Goal: Information Seeking & Learning: Learn about a topic

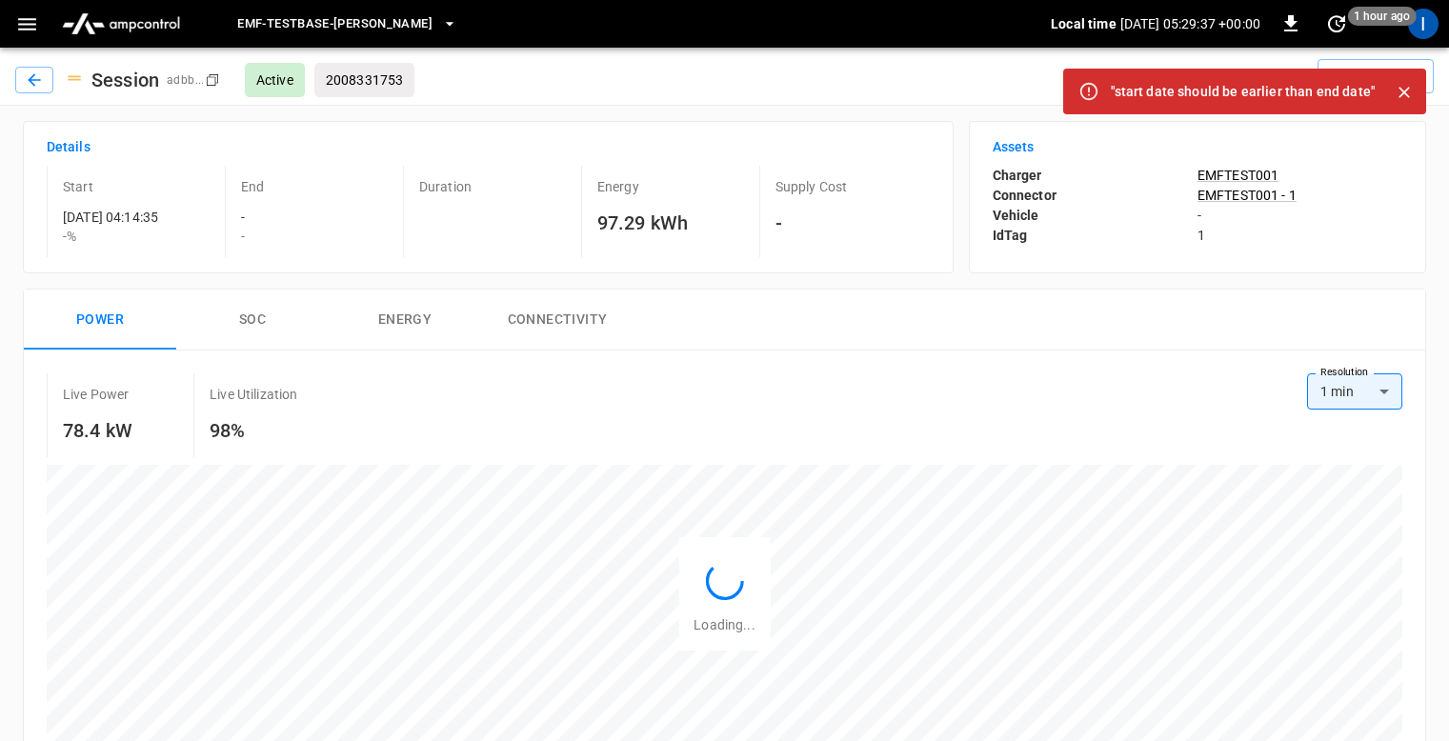
click at [1409, 95] on icon "Close" at bounding box center [1403, 92] width 19 height 19
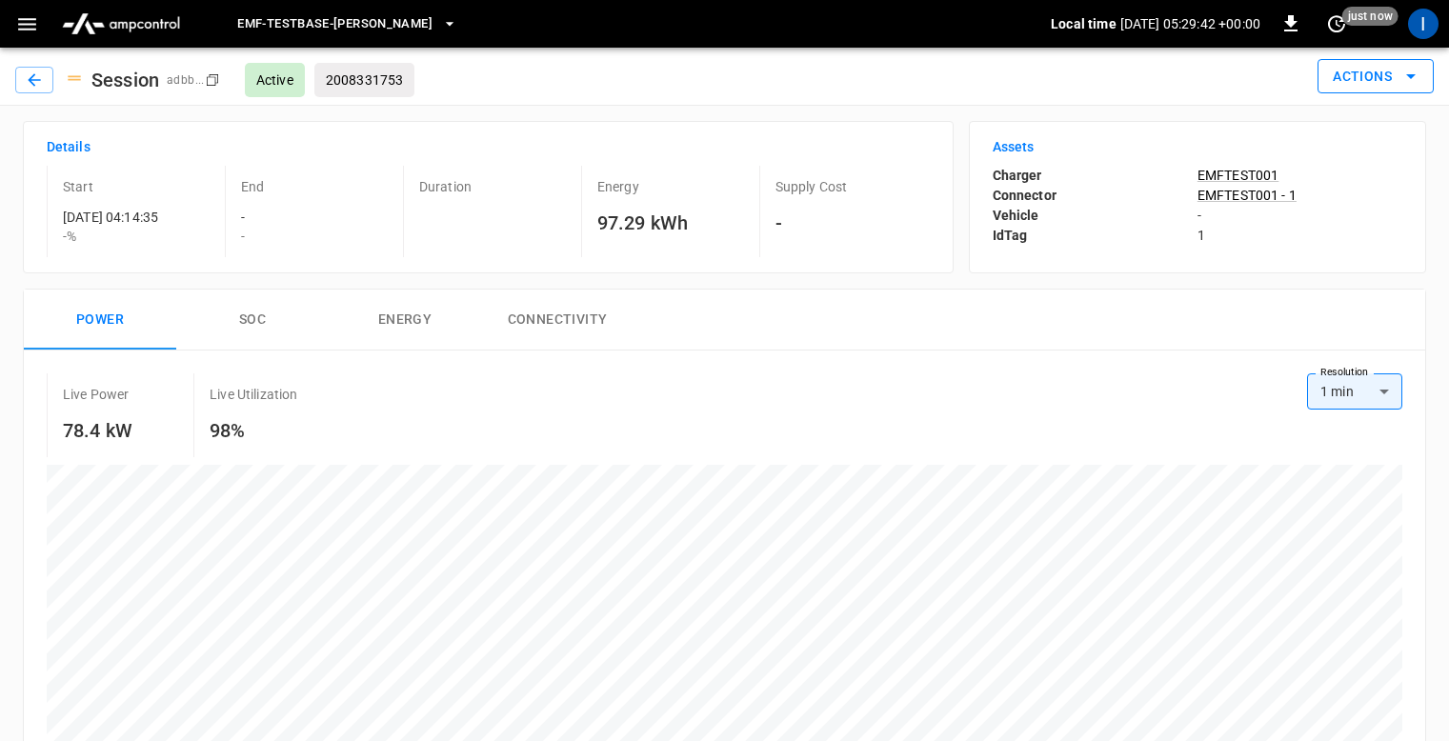
click at [1355, 76] on button "Actions" at bounding box center [1375, 76] width 116 height 35
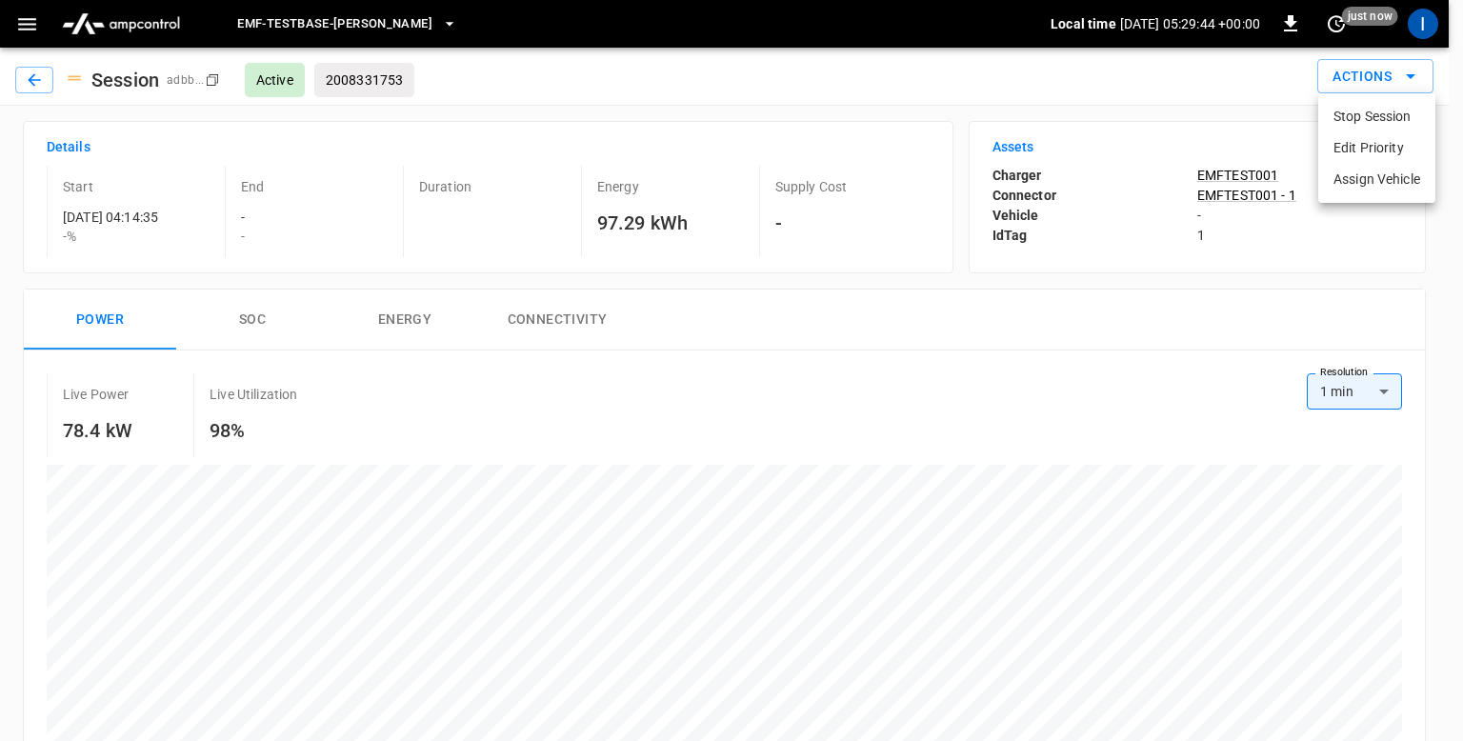
click at [1370, 184] on li "Assign Vehicle" at bounding box center [1376, 179] width 117 height 31
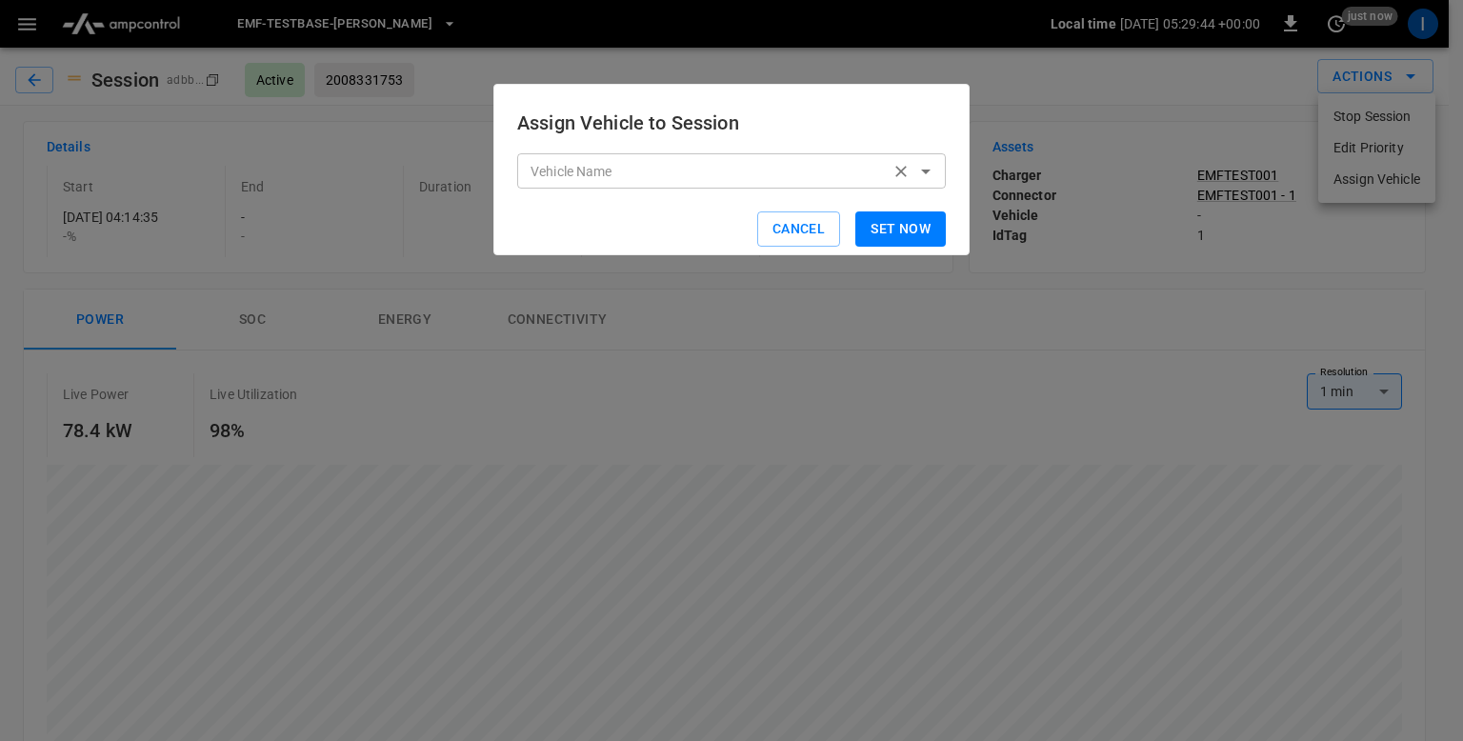
click at [896, 176] on icon "Clear" at bounding box center [900, 171] width 11 height 11
click at [950, 169] on div "Assign Vehicle to Session Vehicle Name Vehicle Name Cancel Set now" at bounding box center [731, 169] width 476 height 171
click at [927, 170] on icon "Open" at bounding box center [926, 172] width 10 height 5
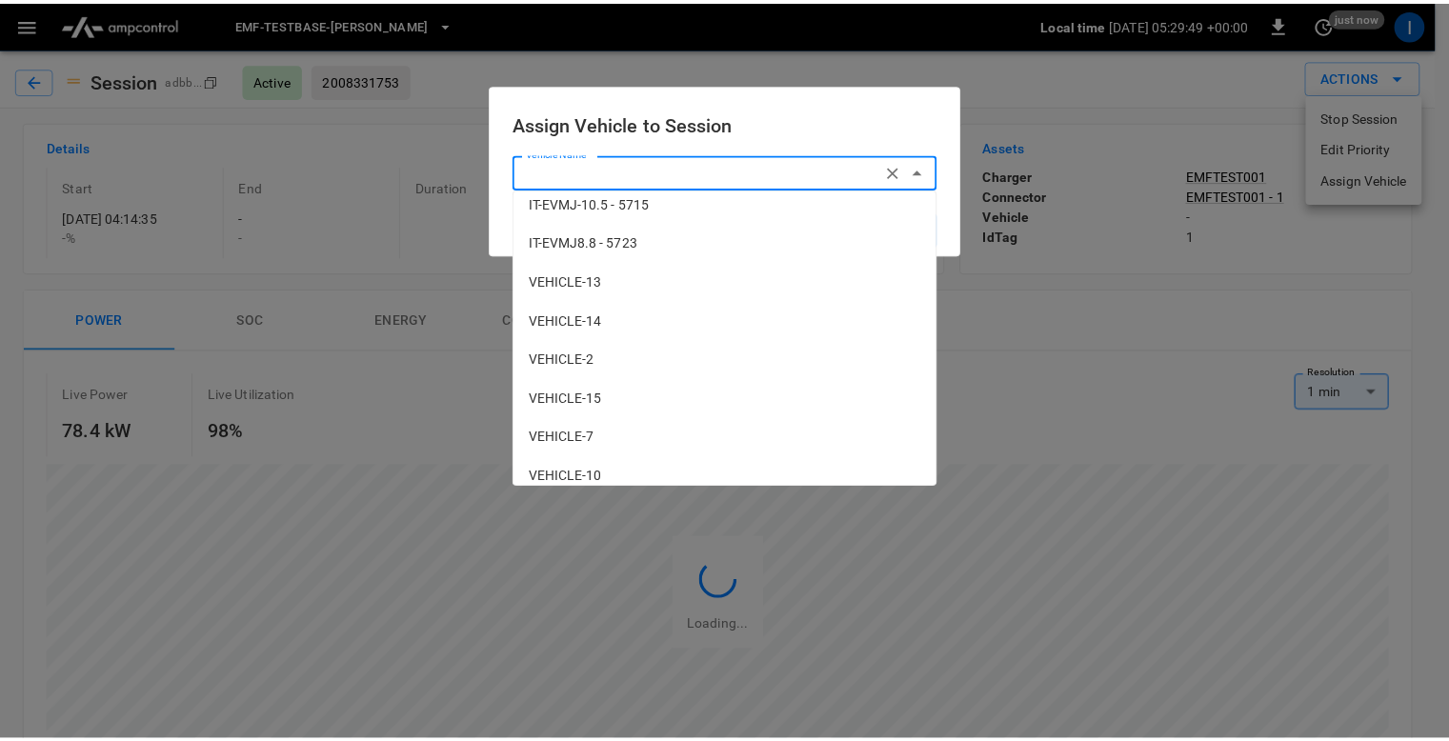
scroll to position [883, 0]
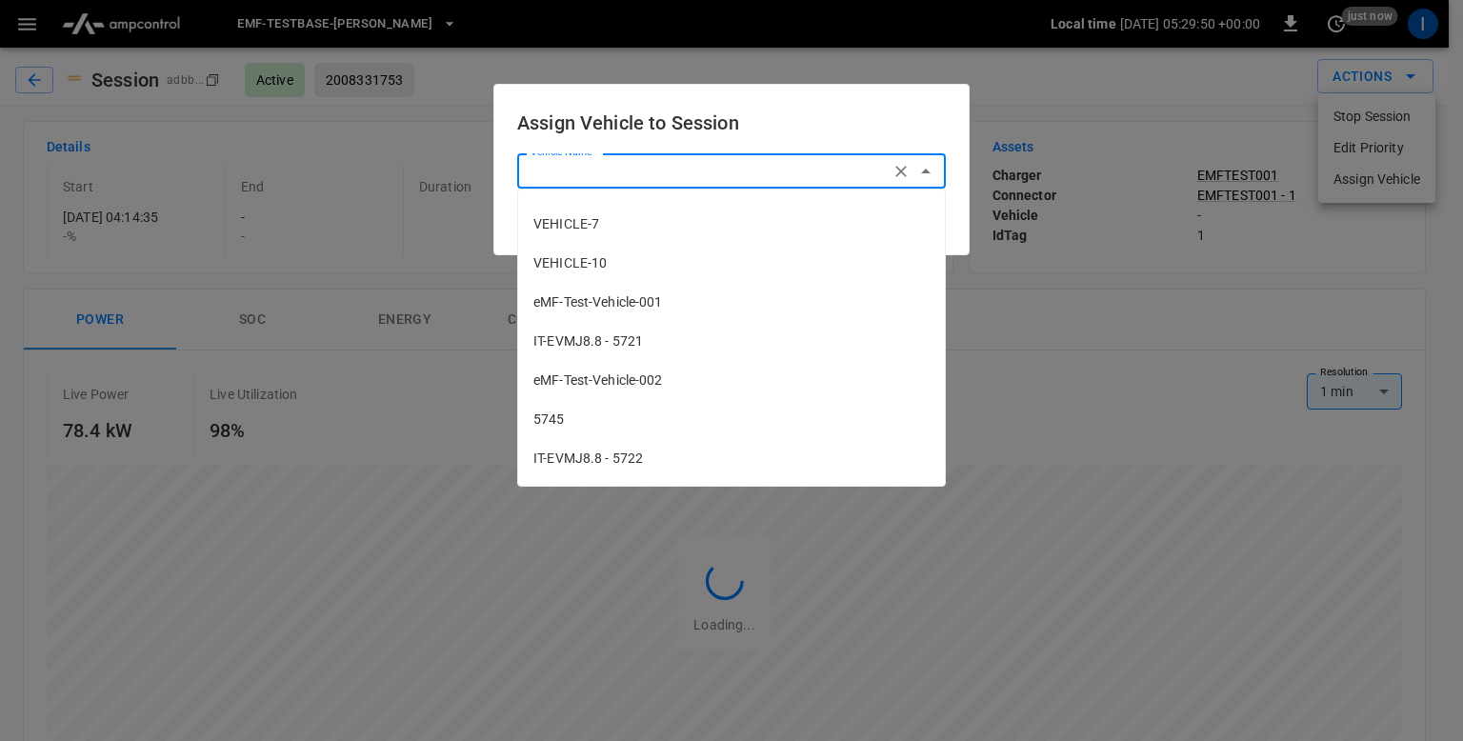
click at [650, 311] on span "eMF-Test-Vehicle-001" at bounding box center [731, 302] width 396 height 20
type input "**********"
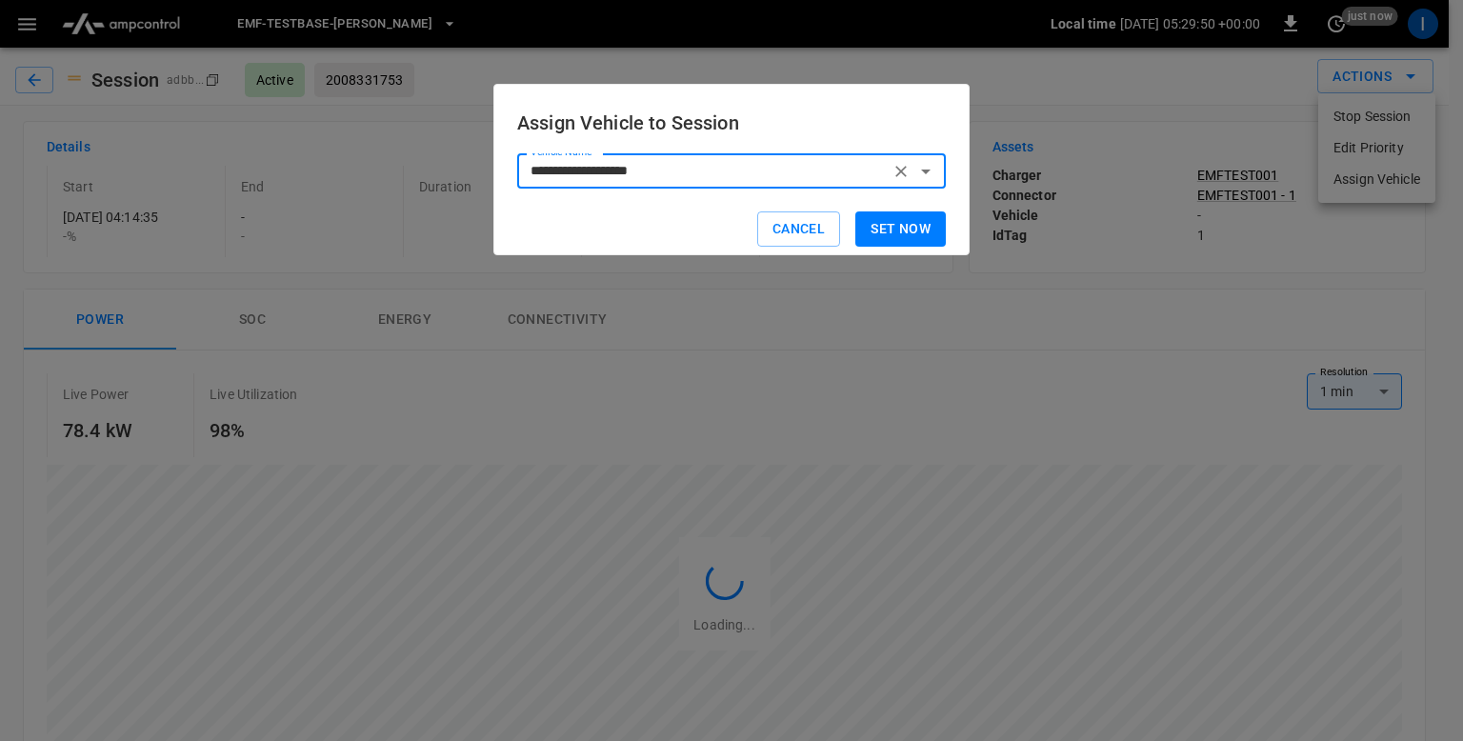
click at [897, 218] on button "Set now" at bounding box center [900, 228] width 90 height 35
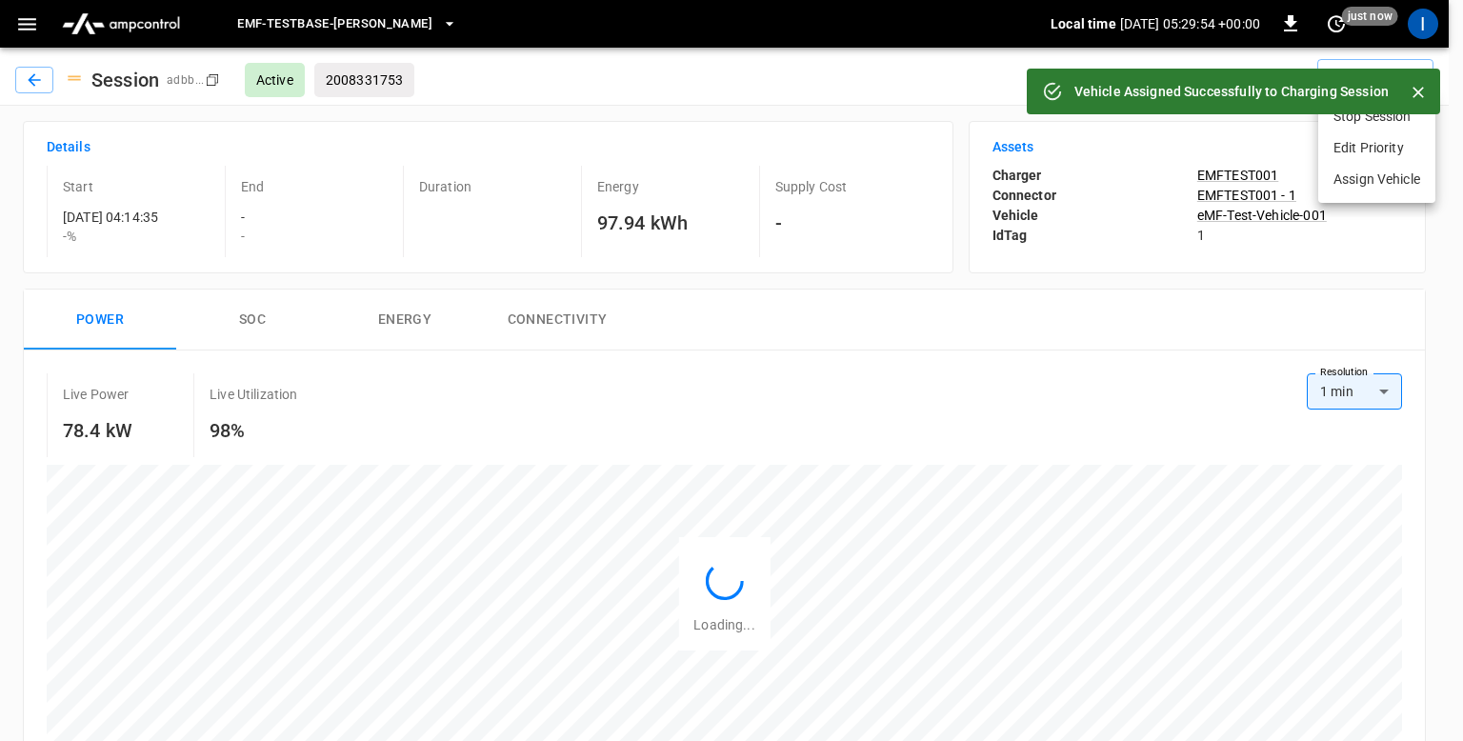
click at [729, 122] on div at bounding box center [731, 370] width 1463 height 741
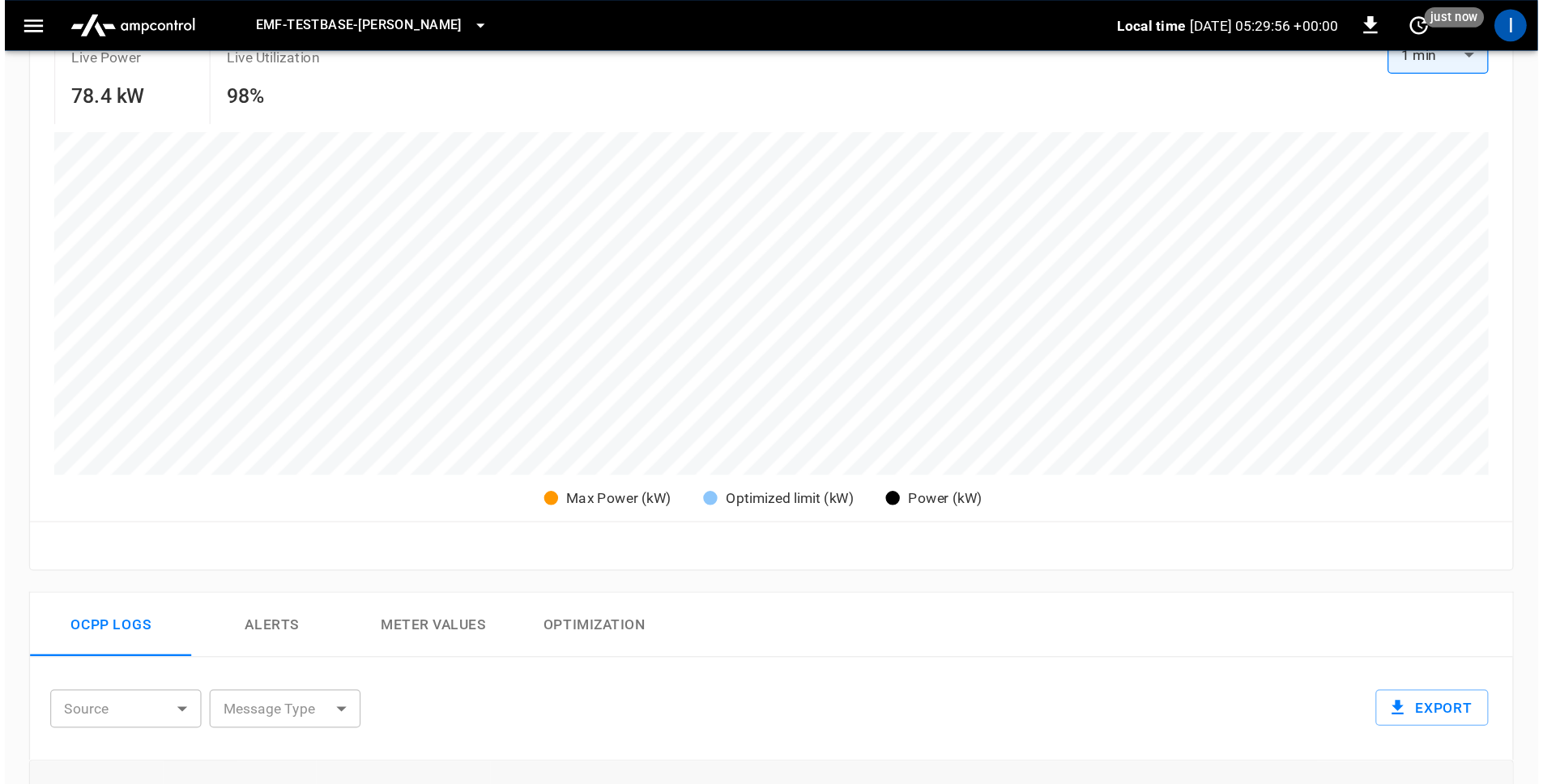
scroll to position [0, 0]
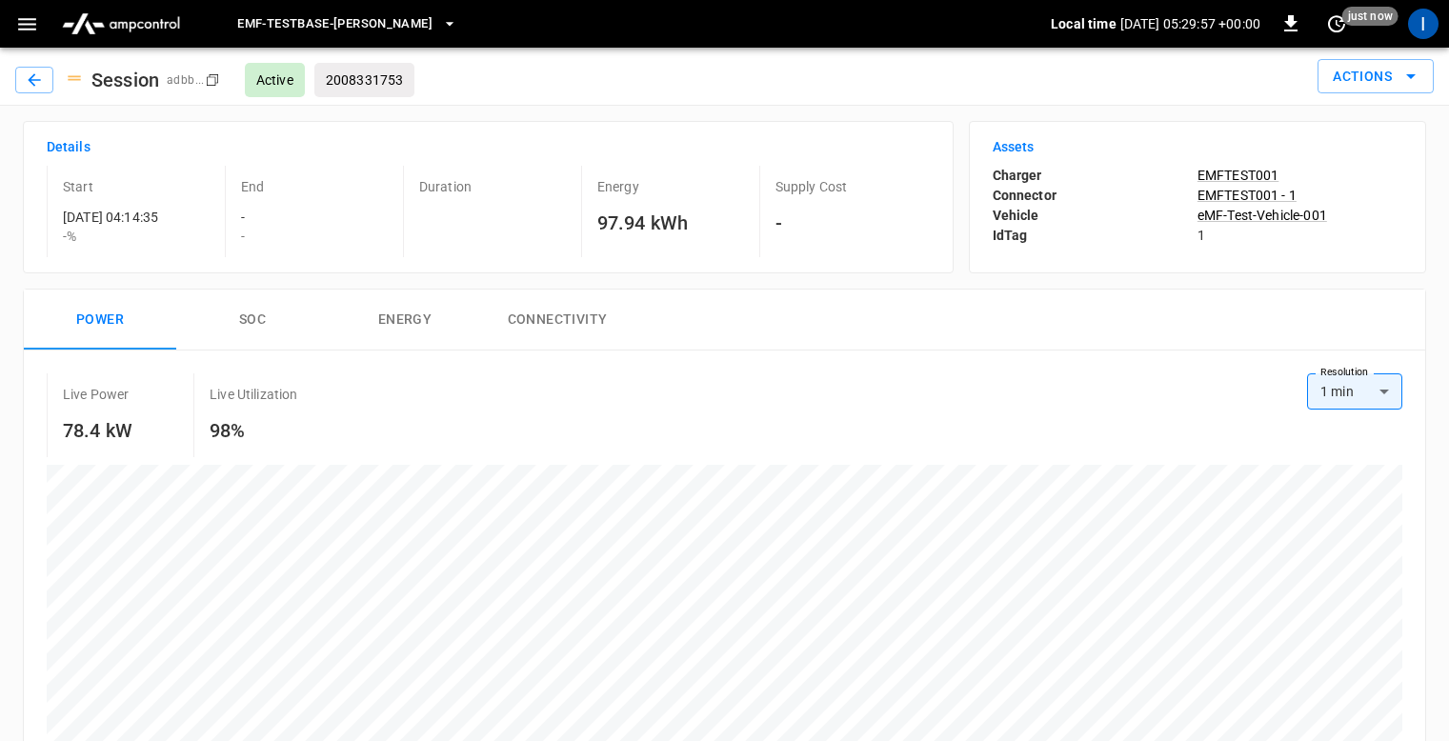
click at [757, 104] on div "Session adbb ... Copy Active 2008331753 Actions" at bounding box center [724, 77] width 1449 height 58
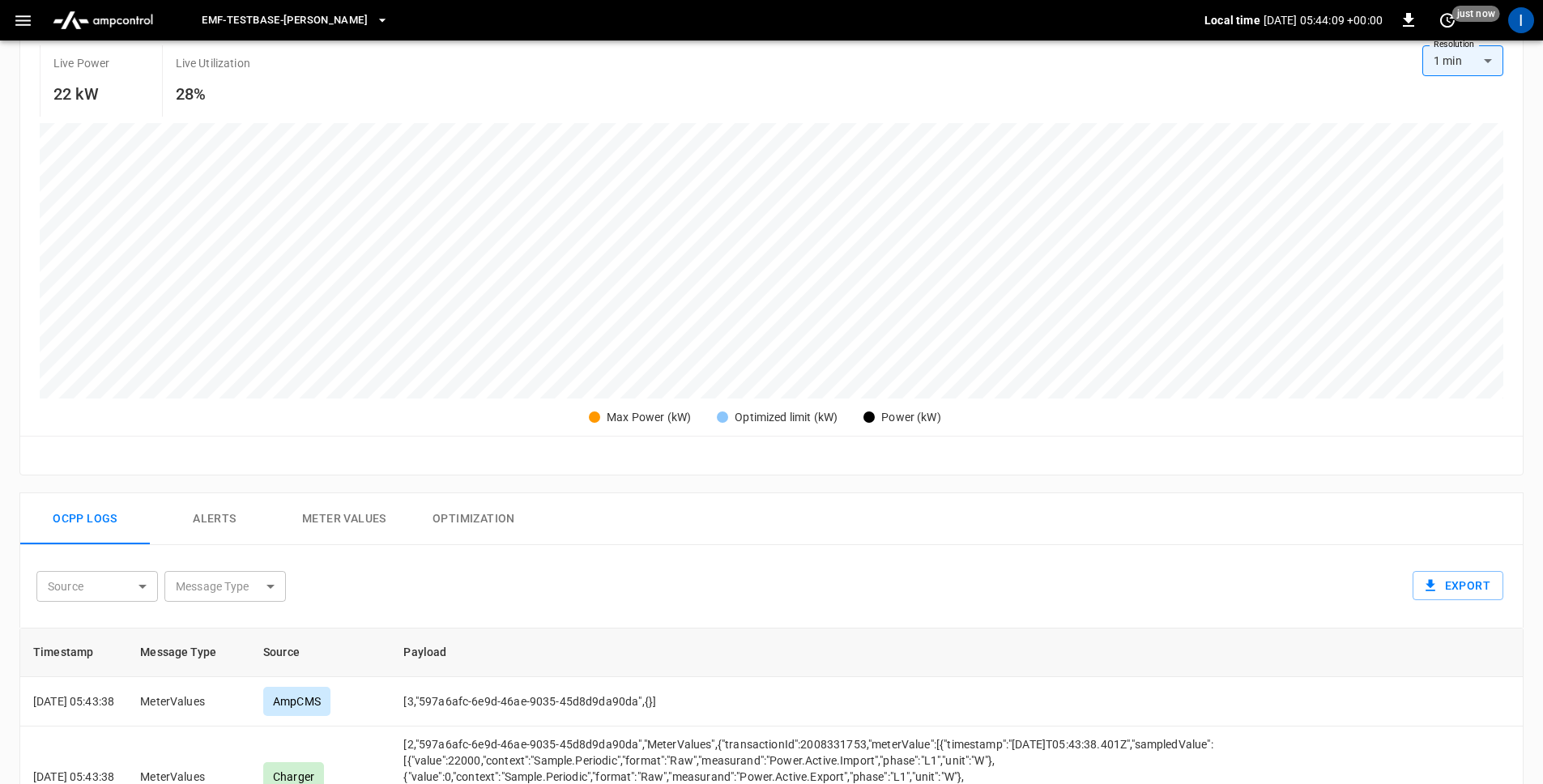
scroll to position [514, 0]
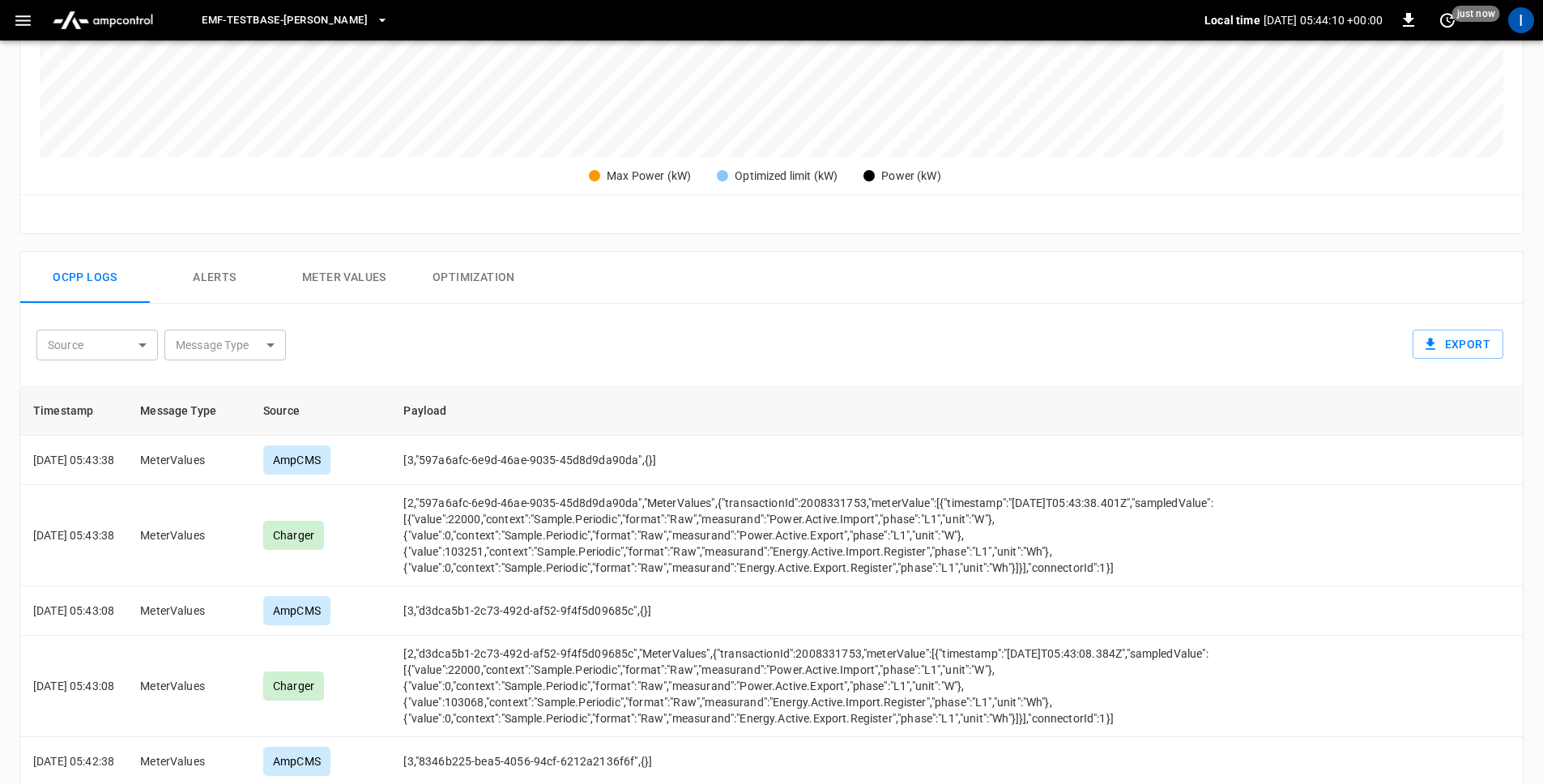
click at [369, 279] on button "Meter Values" at bounding box center [344, 277] width 129 height 52
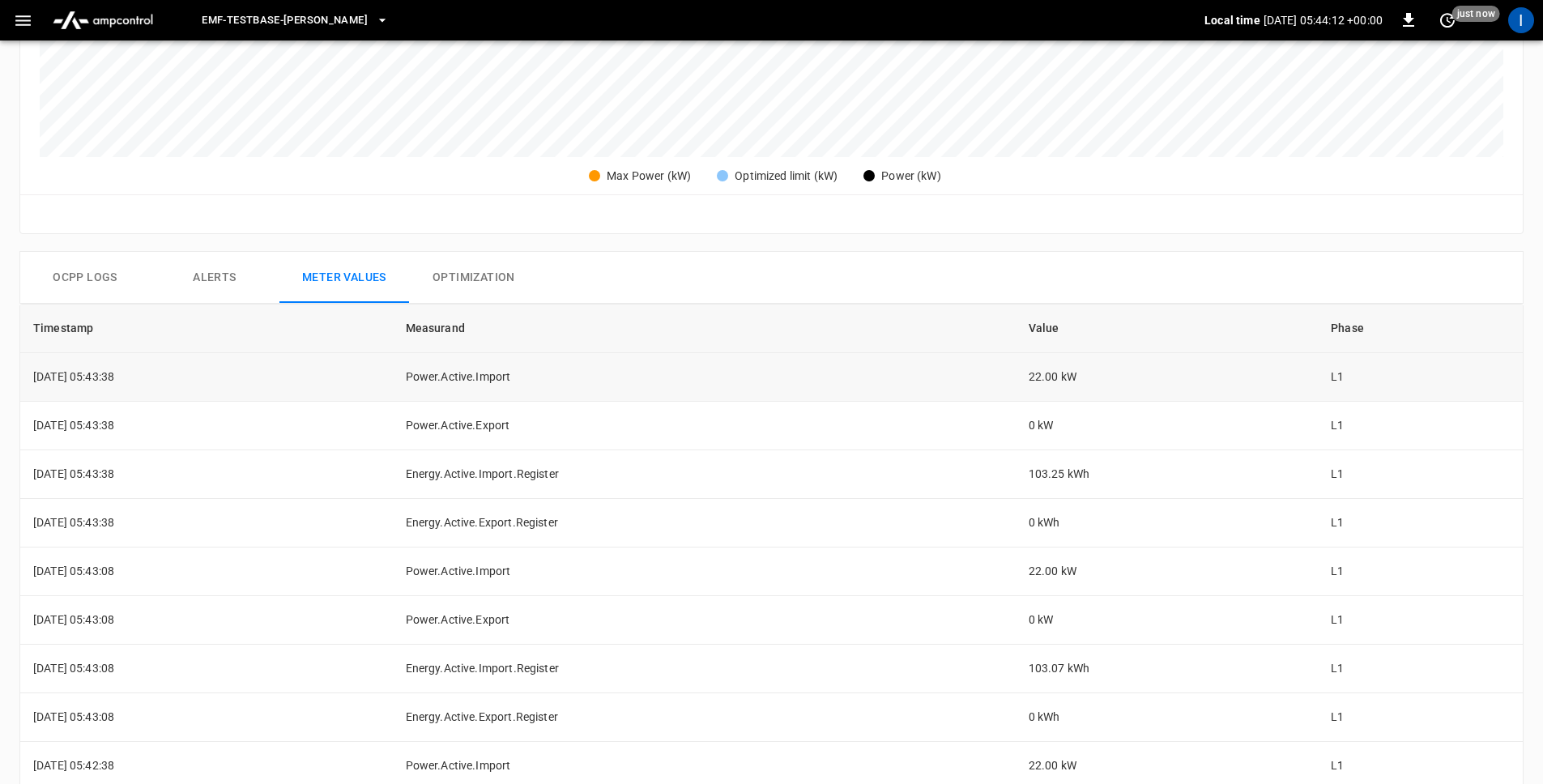
drag, startPoint x: 1088, startPoint y: 372, endPoint x: 1109, endPoint y: 369, distance: 21.2
click at [1109, 369] on td "22.00 kW" at bounding box center [1167, 377] width 303 height 48
click at [1065, 377] on td "22.00 kW" at bounding box center [1167, 377] width 303 height 48
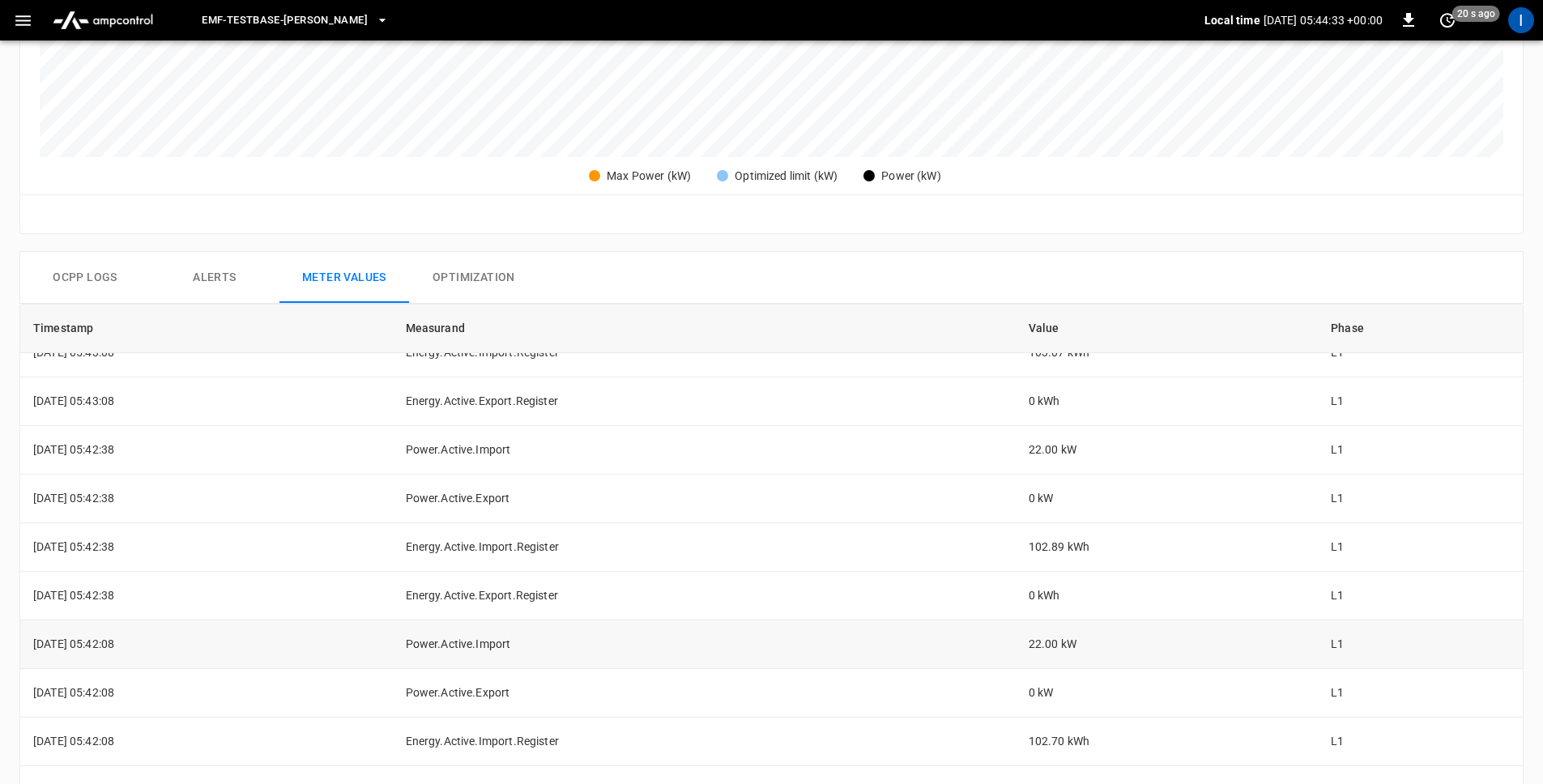
scroll to position [306, 0]
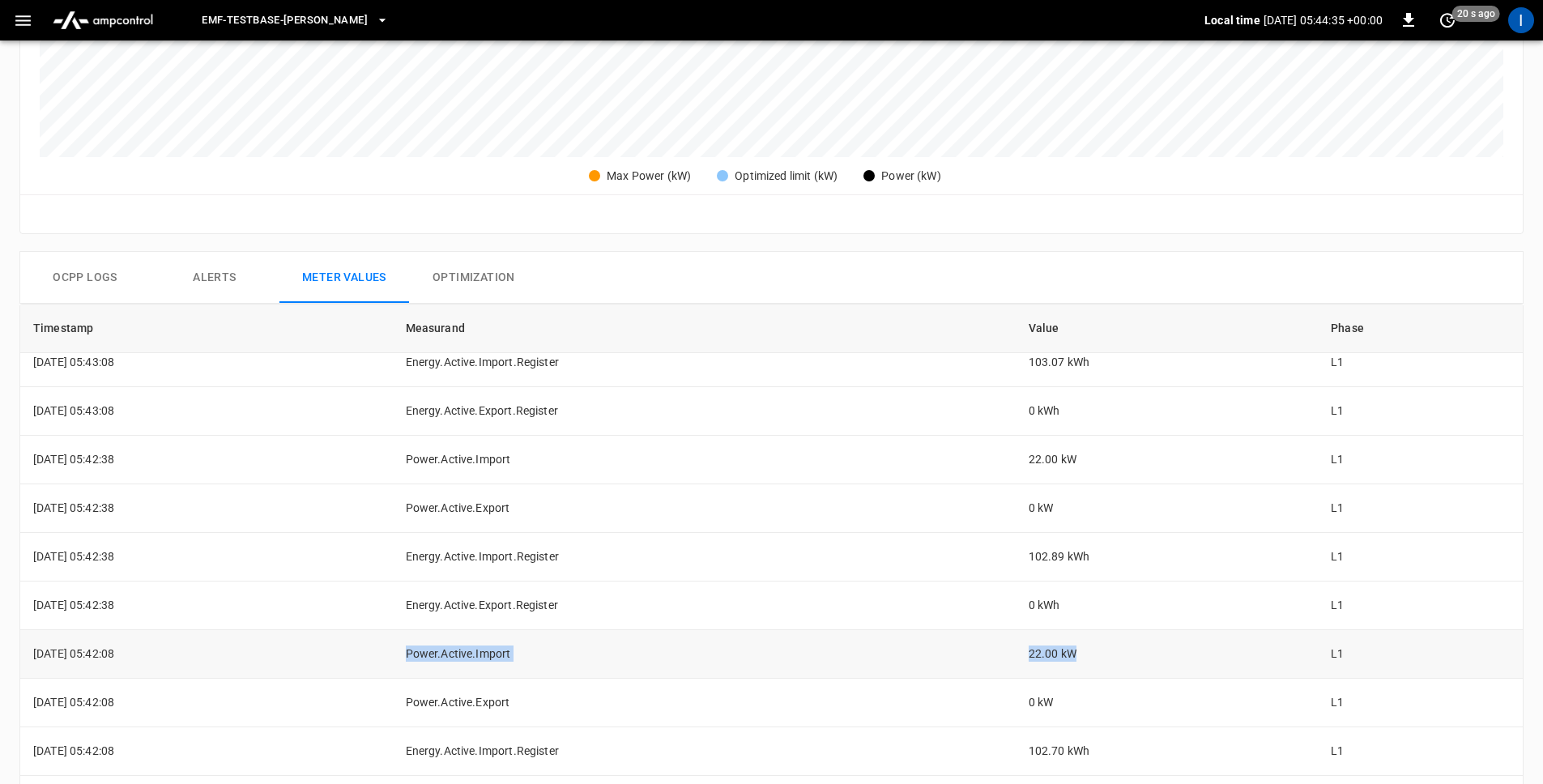
drag, startPoint x: 469, startPoint y: 655, endPoint x: 1110, endPoint y: 652, distance: 641.0
click at [1110, 629] on tr "[DATE] 05:42:08 Power.Active.Import 22.00 kW L1" at bounding box center [772, 654] width 1503 height 48
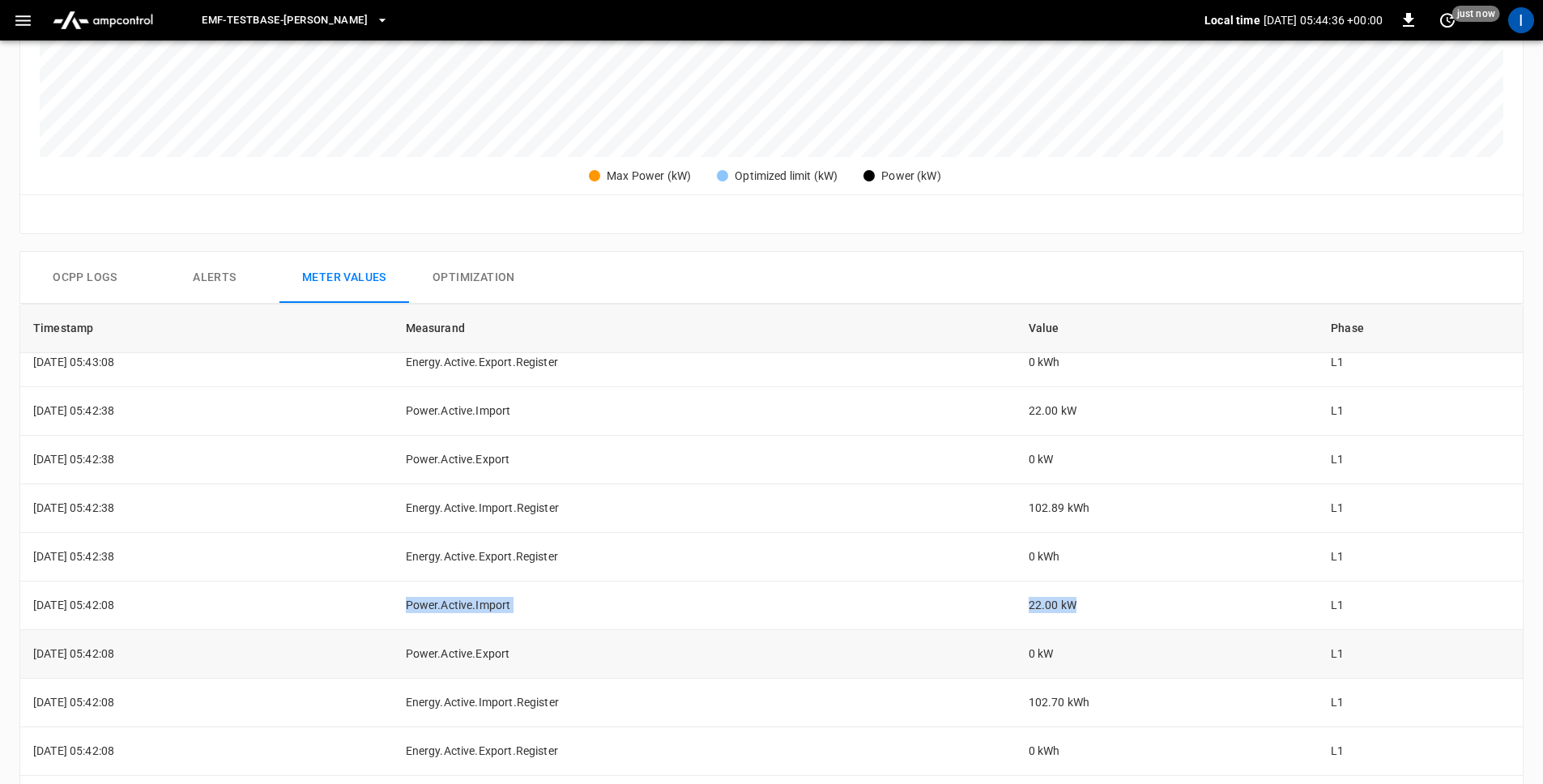
scroll to position [464, 0]
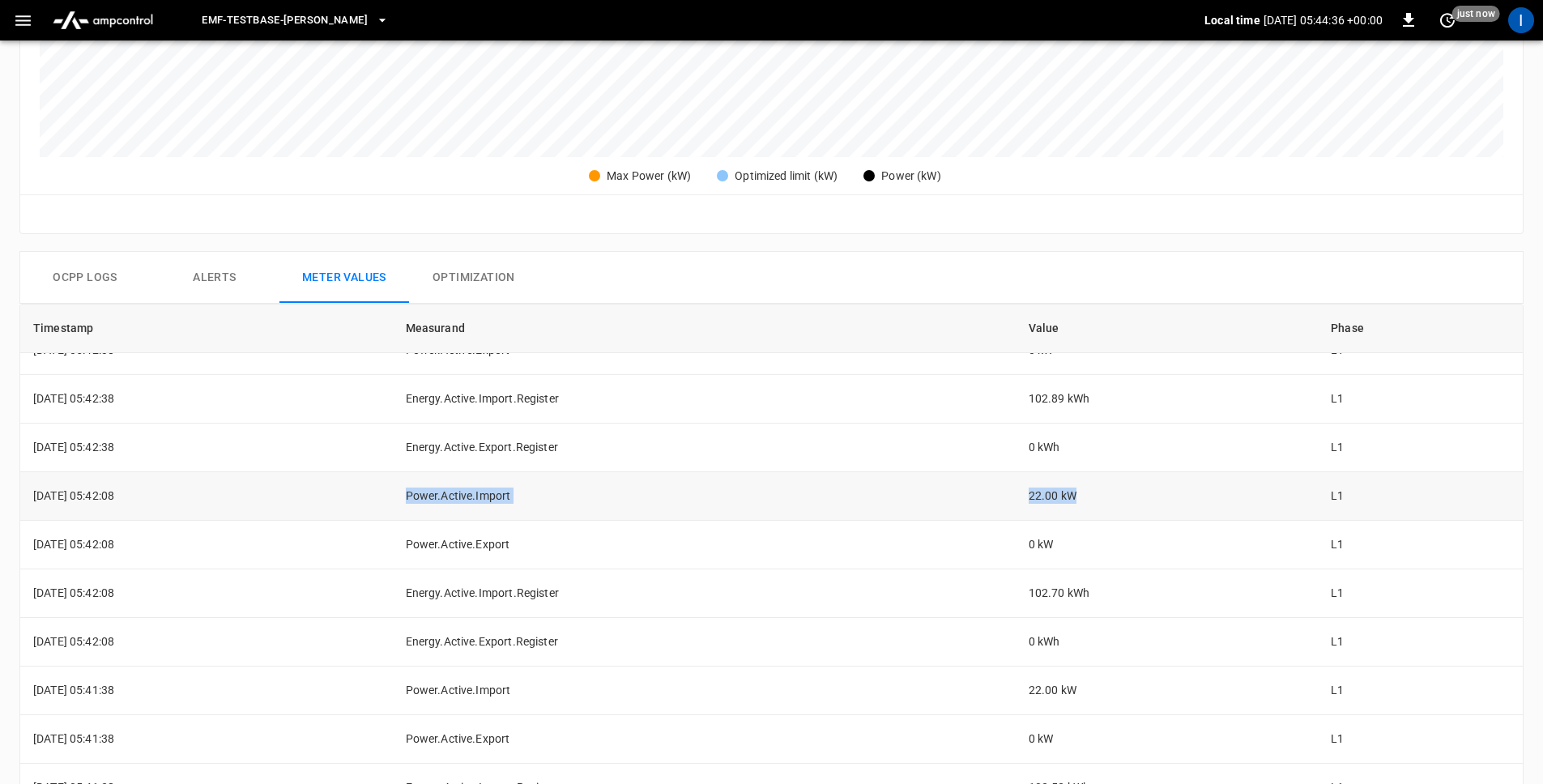
click at [544, 494] on td "Power.Active.Import" at bounding box center [704, 496] width 623 height 48
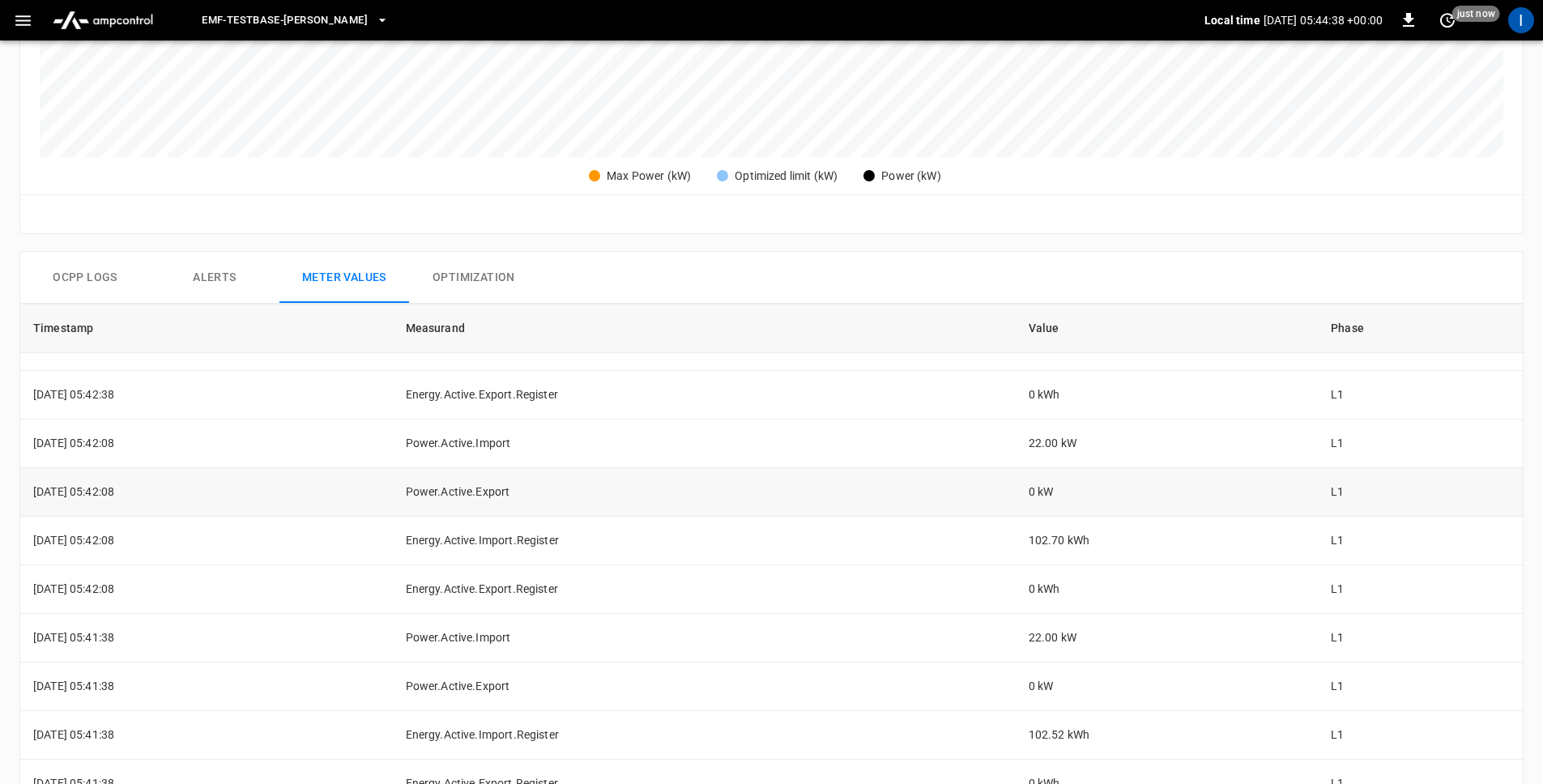
scroll to position [527, 0]
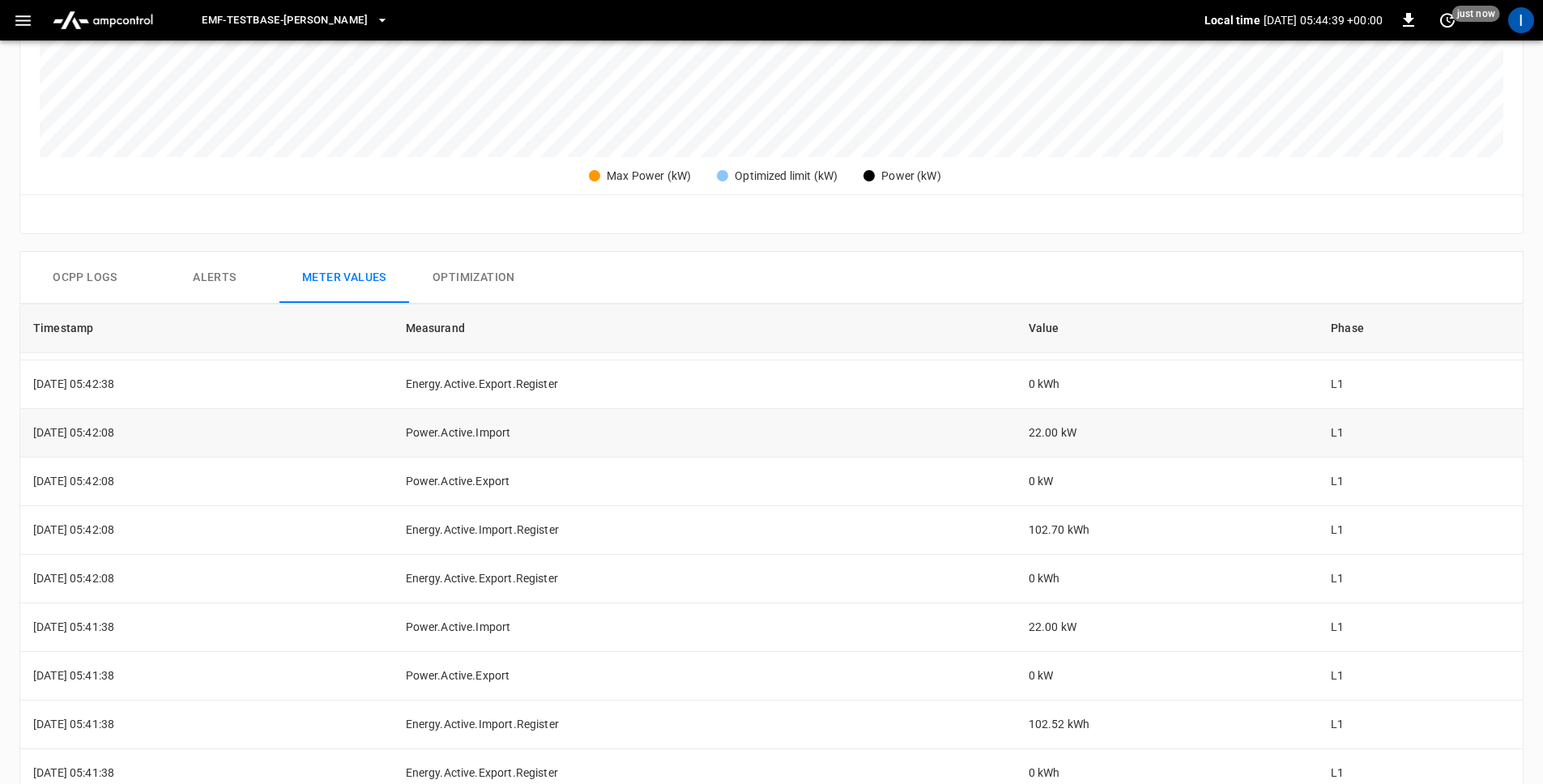
click at [544, 436] on td "Power.Active.Import" at bounding box center [704, 433] width 623 height 48
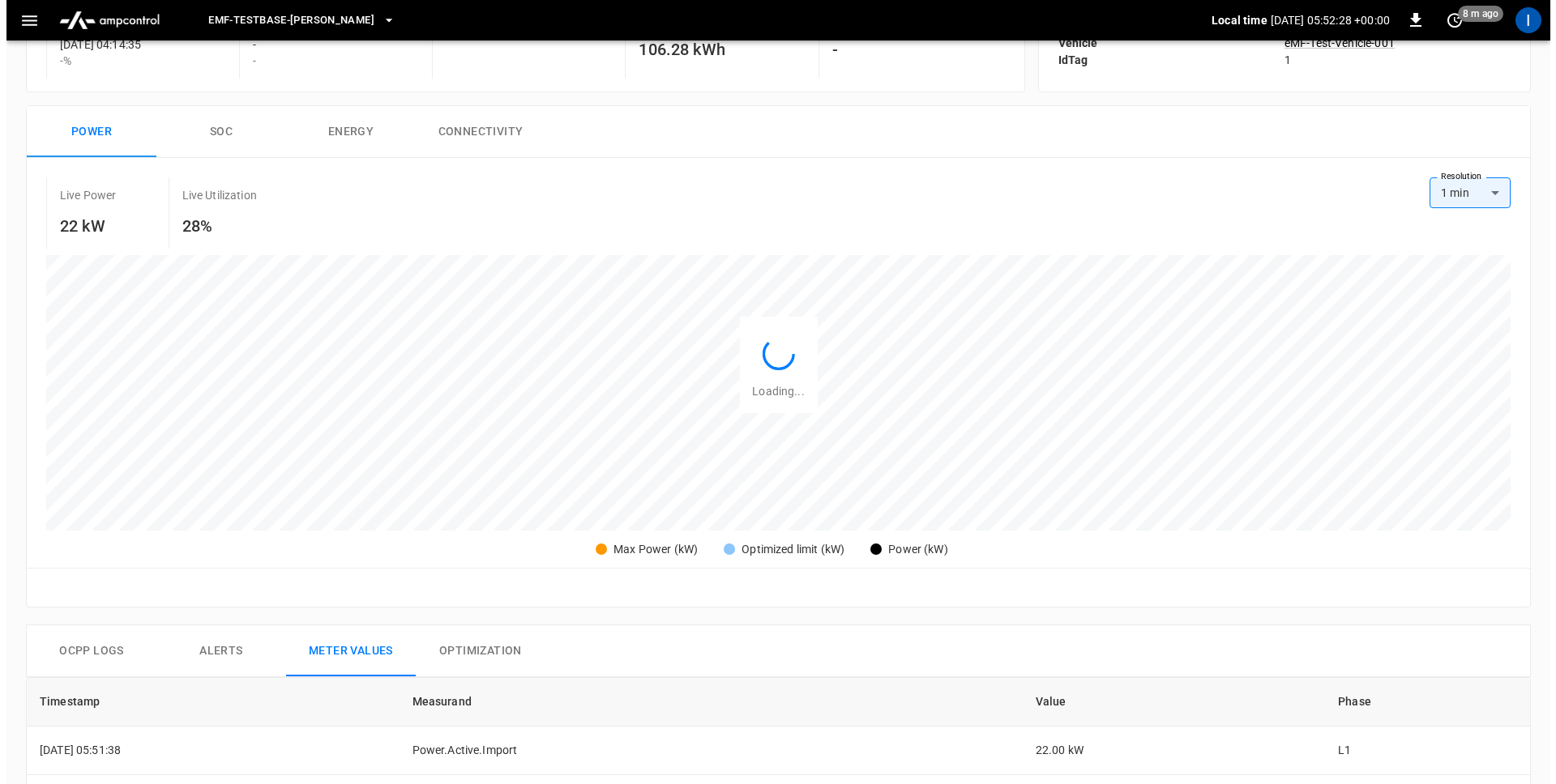
scroll to position [0, 0]
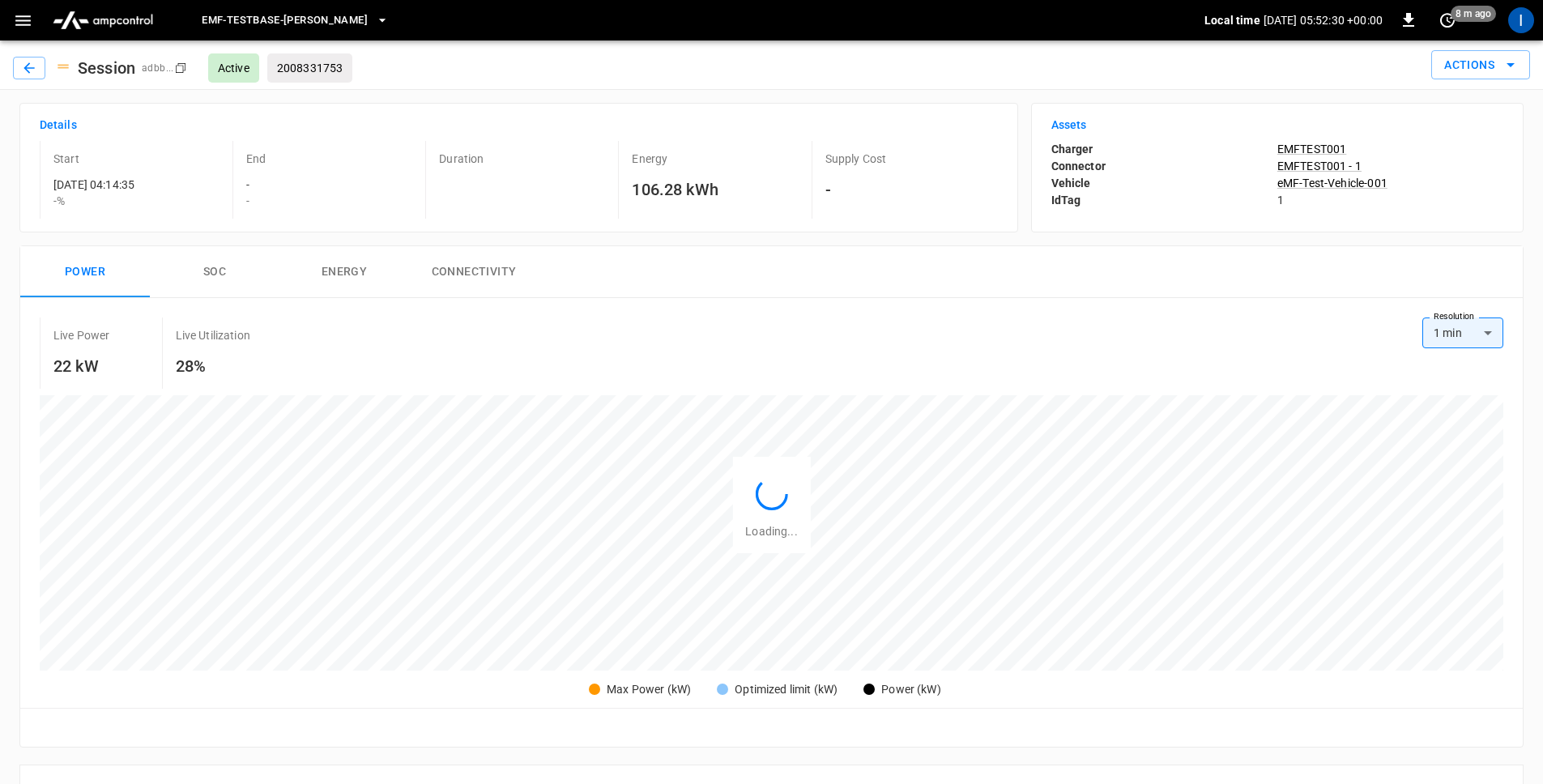
click at [390, 24] on icon "button" at bounding box center [382, 20] width 16 height 16
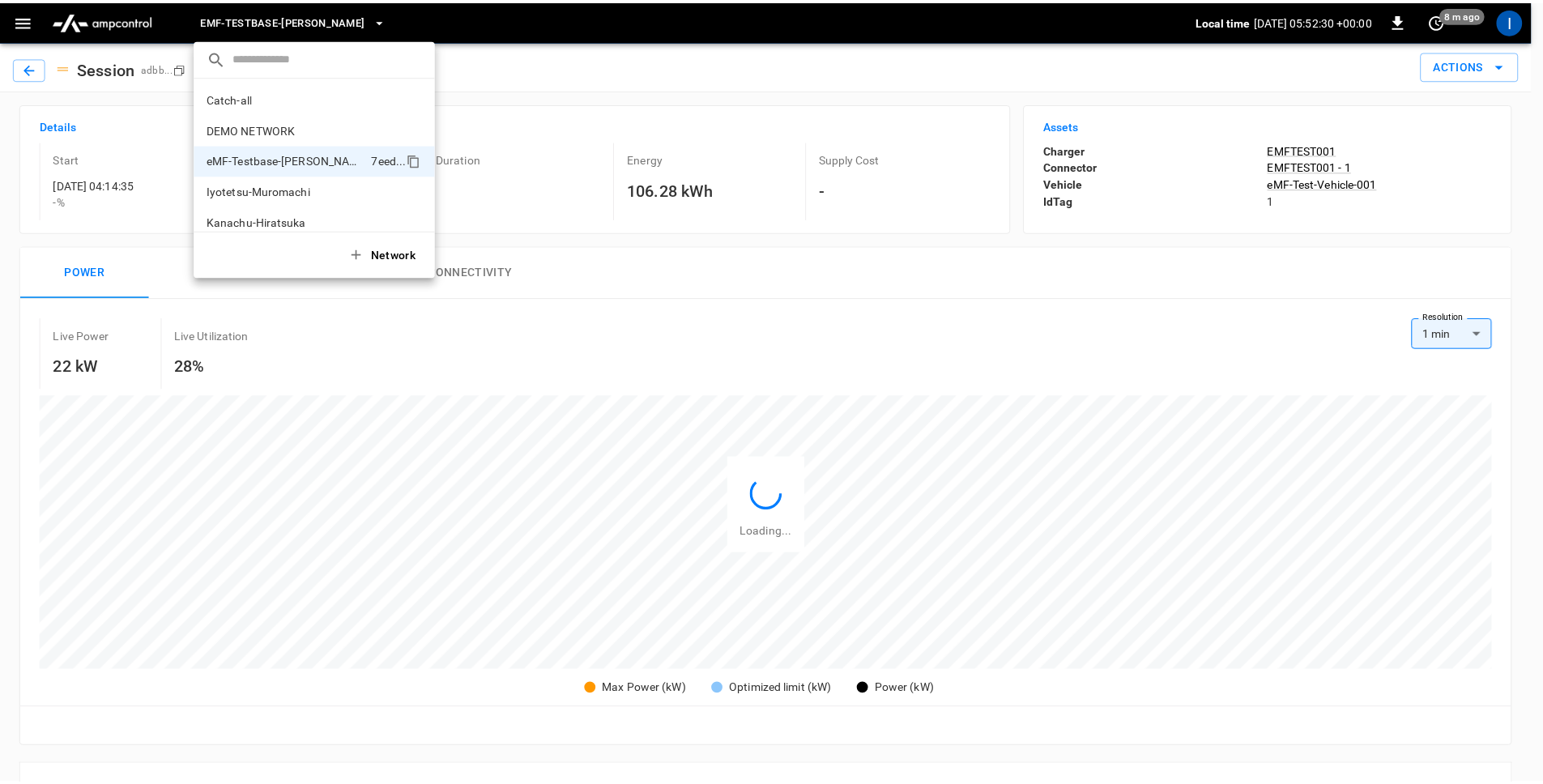
scroll to position [43, 0]
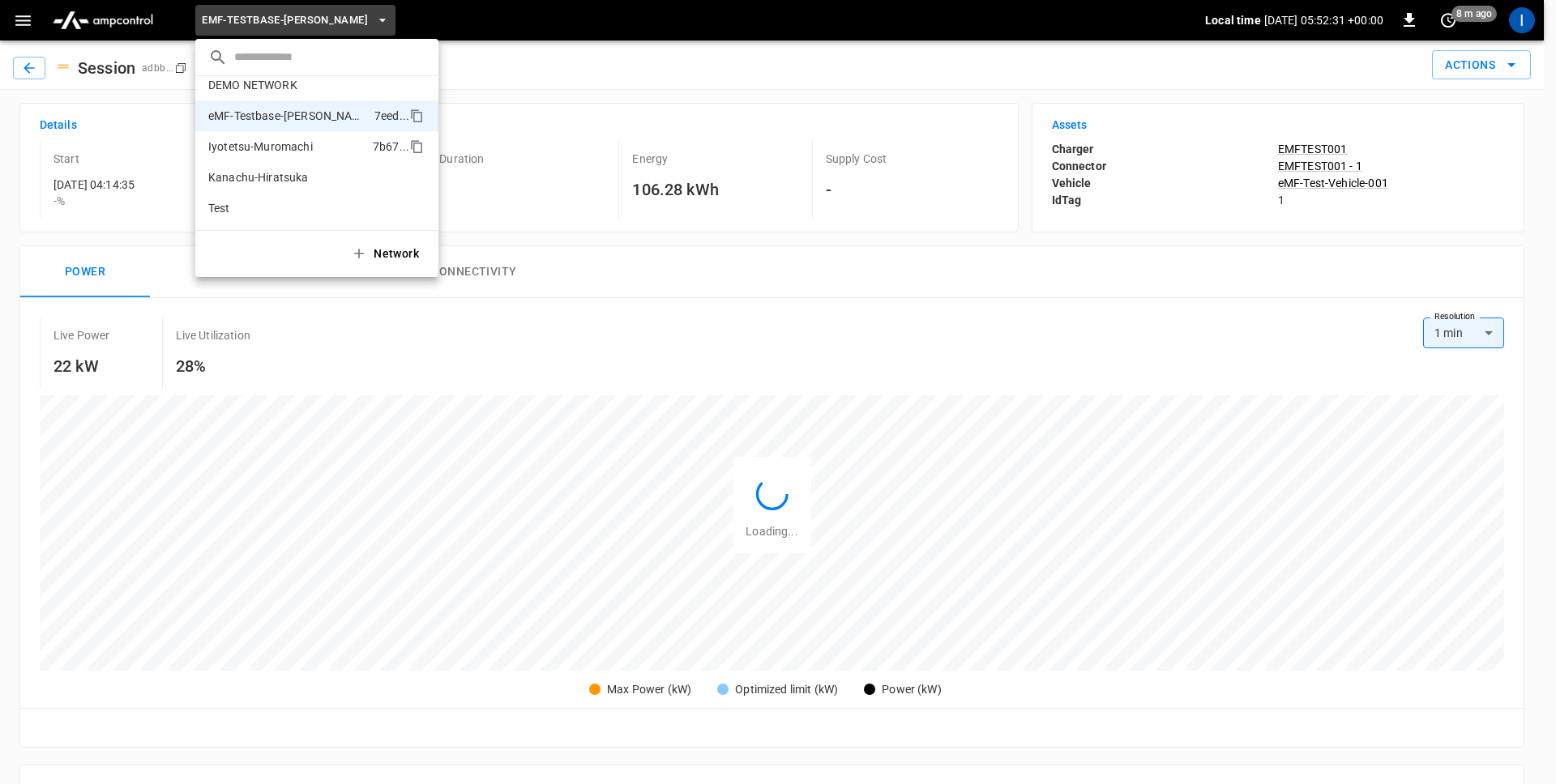
click at [305, 139] on p "Iyotetsu-Muromachi" at bounding box center [260, 146] width 105 height 16
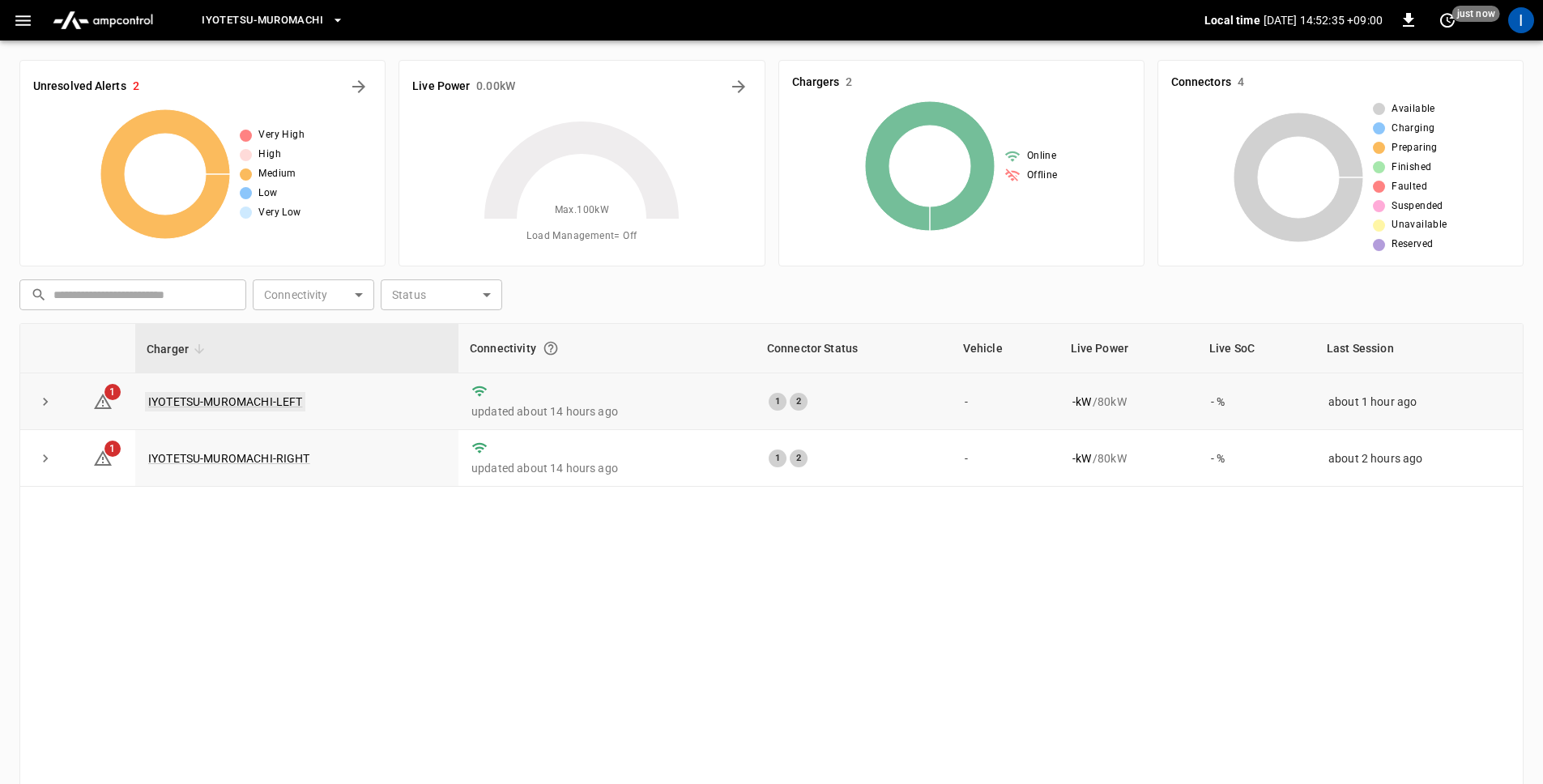
click at [261, 398] on link "IYOTETSU-MUROMACHI-LEFT" at bounding box center [225, 401] width 161 height 20
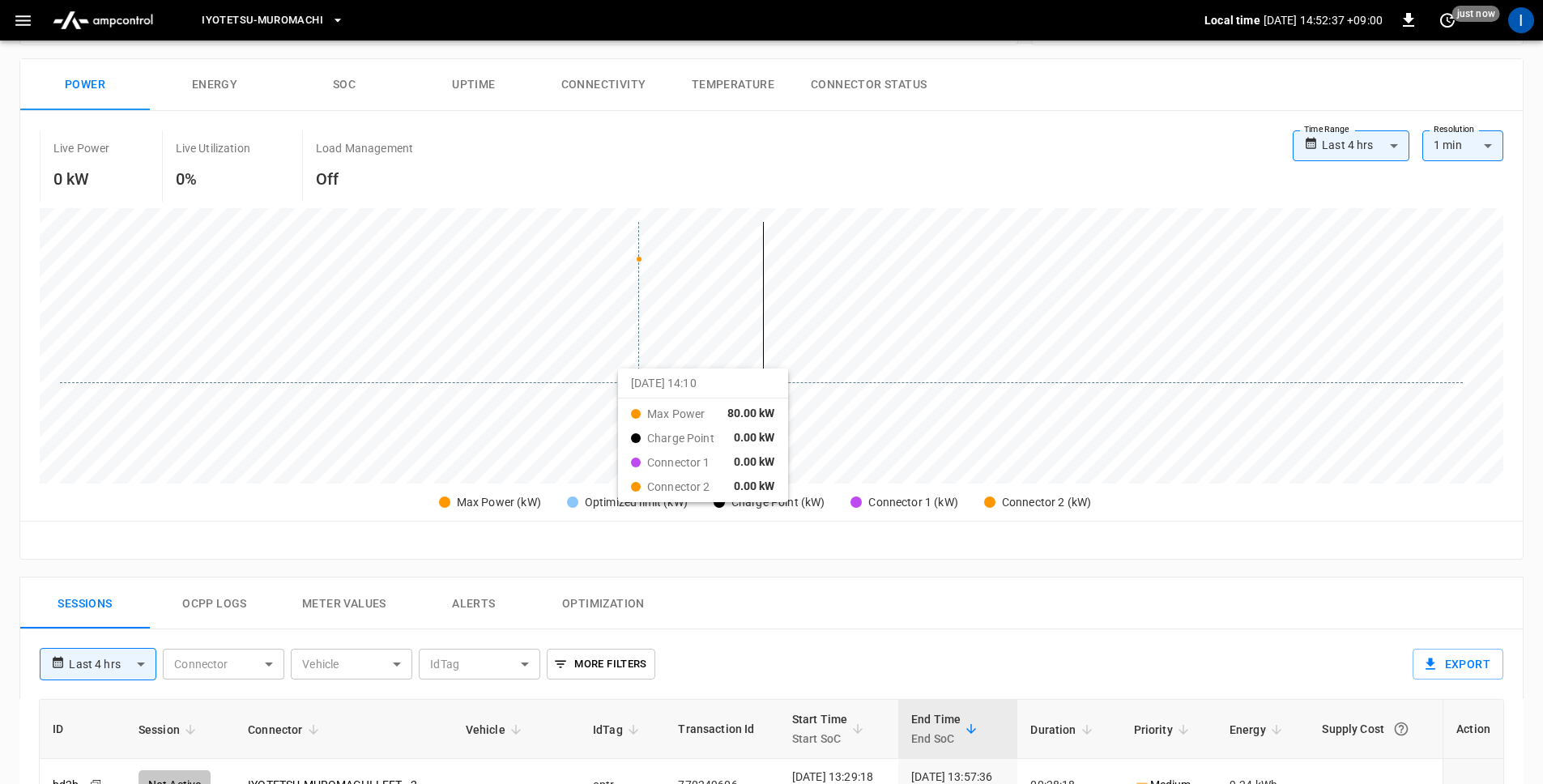
scroll to position [406, 0]
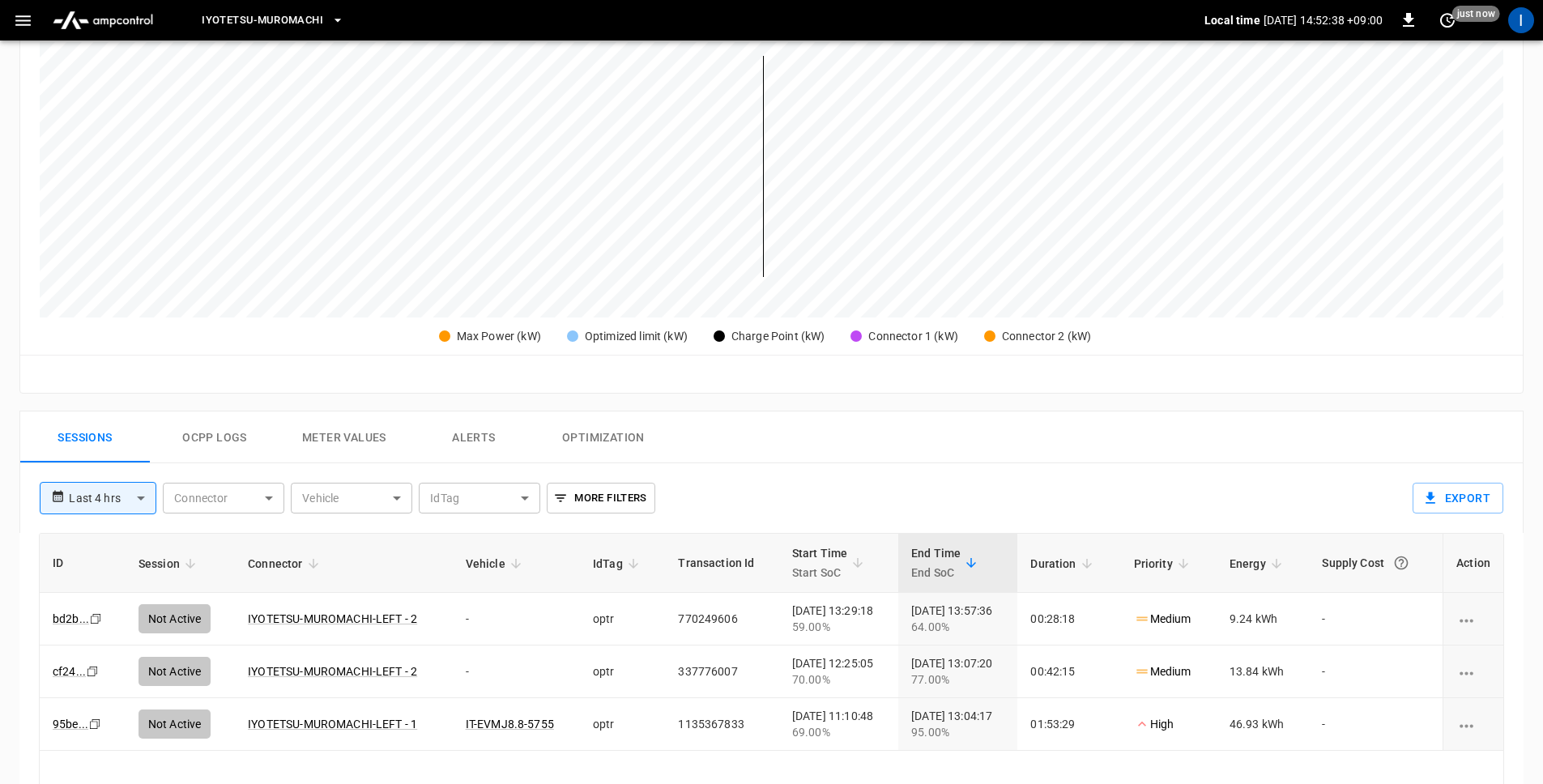
click at [214, 443] on button "Ocpp logs" at bounding box center [214, 437] width 129 height 52
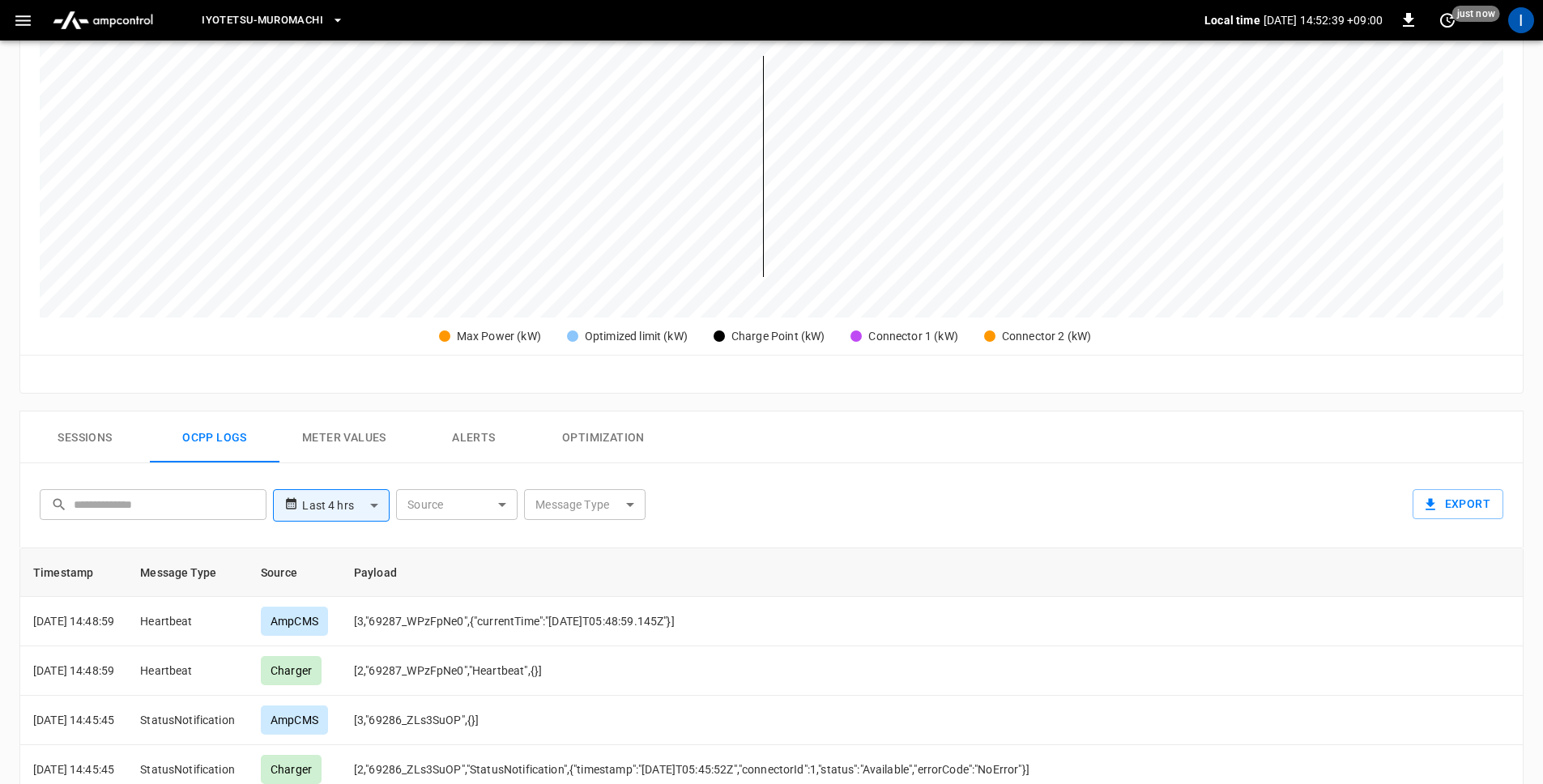
click at [333, 440] on button "Meter Values" at bounding box center [344, 437] width 129 height 52
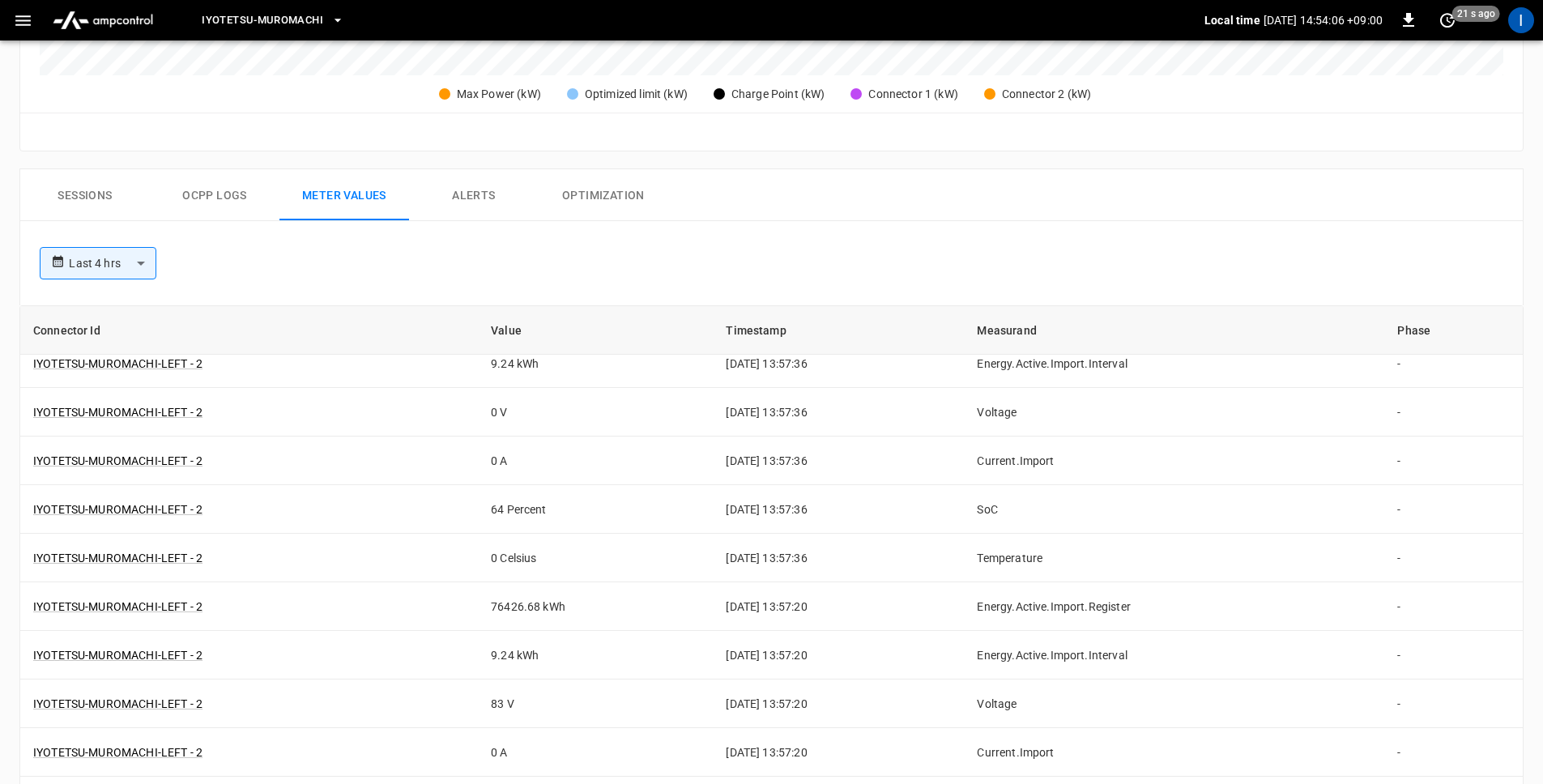
scroll to position [0, 0]
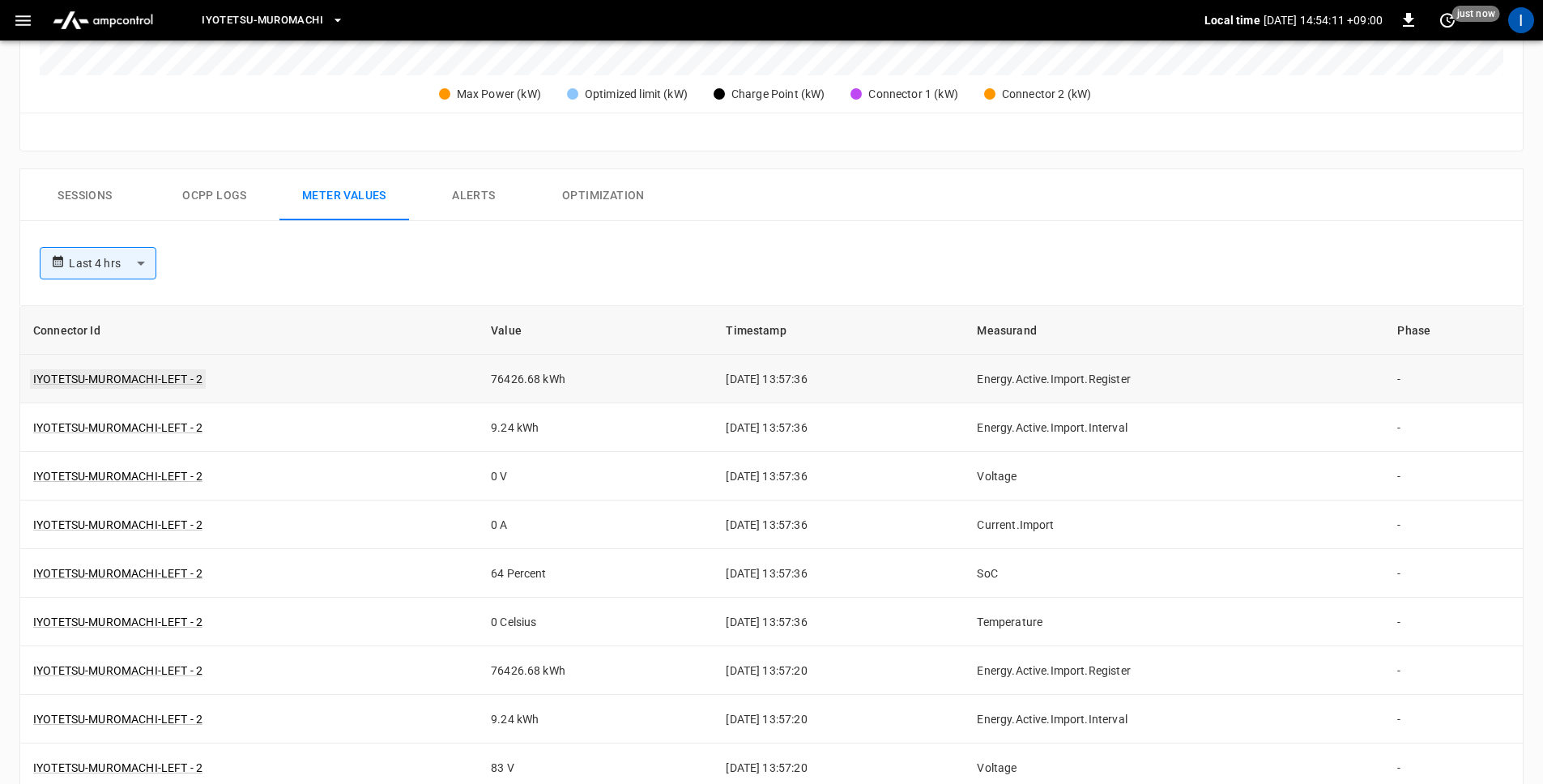
click at [179, 383] on link "IYOTETSU-MUROMACHI-LEFT - 2" at bounding box center [117, 378] width 176 height 20
click at [149, 381] on link "IYOTETSU-MUROMACHI-LEFT - 2" at bounding box center [117, 378] width 176 height 20
click at [219, 200] on button "Ocpp logs" at bounding box center [214, 195] width 129 height 52
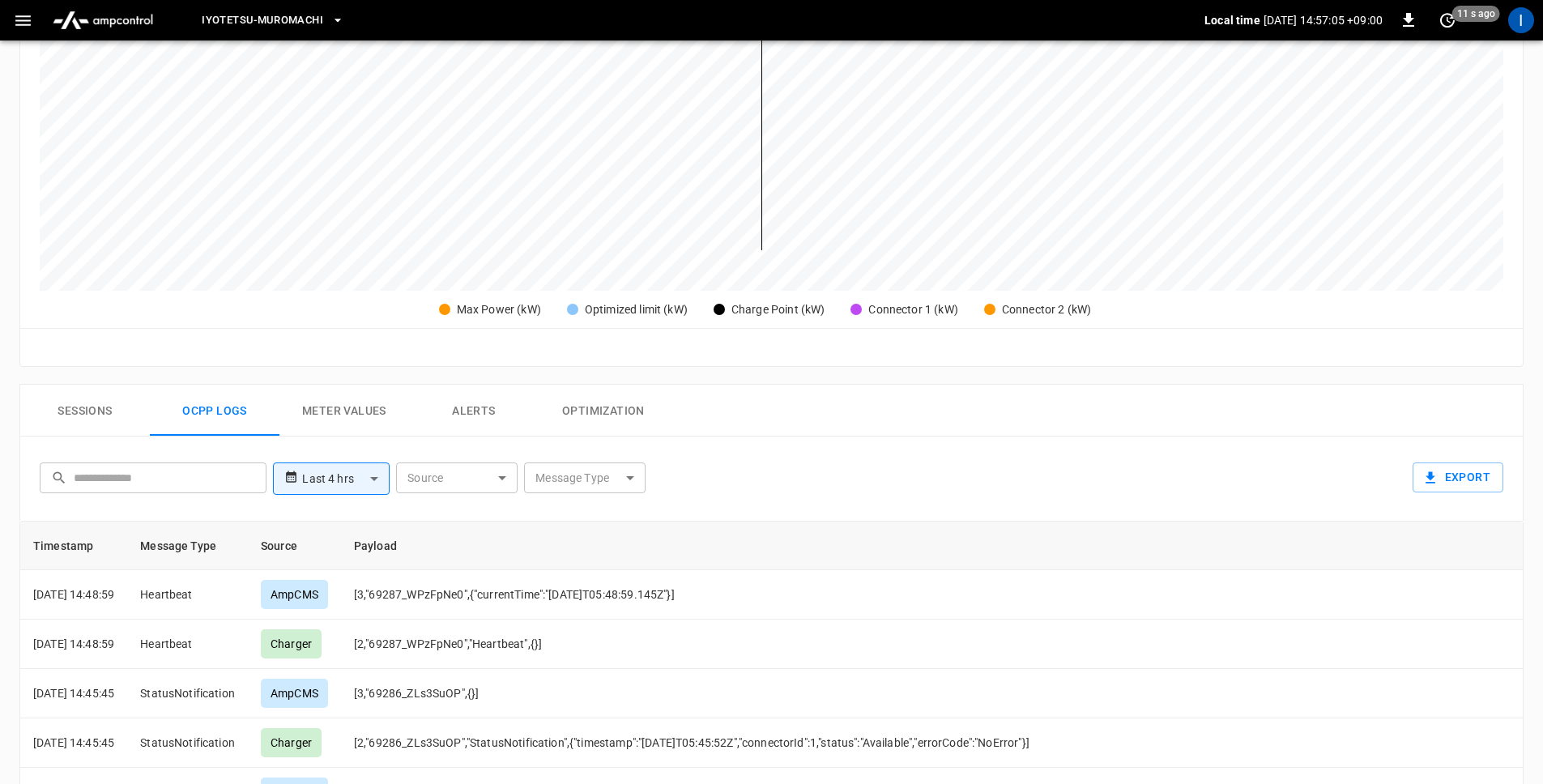
scroll to position [349, 0]
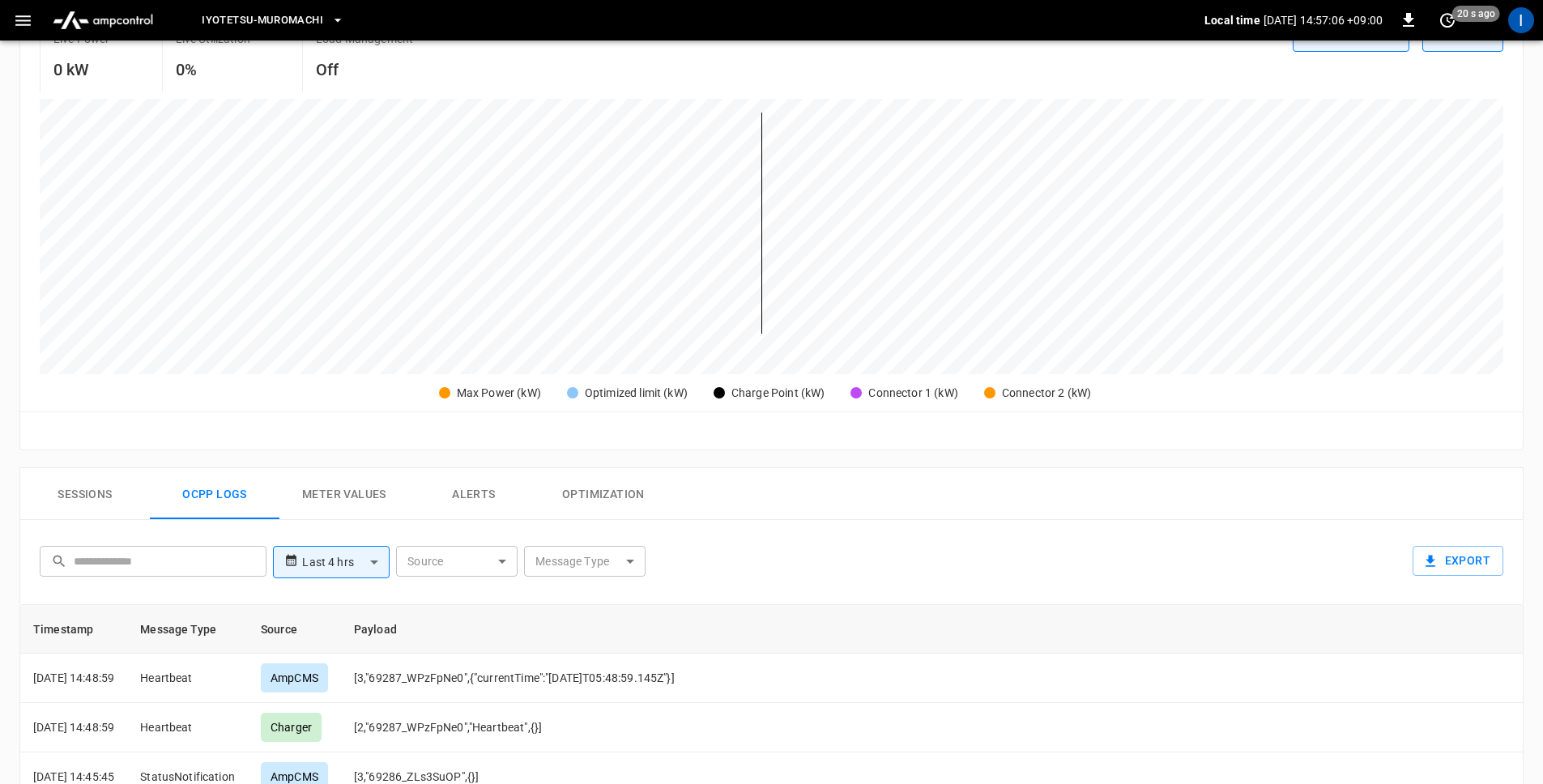
click at [348, 551] on body "**********" at bounding box center [772, 434] width 1543 height 1566
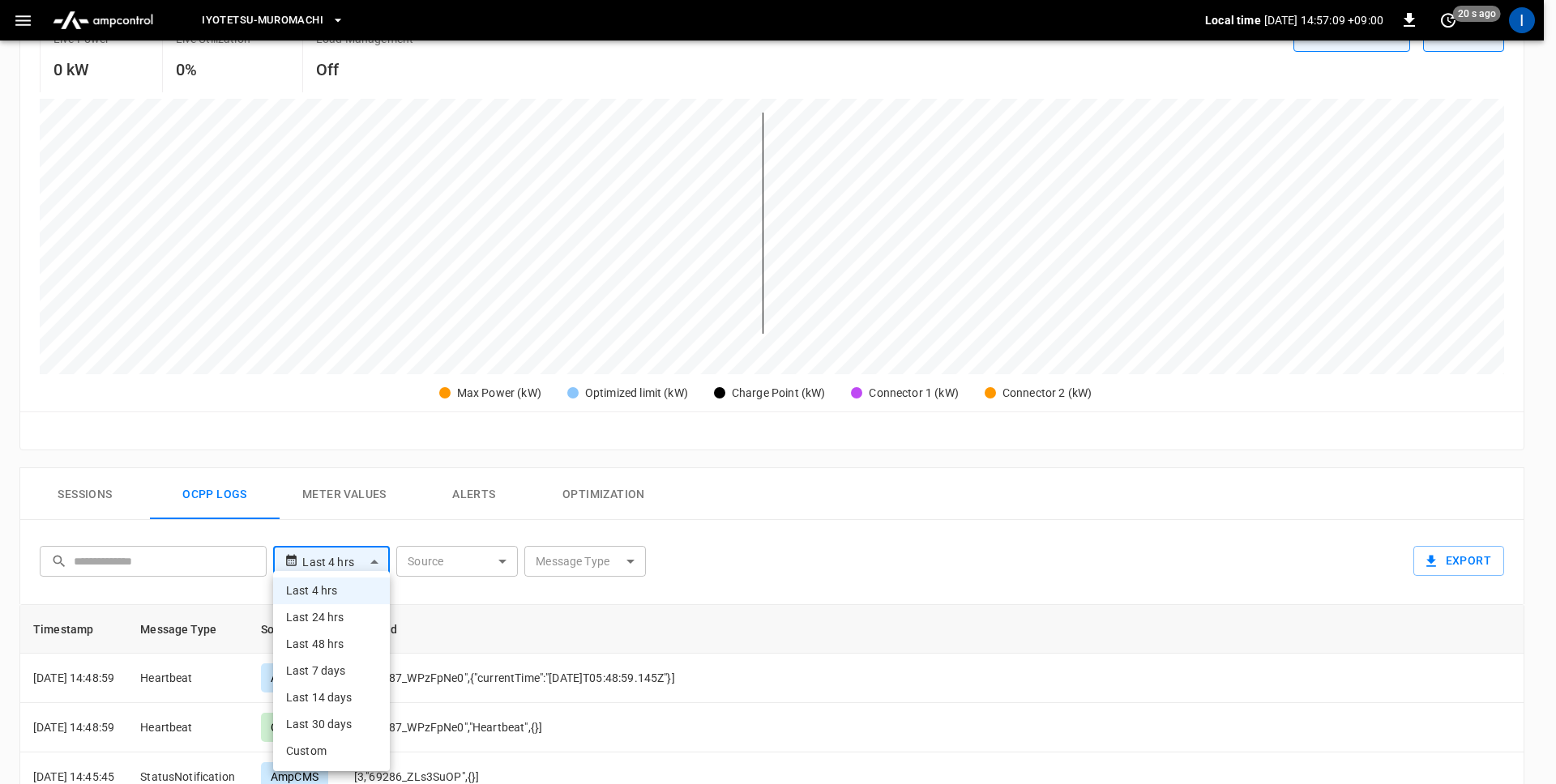
click at [541, 534] on div at bounding box center [778, 392] width 1556 height 784
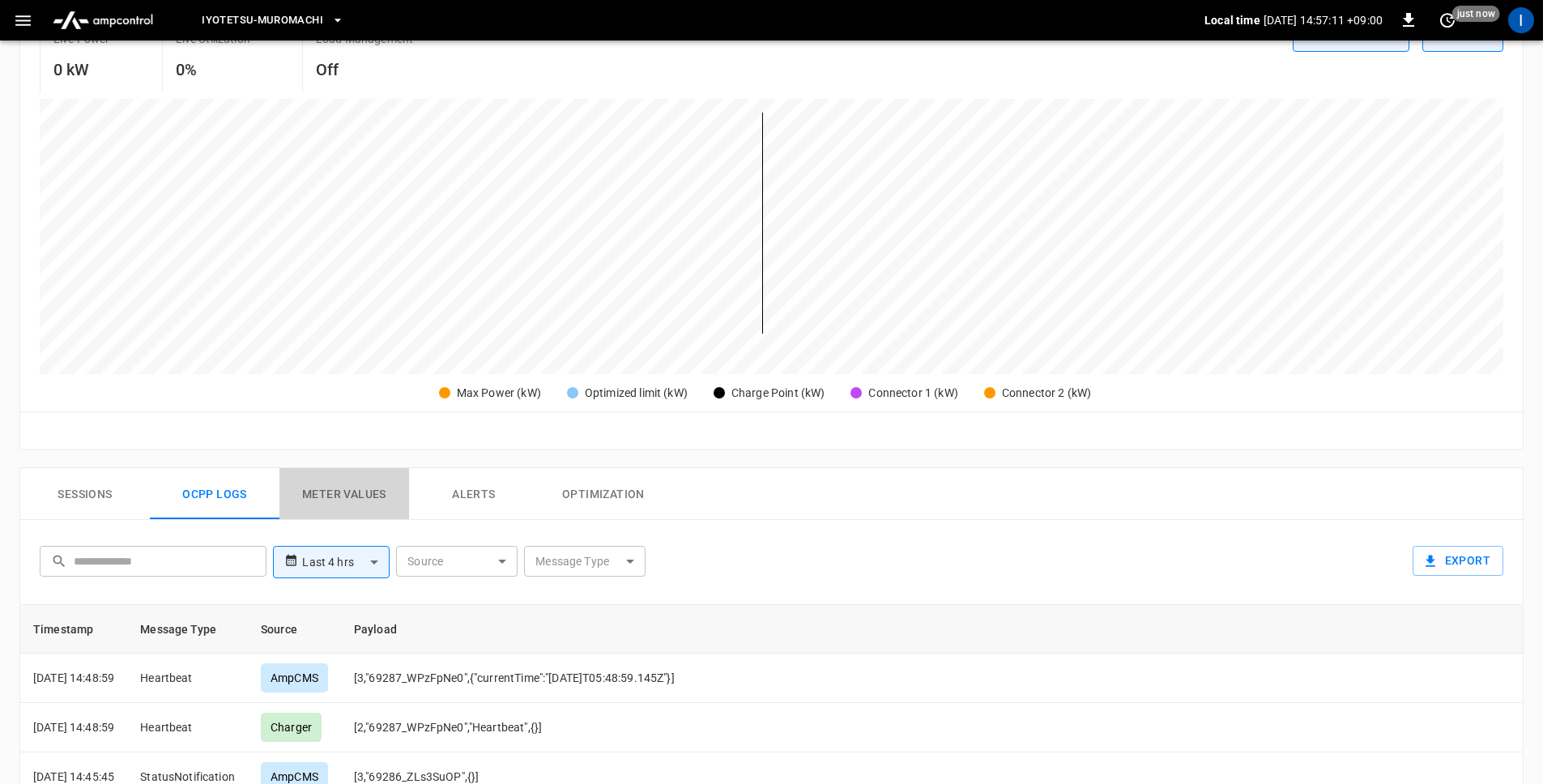
click at [360, 503] on button "Meter Values" at bounding box center [344, 494] width 129 height 52
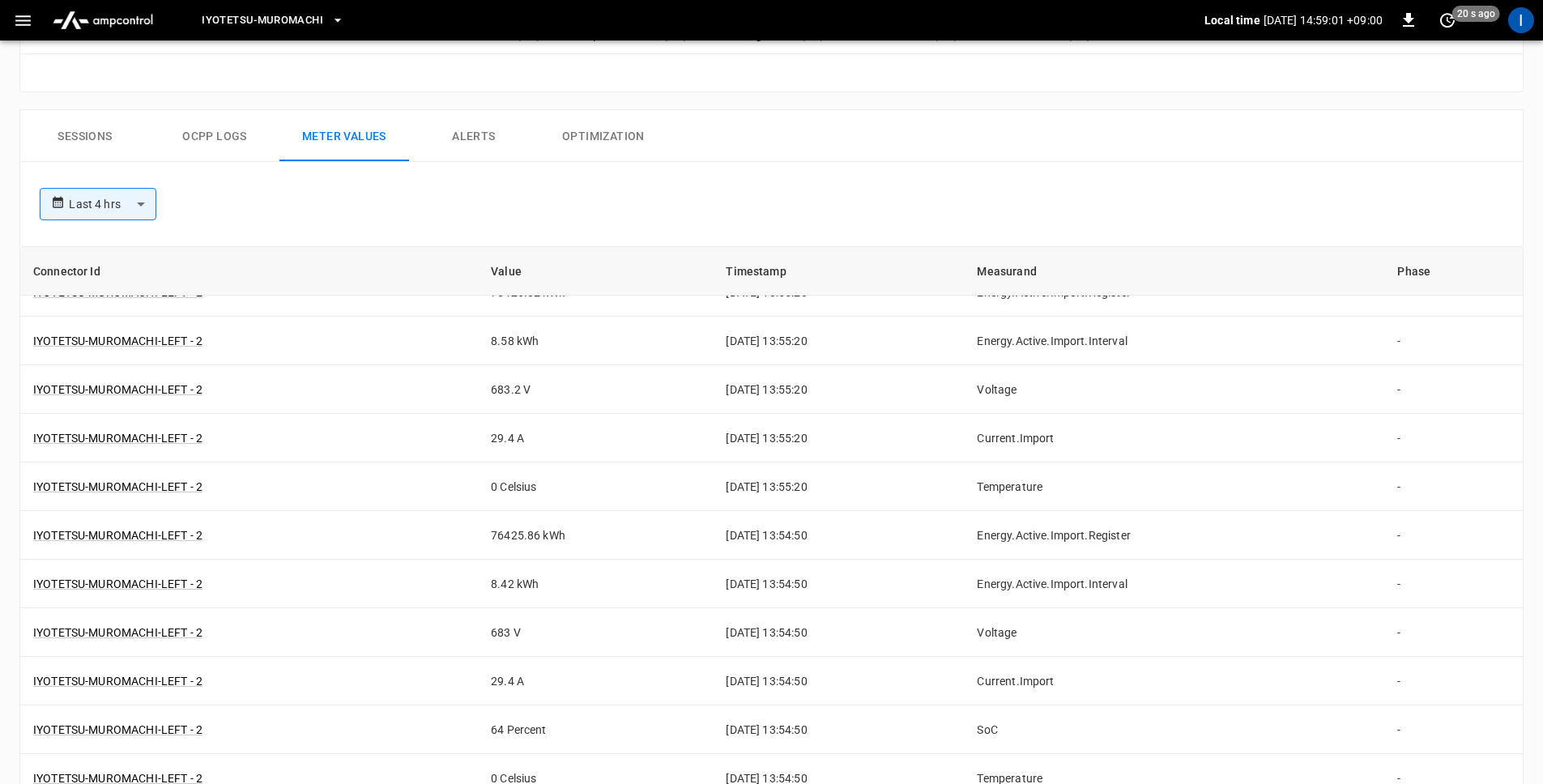
scroll to position [1645, 0]
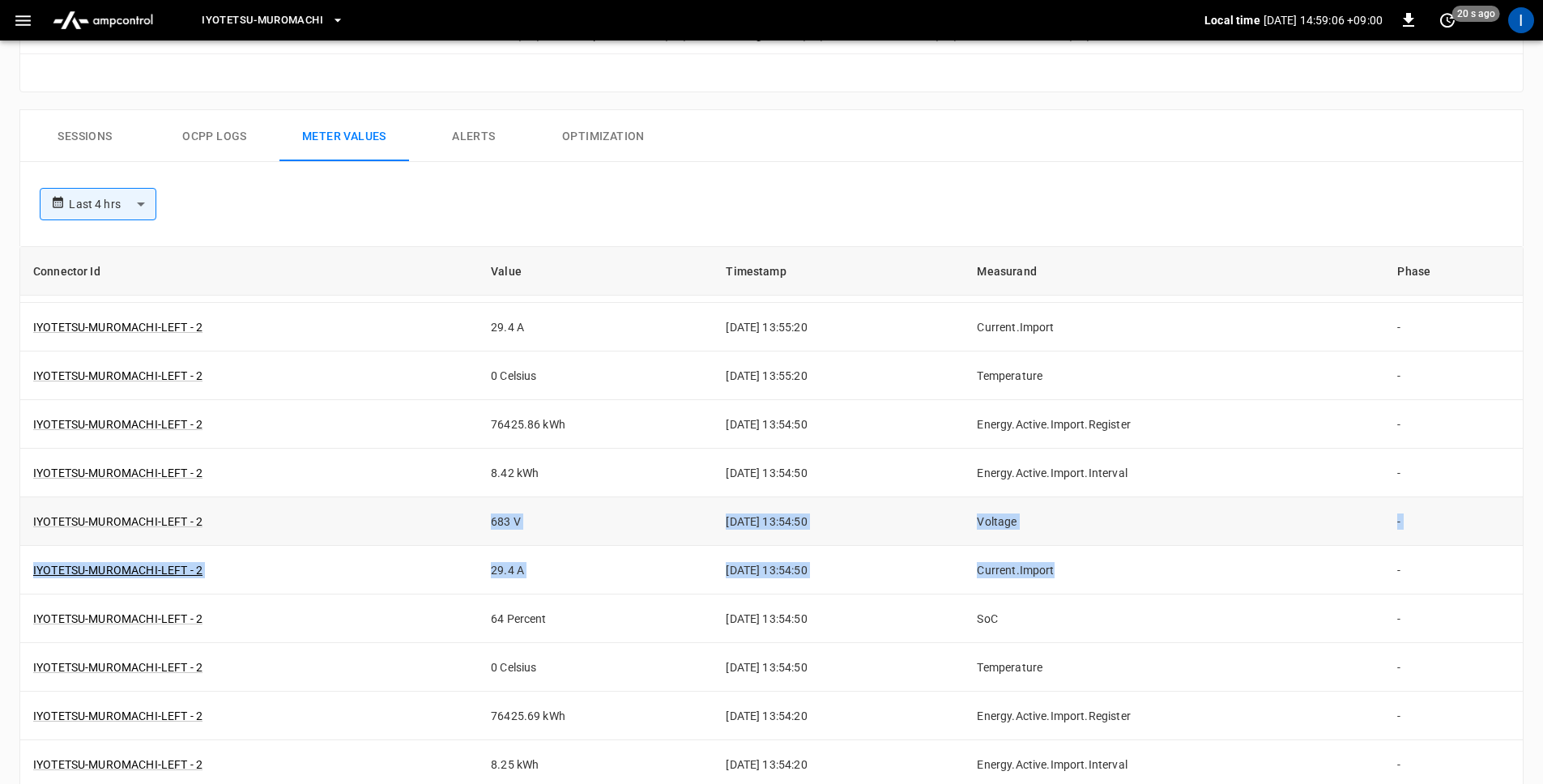
drag, startPoint x: 1075, startPoint y: 570, endPoint x: 481, endPoint y: 506, distance: 597.4
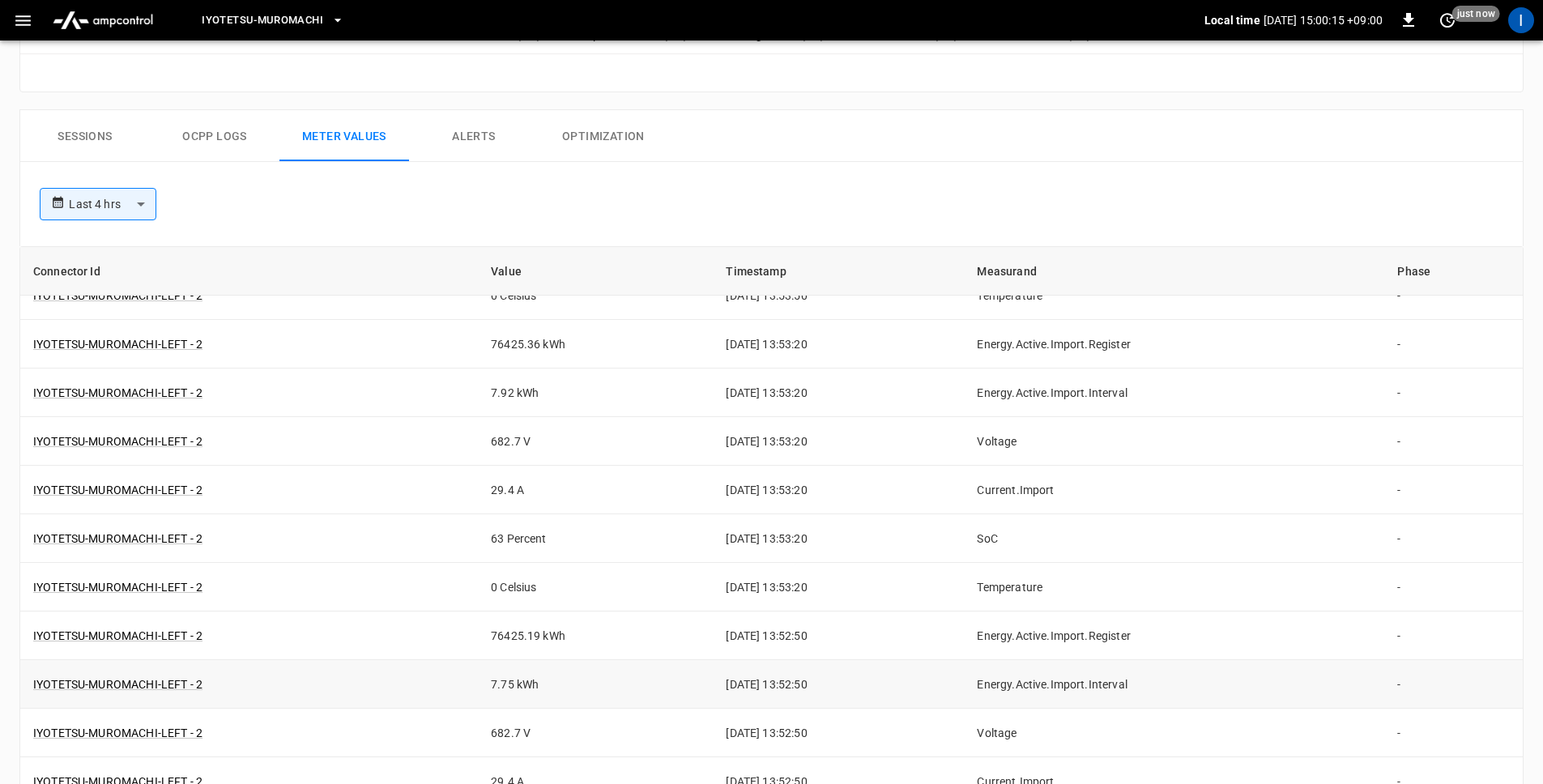
scroll to position [2850, 0]
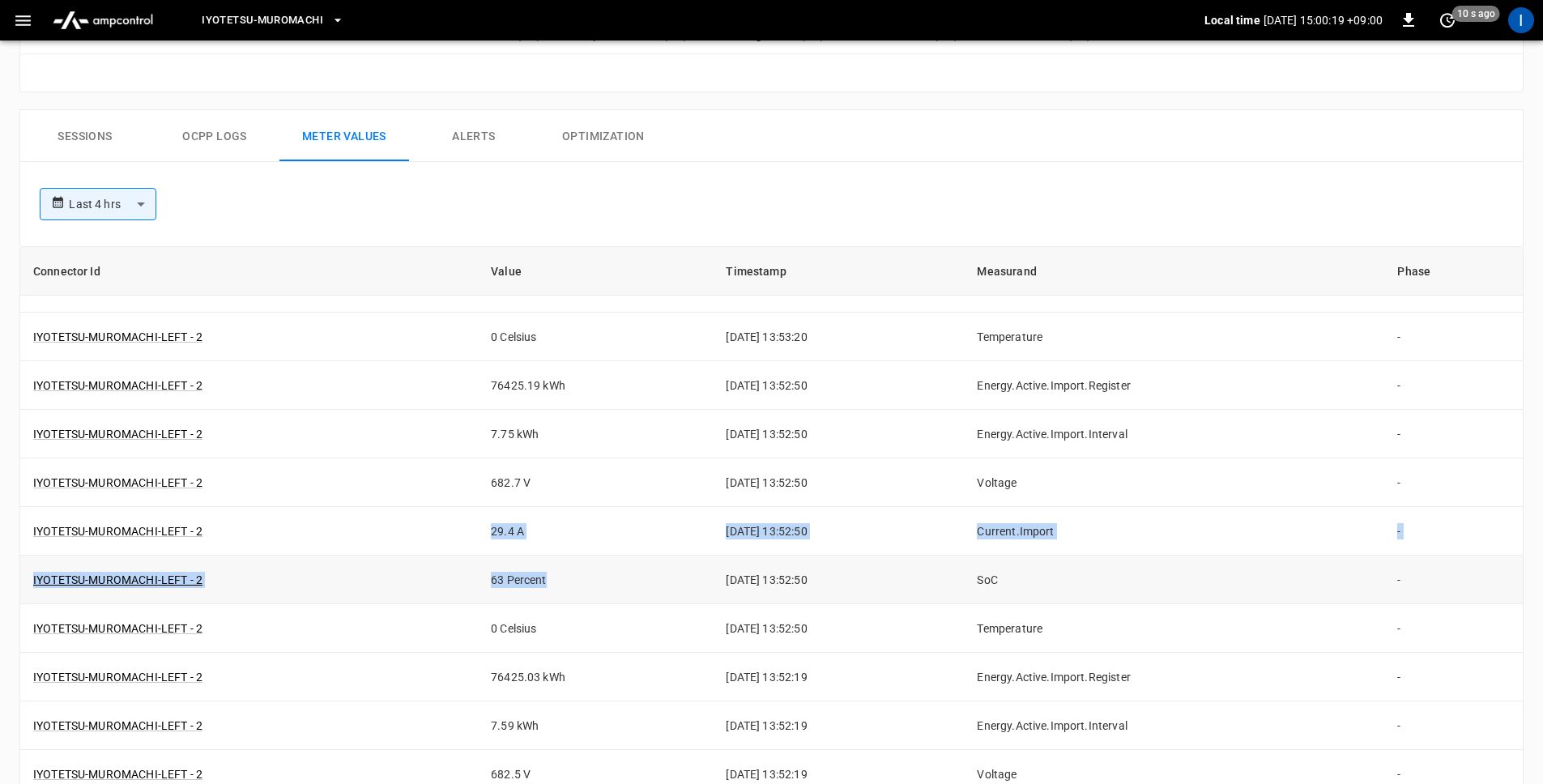
drag, startPoint x: 465, startPoint y: 528, endPoint x: 592, endPoint y: 575, distance: 135.4
click at [483, 491] on td "682.7 V" at bounding box center [595, 482] width 235 height 48
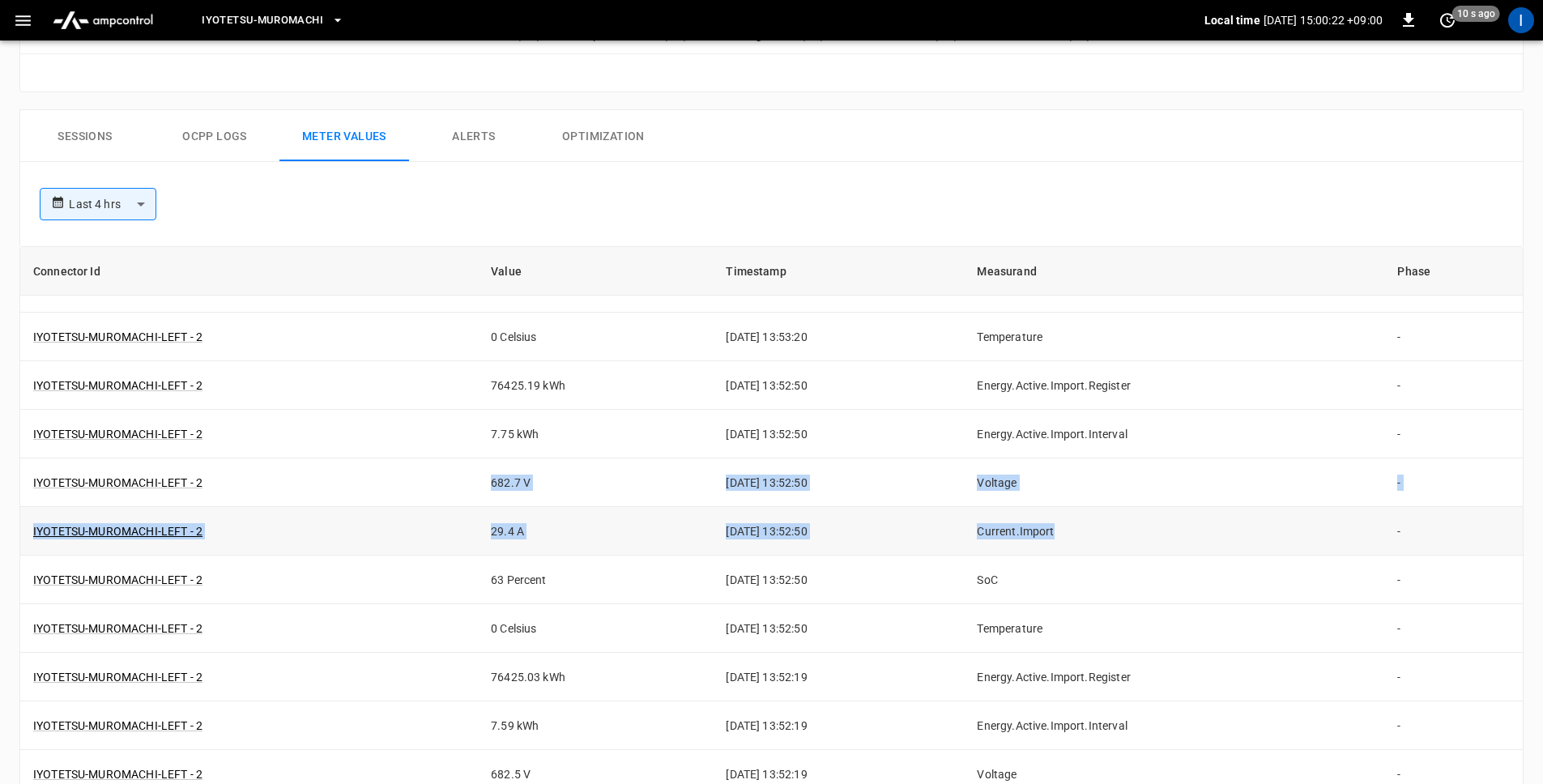
drag, startPoint x: 477, startPoint y: 480, endPoint x: 1105, endPoint y: 537, distance: 630.6
click at [1090, 535] on td "Current.Import" at bounding box center [1174, 531] width 420 height 48
drag, startPoint x: 1091, startPoint y: 534, endPoint x: 43, endPoint y: 477, distance: 1049.5
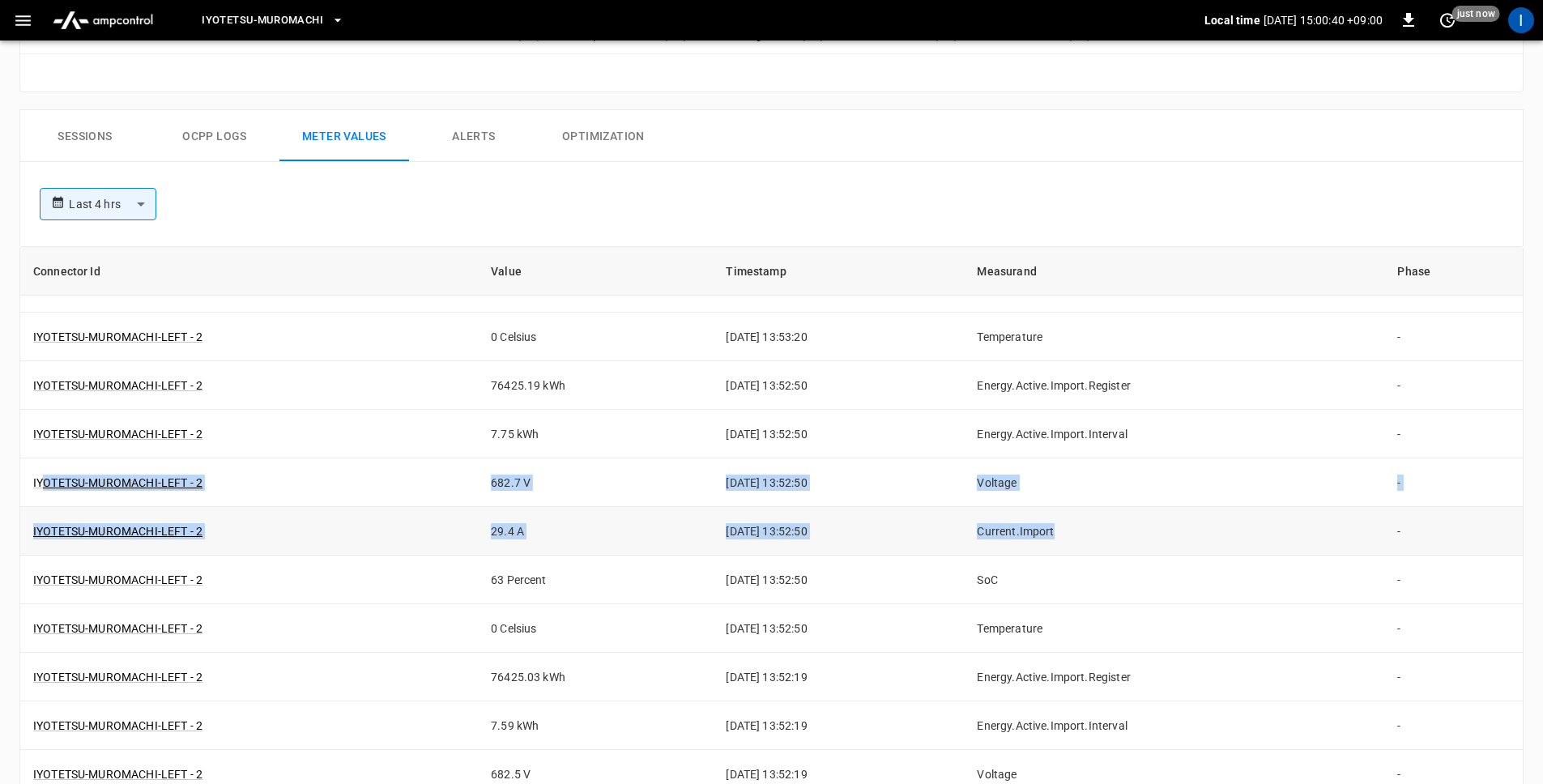
click at [1109, 538] on td "Current.Import" at bounding box center [1174, 531] width 420 height 48
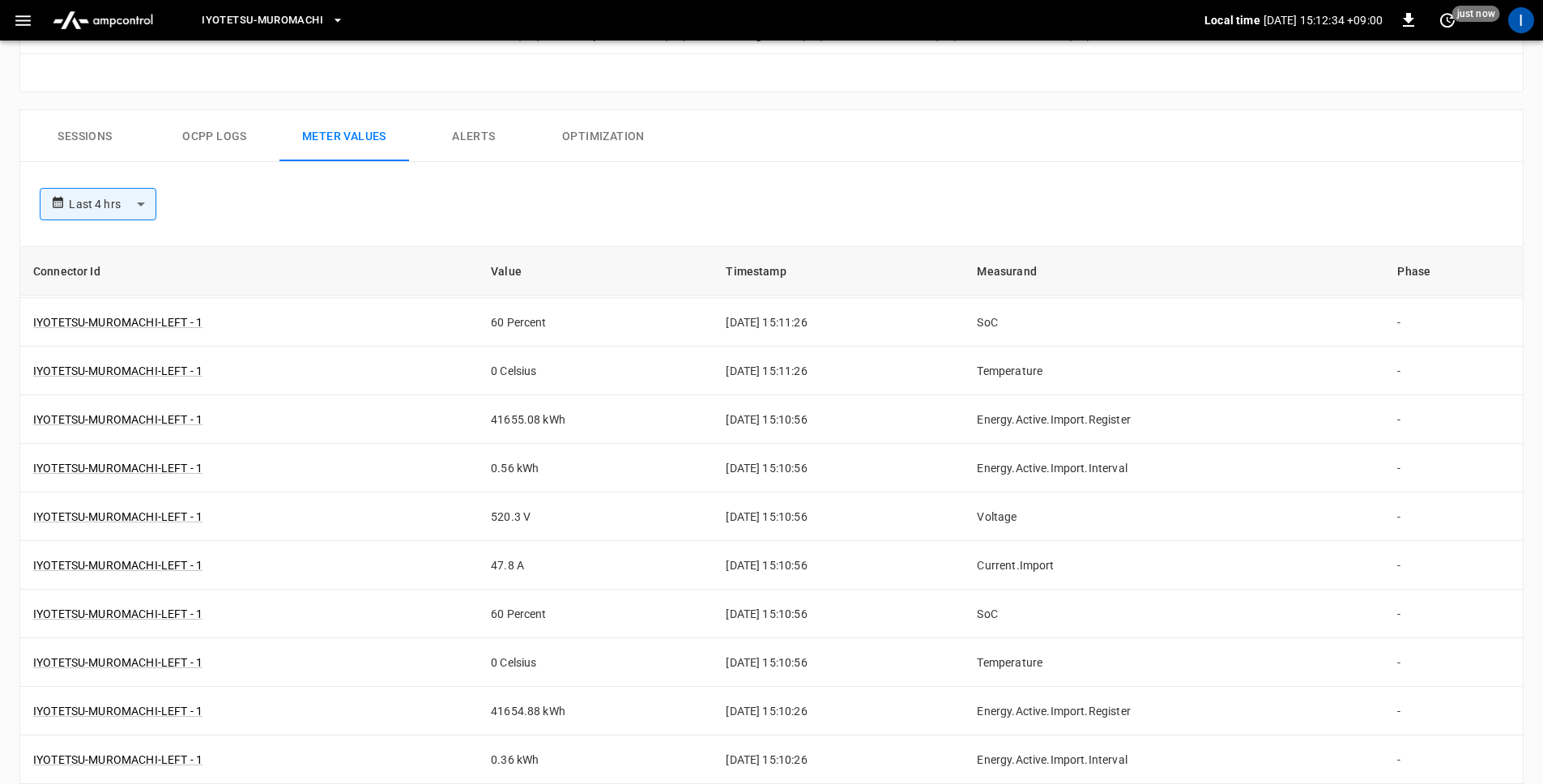
scroll to position [0, 0]
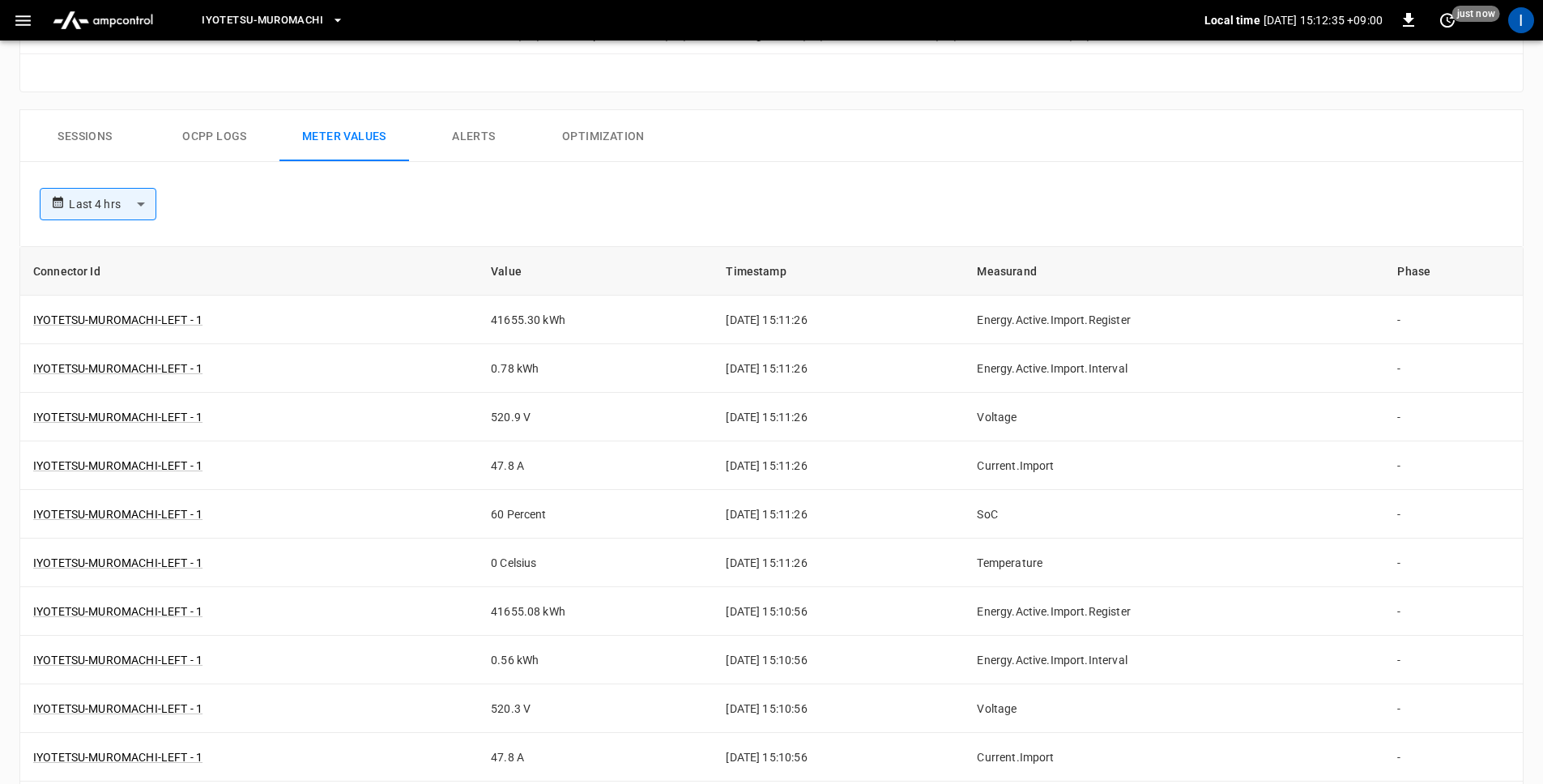
click at [900, 179] on div "**********" at bounding box center [768, 201] width 1471 height 52
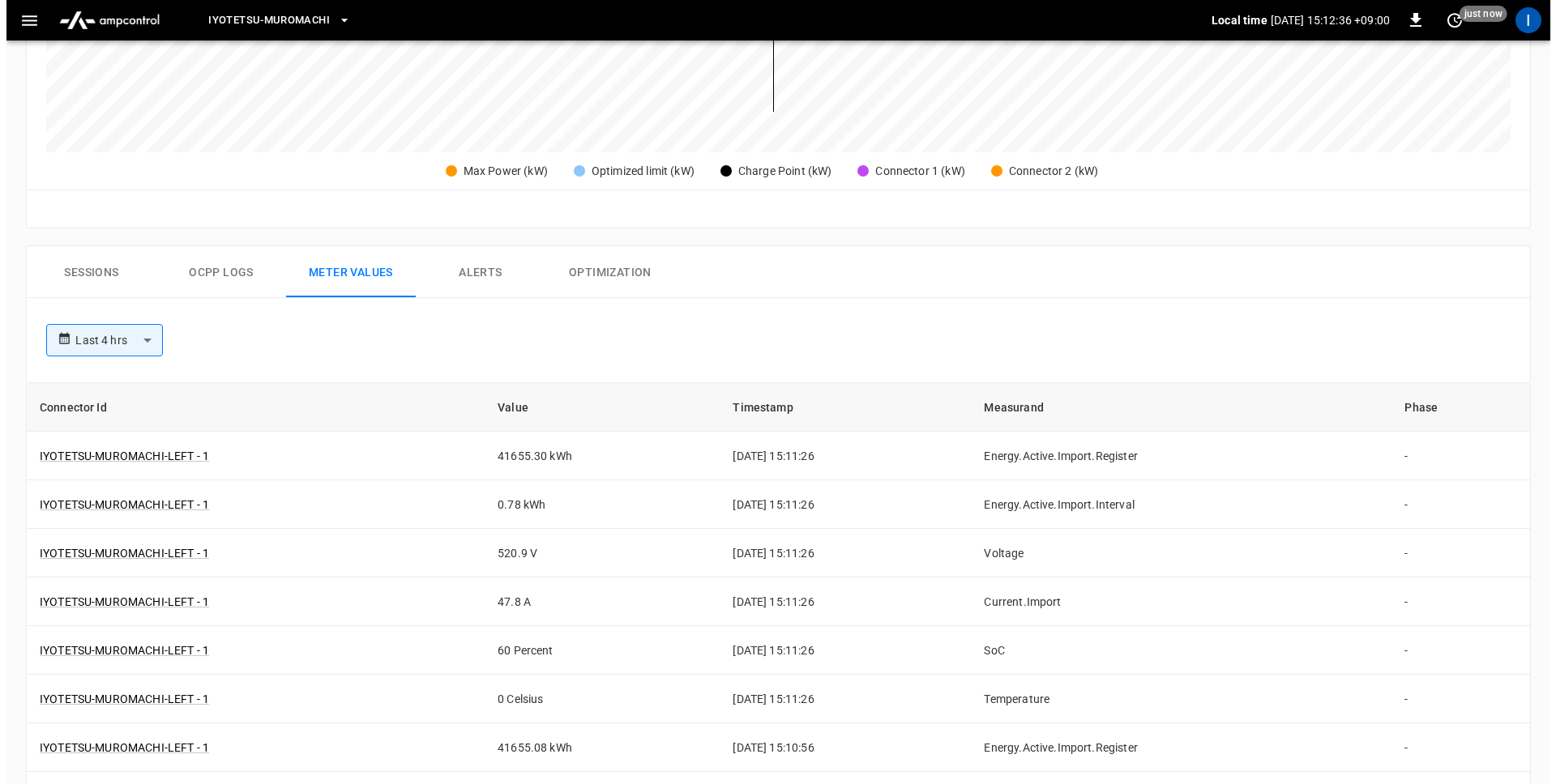
scroll to position [494, 0]
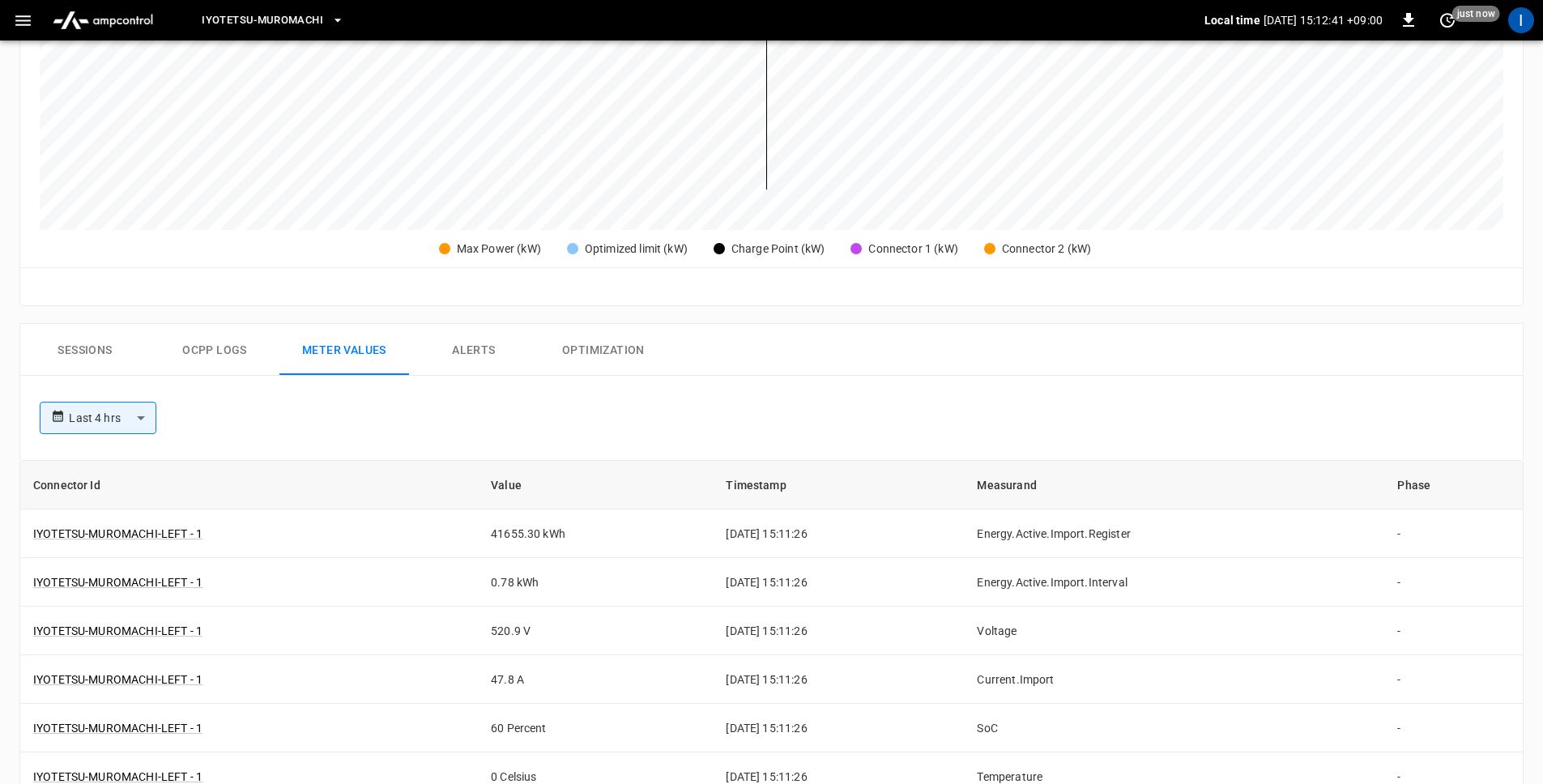
click at [26, 21] on icon "button" at bounding box center [23, 20] width 20 height 20
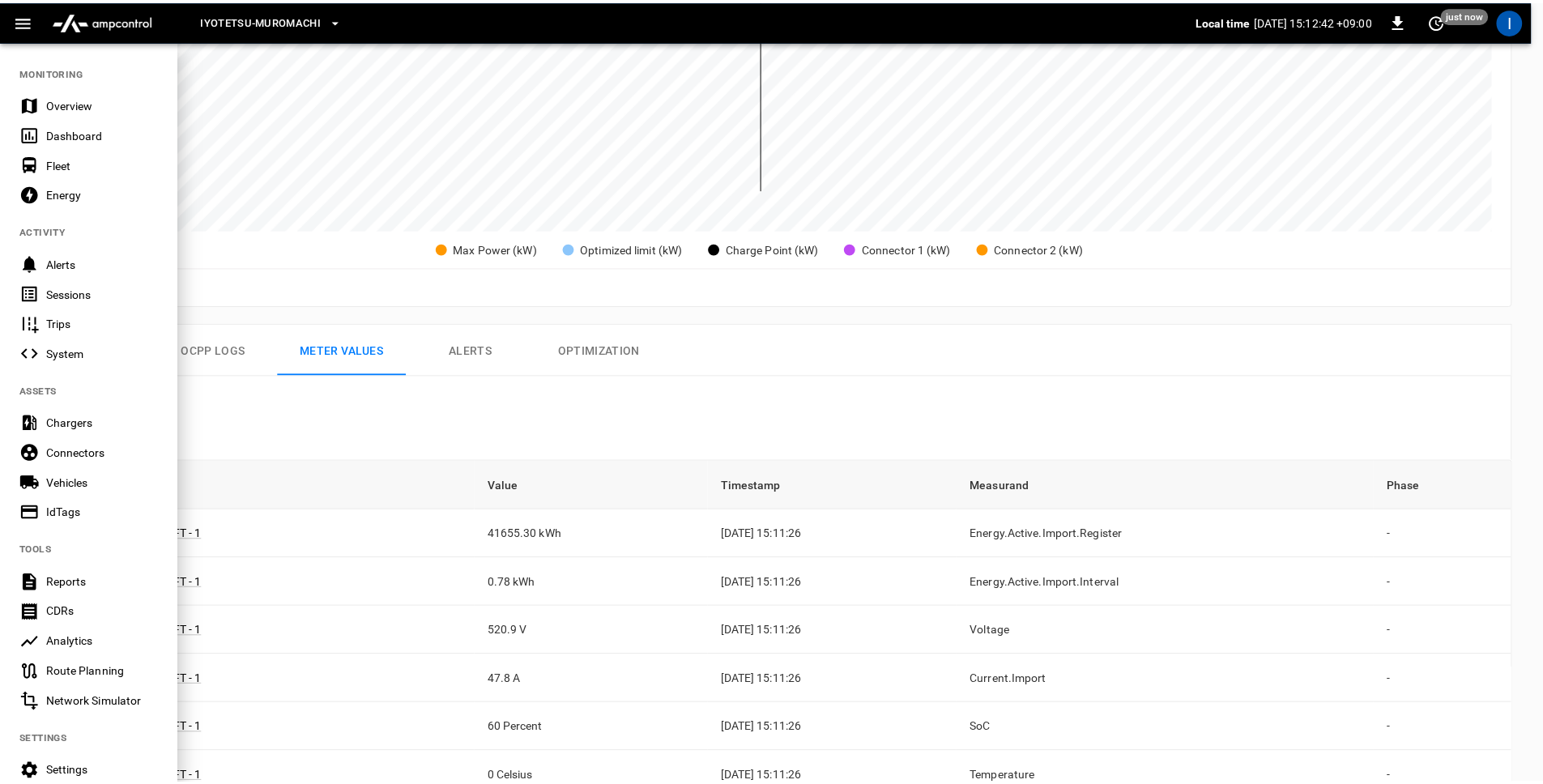
scroll to position [154, 0]
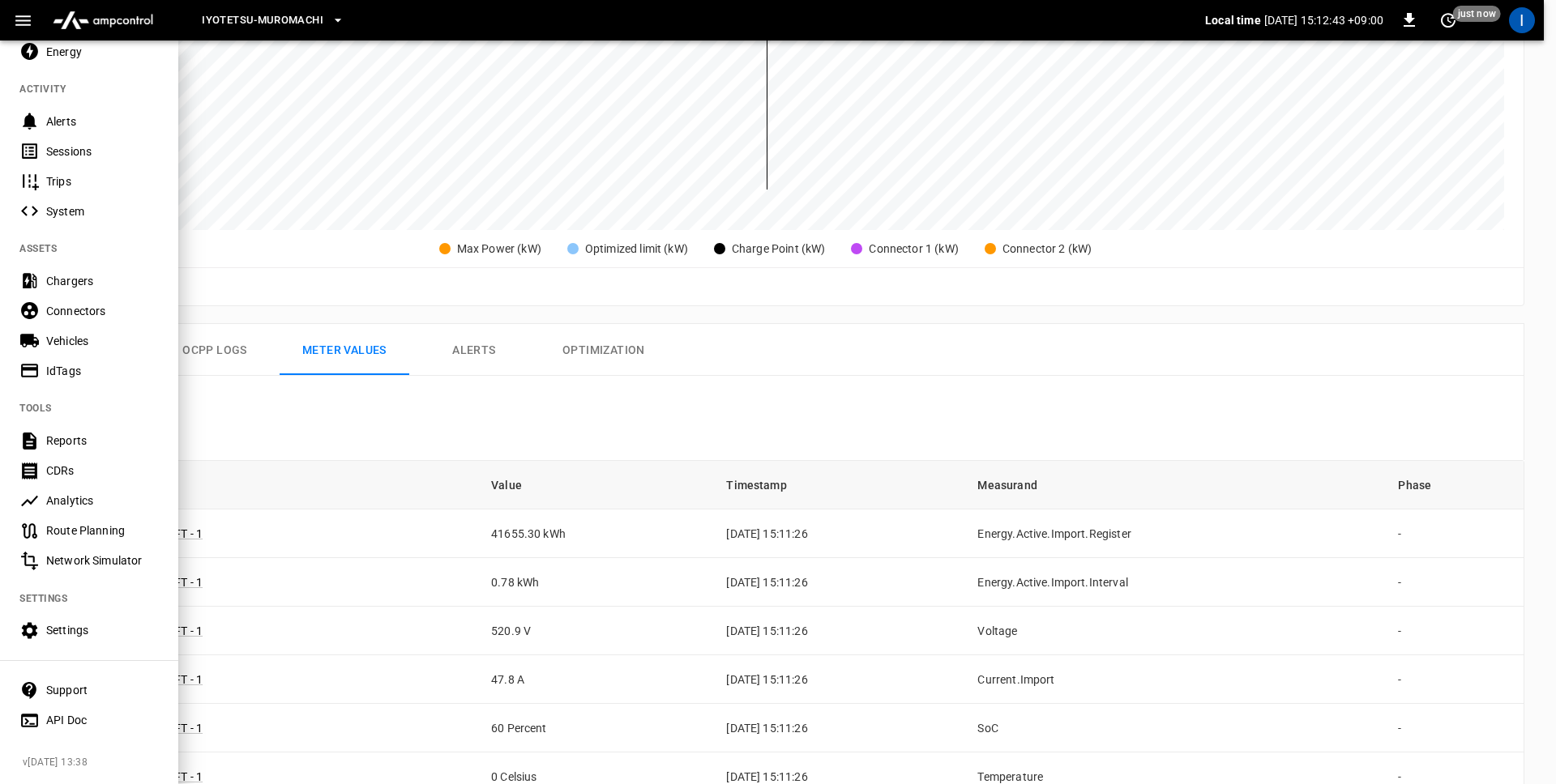
click at [89, 629] on div "API Doc" at bounding box center [102, 719] width 112 height 16
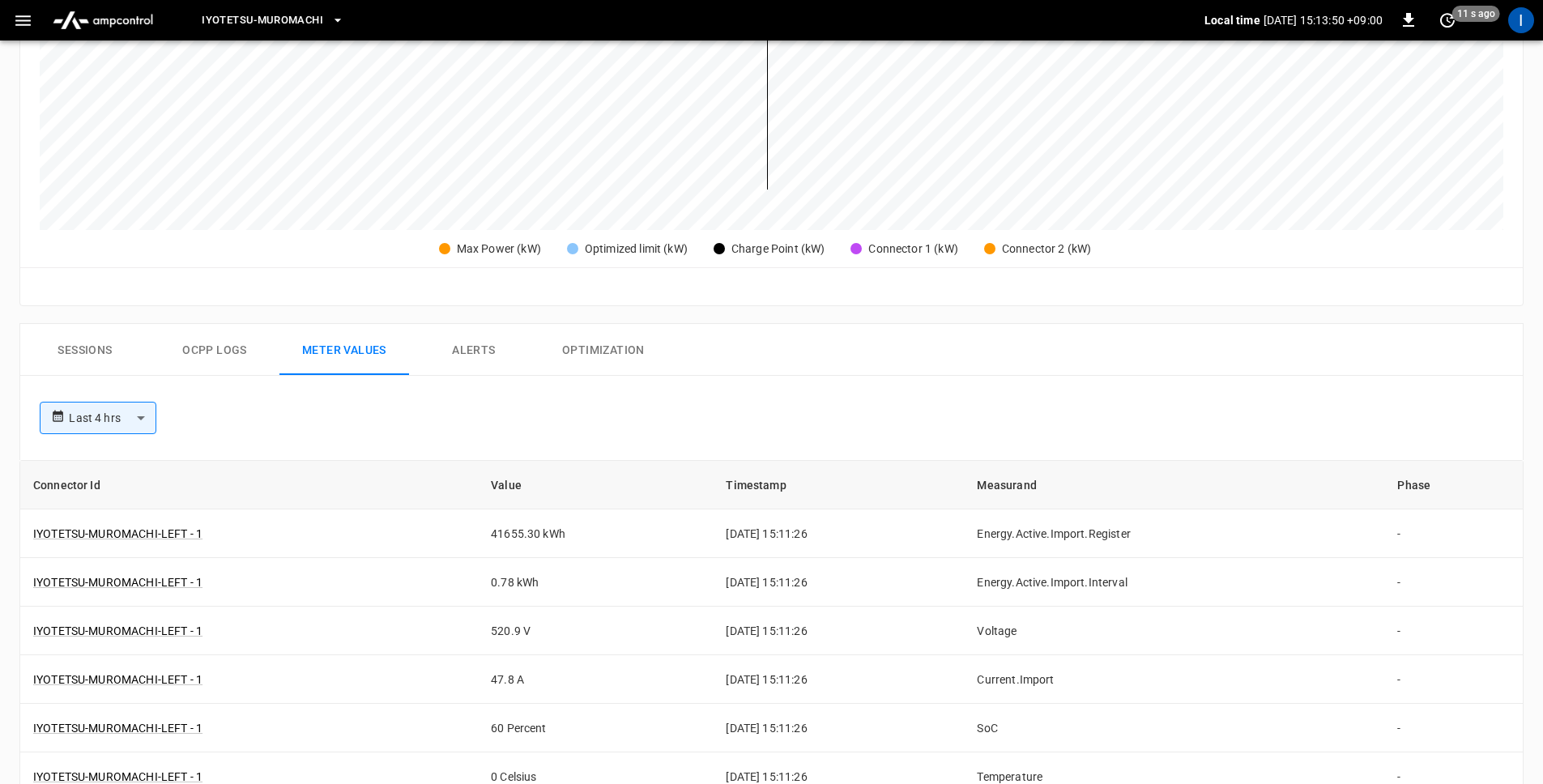
click at [871, 385] on div "**********" at bounding box center [772, 418] width 1505 height 84
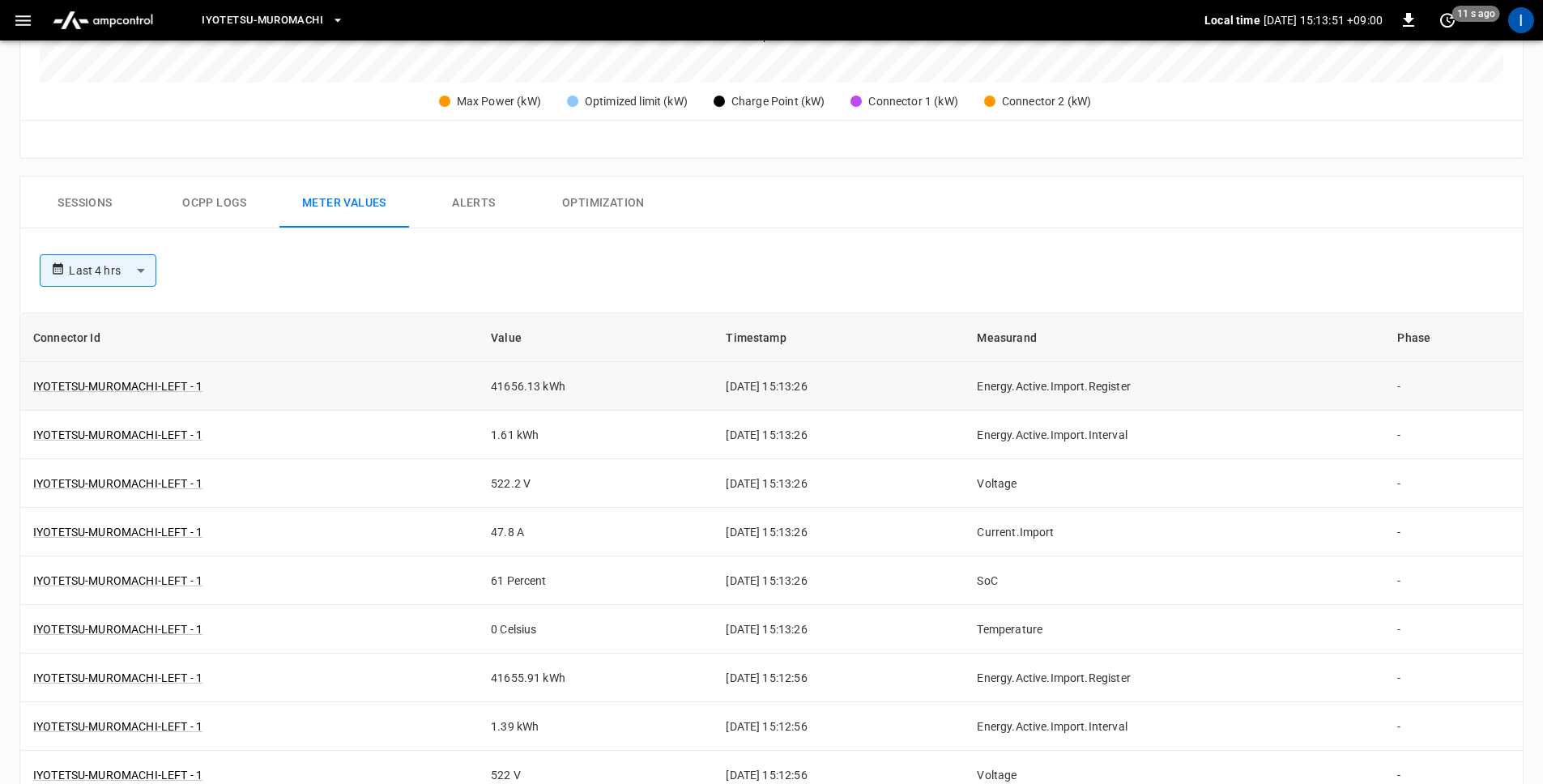
scroll to position [724, 0]
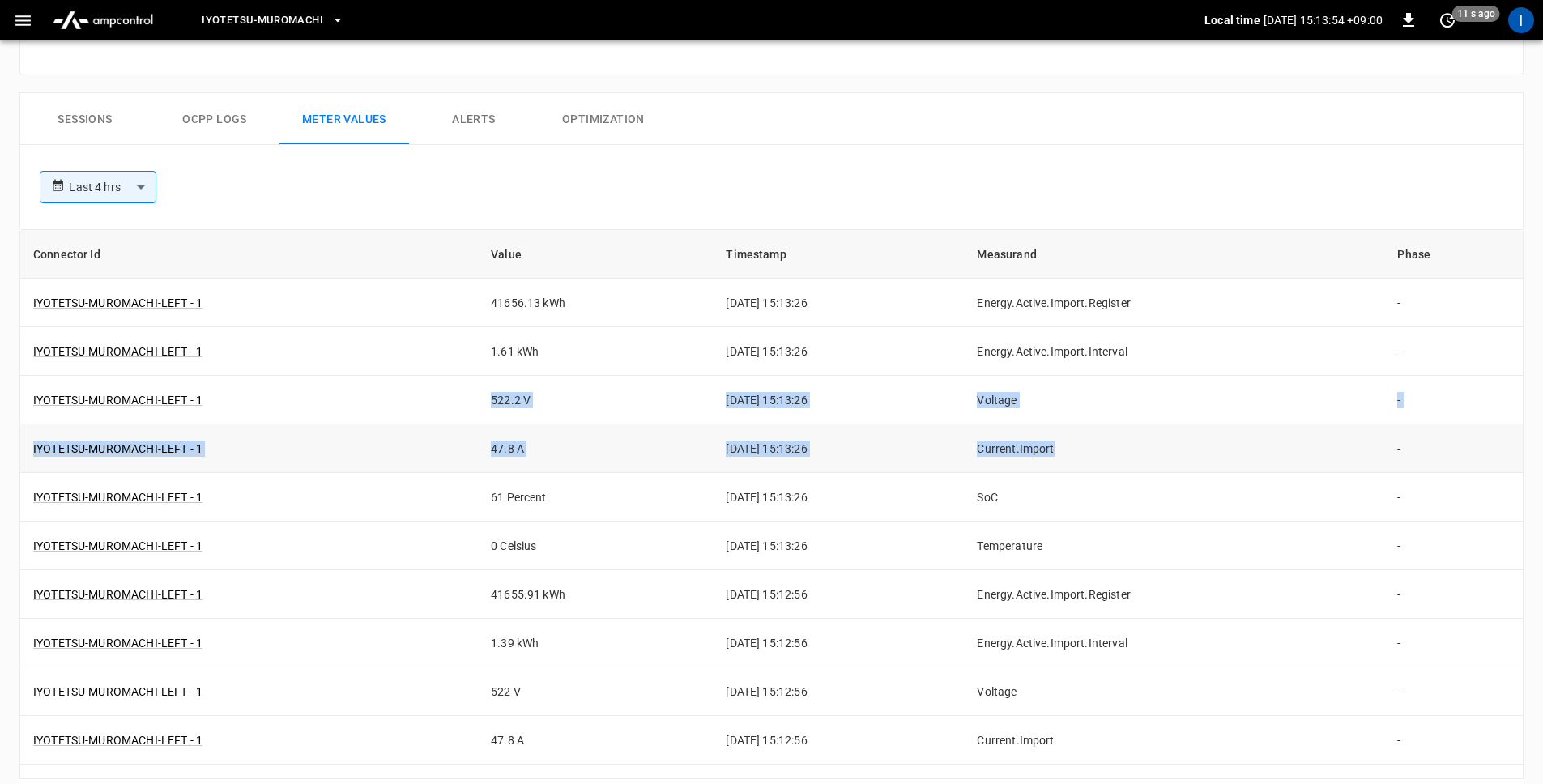
drag, startPoint x: 780, startPoint y: 435, endPoint x: 1118, endPoint y: 464, distance: 339.2
click at [713, 401] on td "[DATE] 15:13:26" at bounding box center [838, 400] width 251 height 48
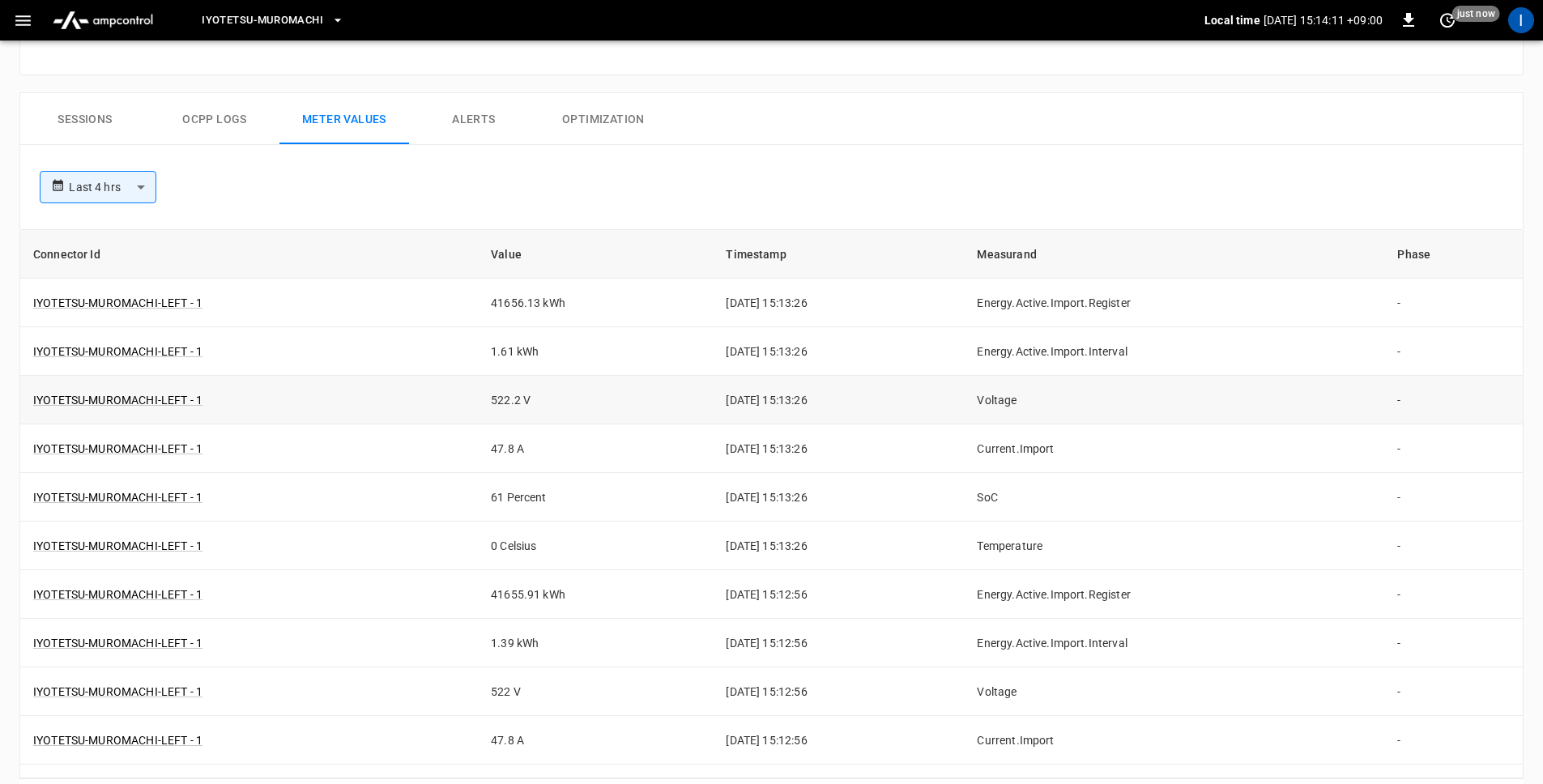
drag, startPoint x: 696, startPoint y: 399, endPoint x: 784, endPoint y: 397, distance: 88.0
click at [784, 397] on td "[DATE] 15:13:26" at bounding box center [838, 400] width 251 height 48
click at [226, 121] on button "Ocpp logs" at bounding box center [214, 119] width 129 height 52
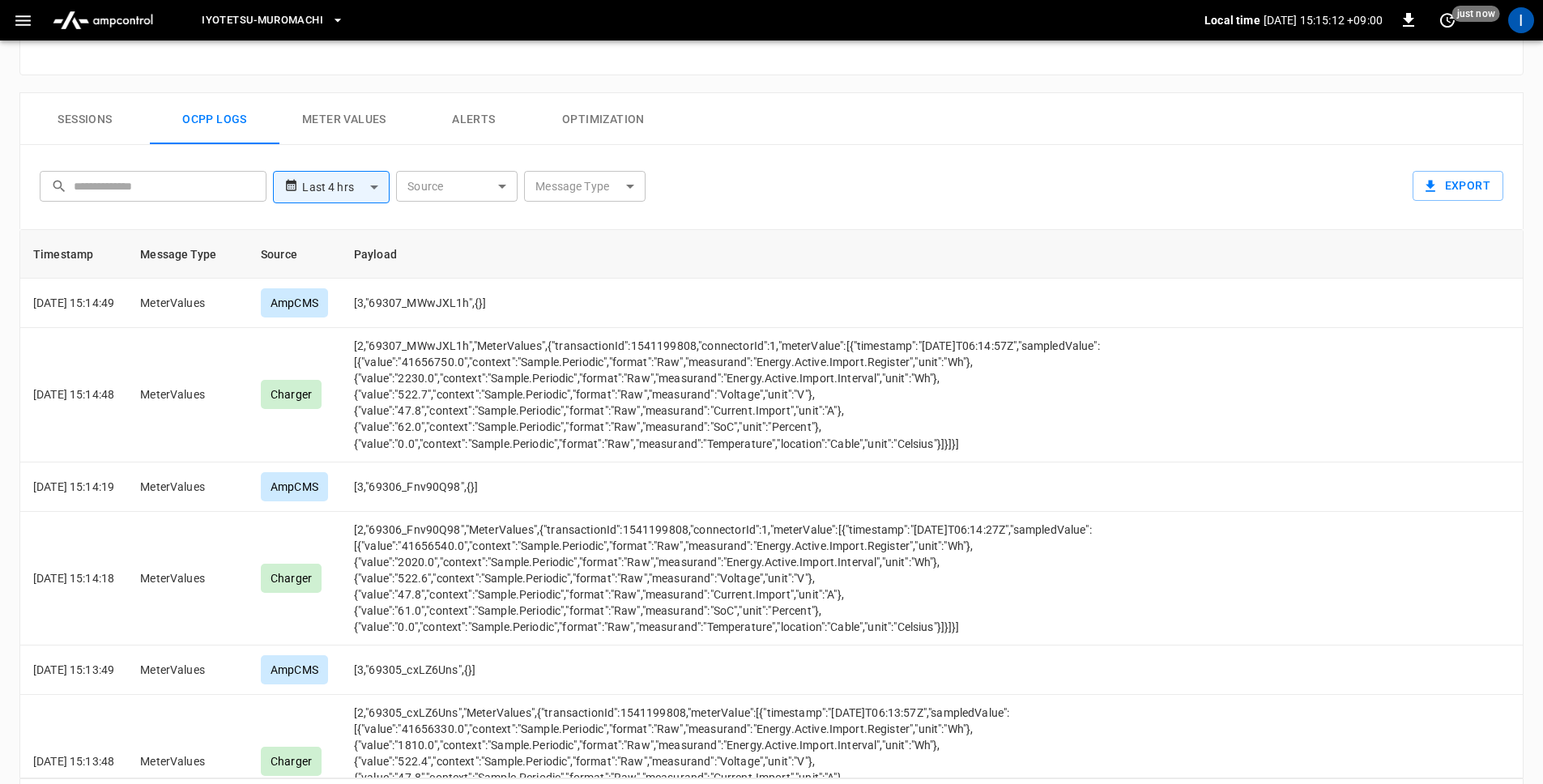
click at [594, 133] on button "Optimization" at bounding box center [603, 119] width 129 height 52
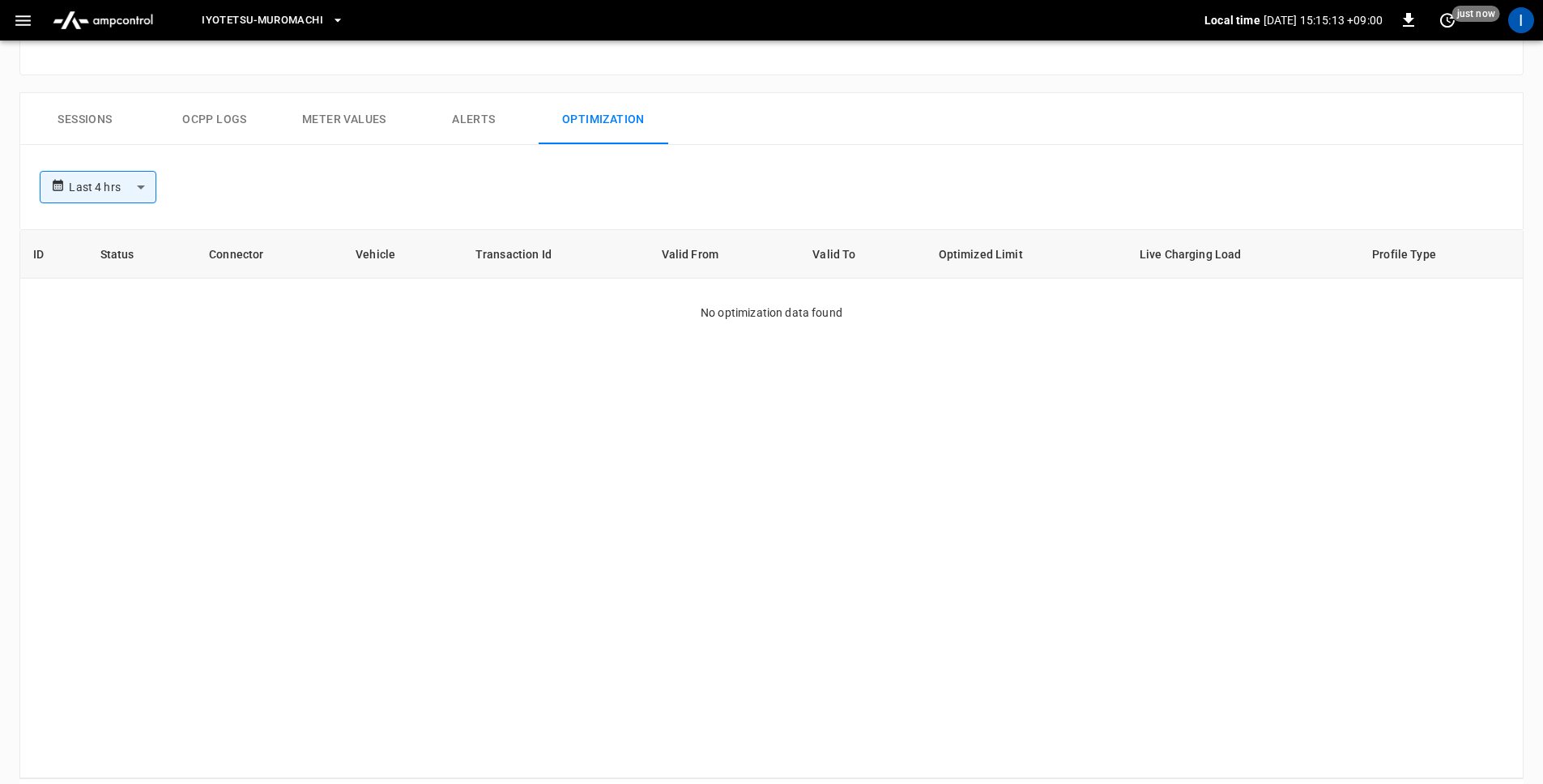
click at [208, 116] on button "Ocpp logs" at bounding box center [214, 119] width 129 height 52
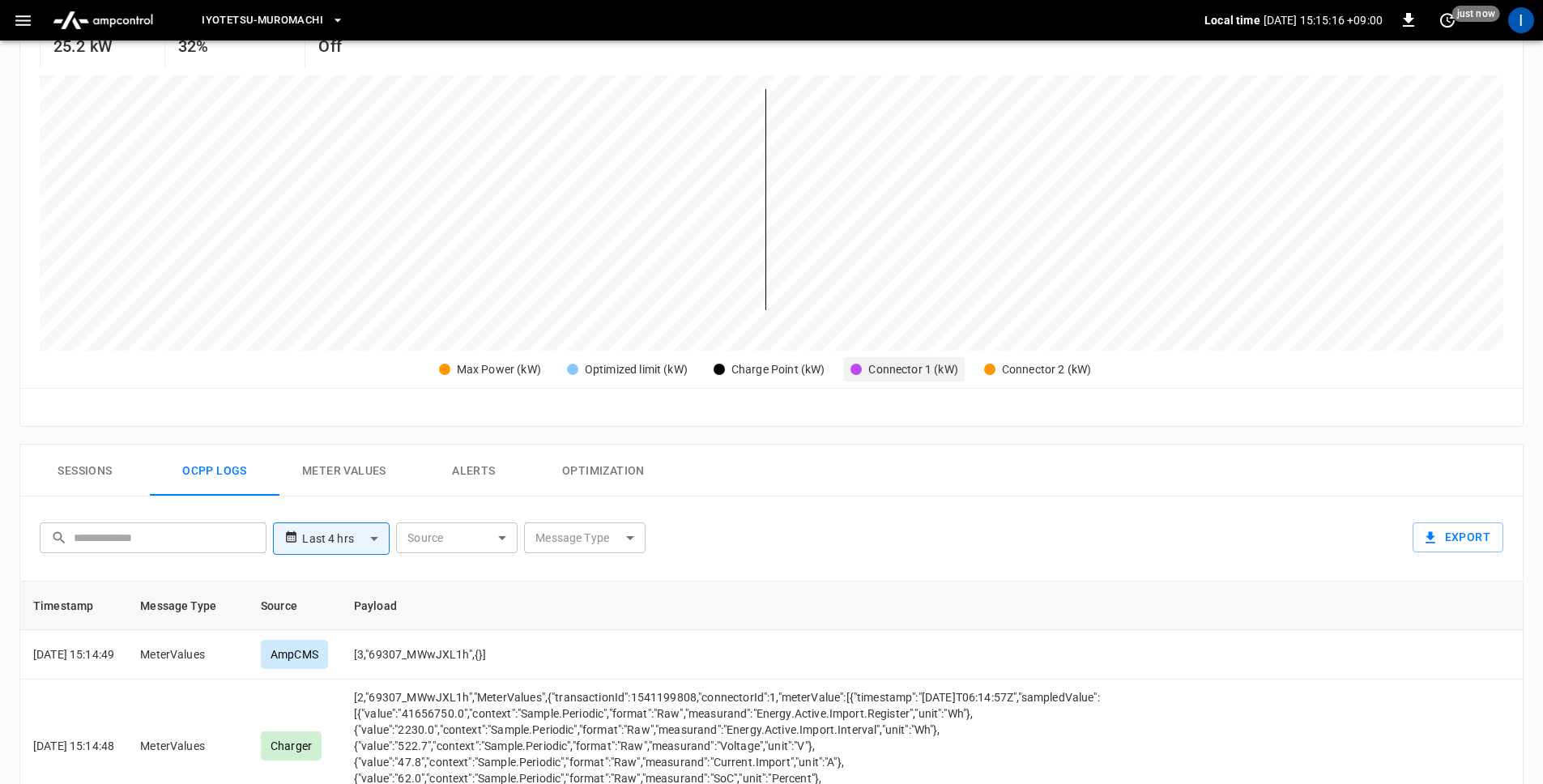
scroll to position [290, 0]
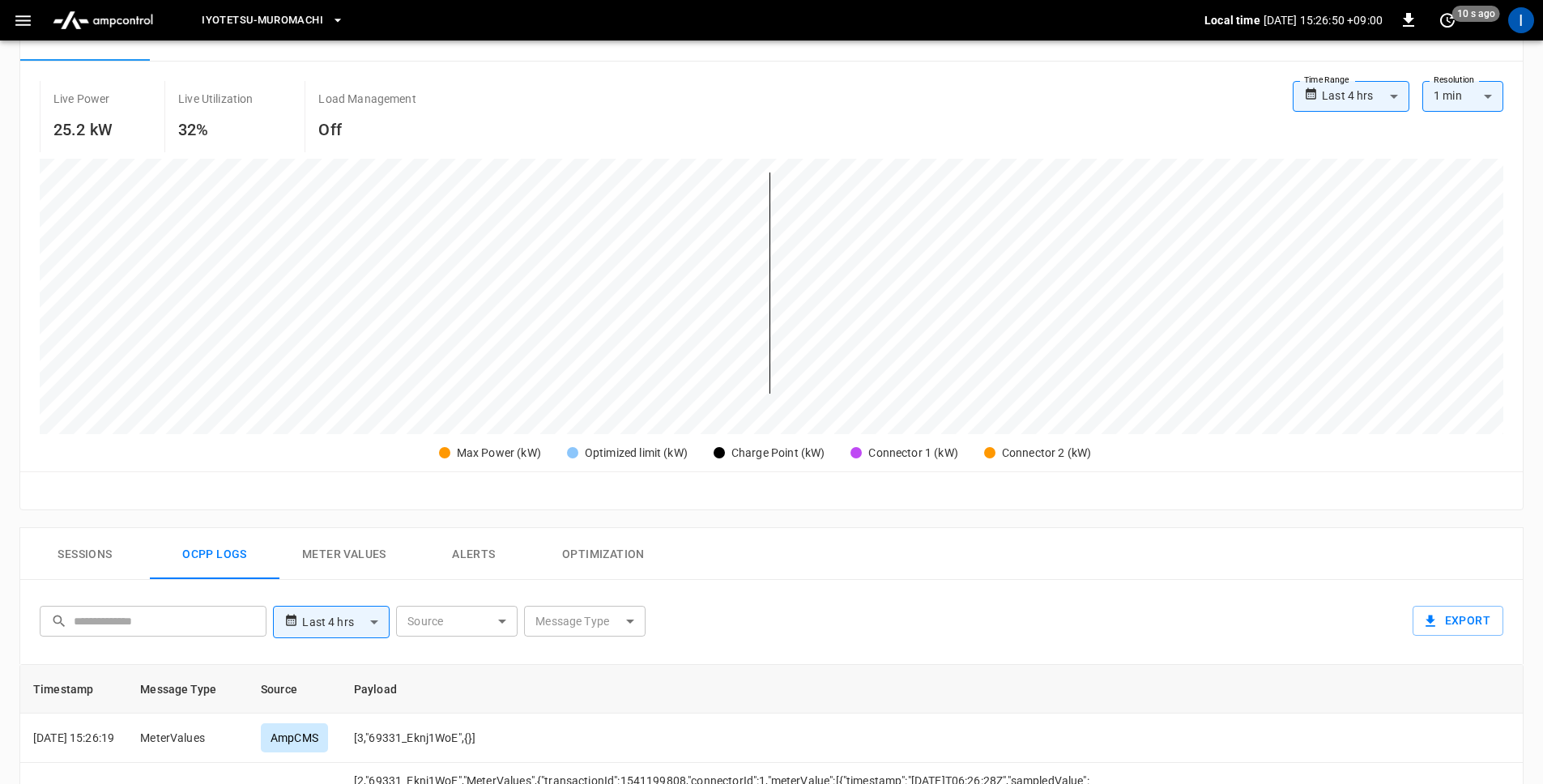
click at [1232, 94] on body "**********" at bounding box center [772, 493] width 1543 height 1566
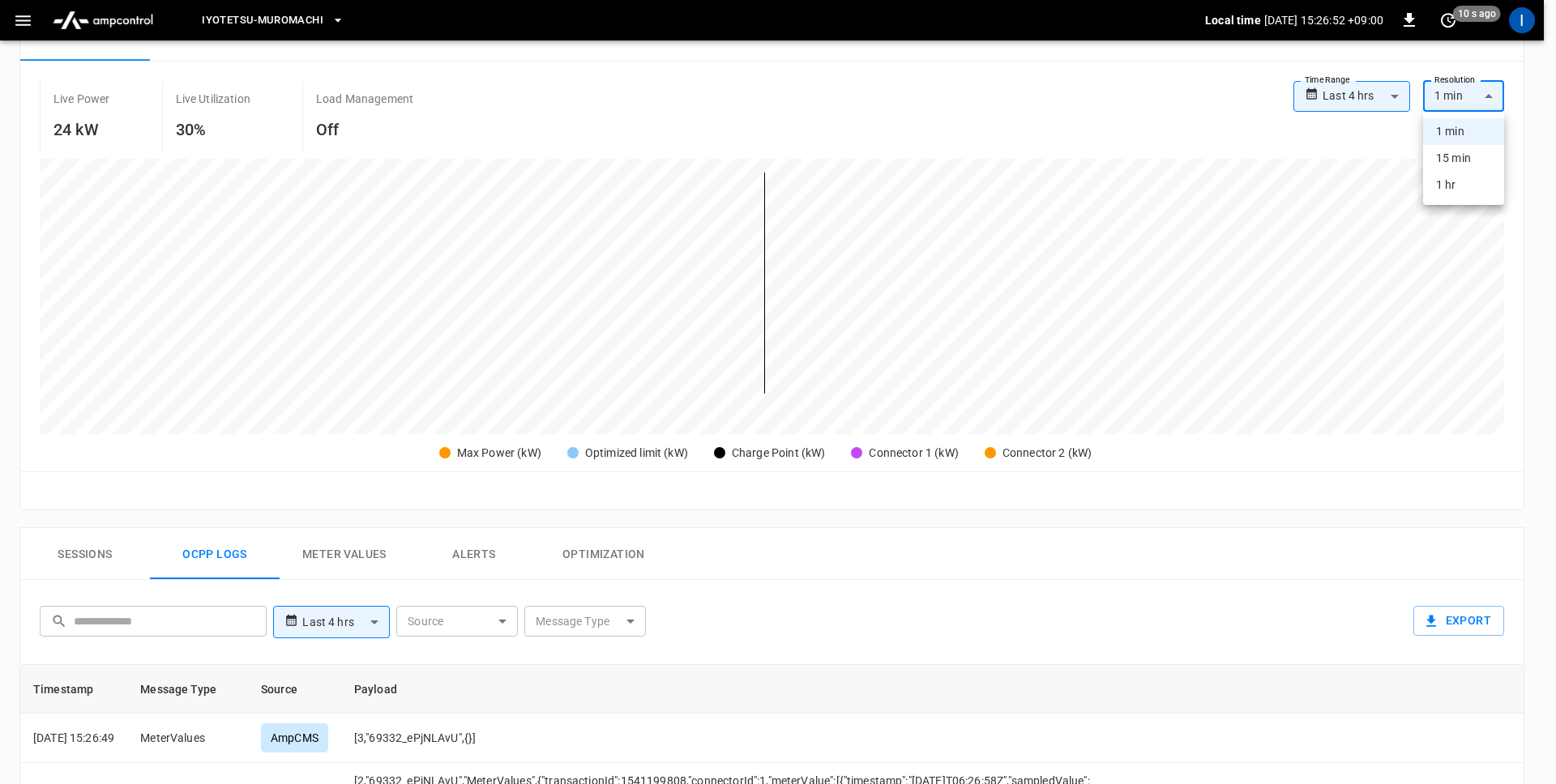
click at [989, 105] on div at bounding box center [778, 392] width 1556 height 784
click at [1232, 84] on body "**********" at bounding box center [778, 493] width 1556 height 1566
click at [1232, 153] on li "15 min" at bounding box center [1463, 157] width 81 height 26
type input "***"
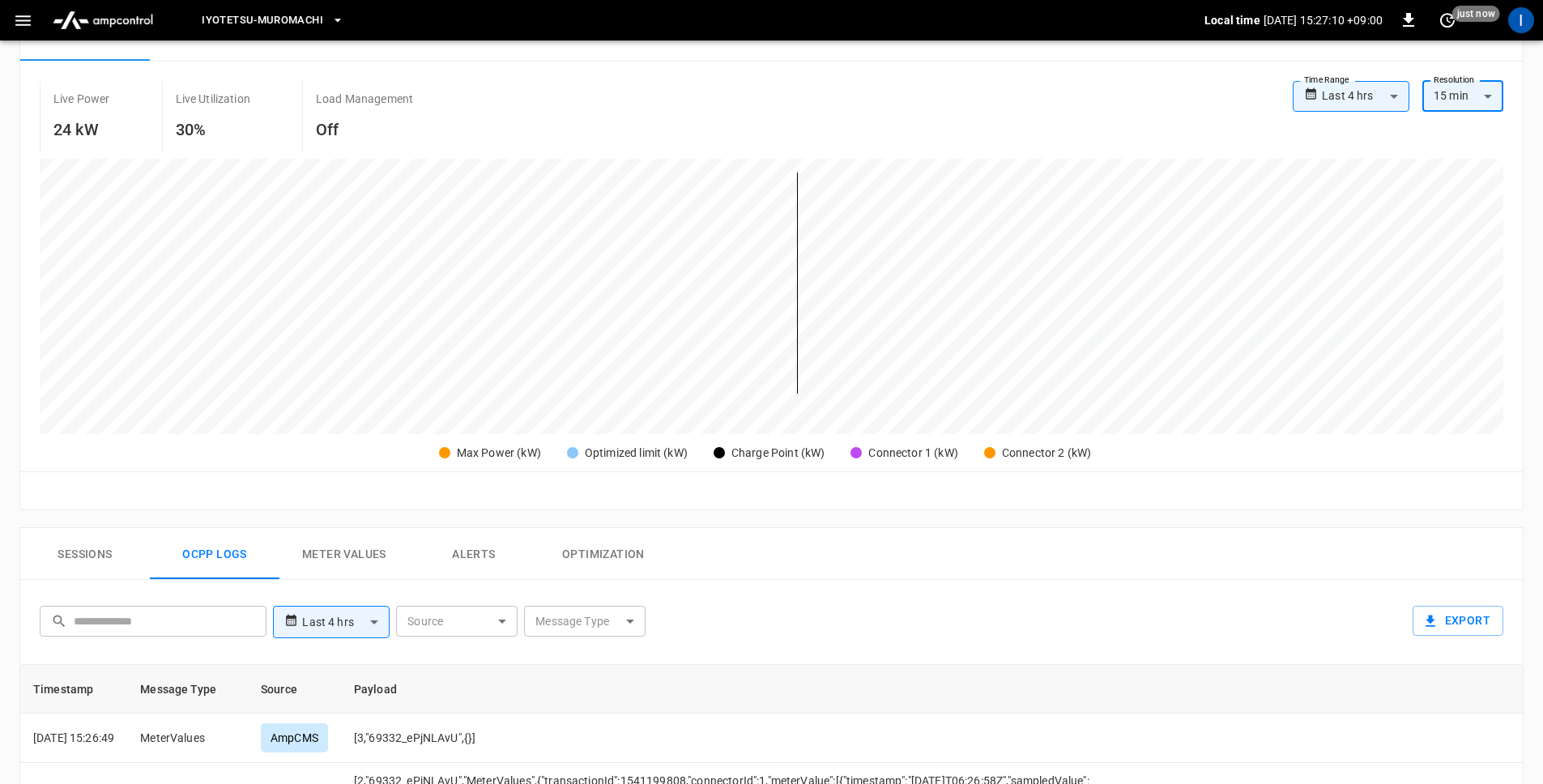
click at [1232, 94] on body "**********" at bounding box center [772, 493] width 1543 height 1566
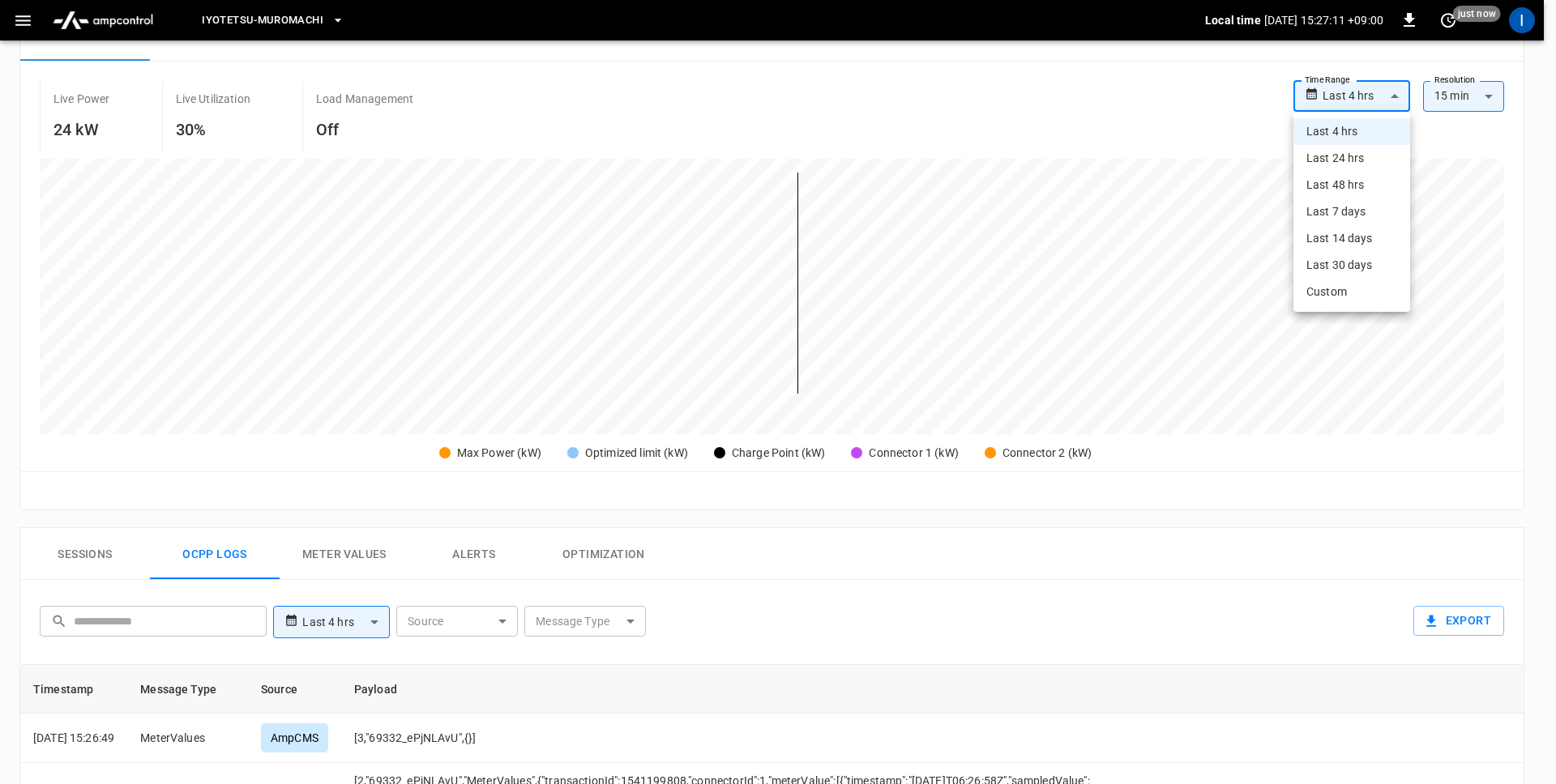
click at [1232, 94] on div at bounding box center [778, 392] width 1556 height 784
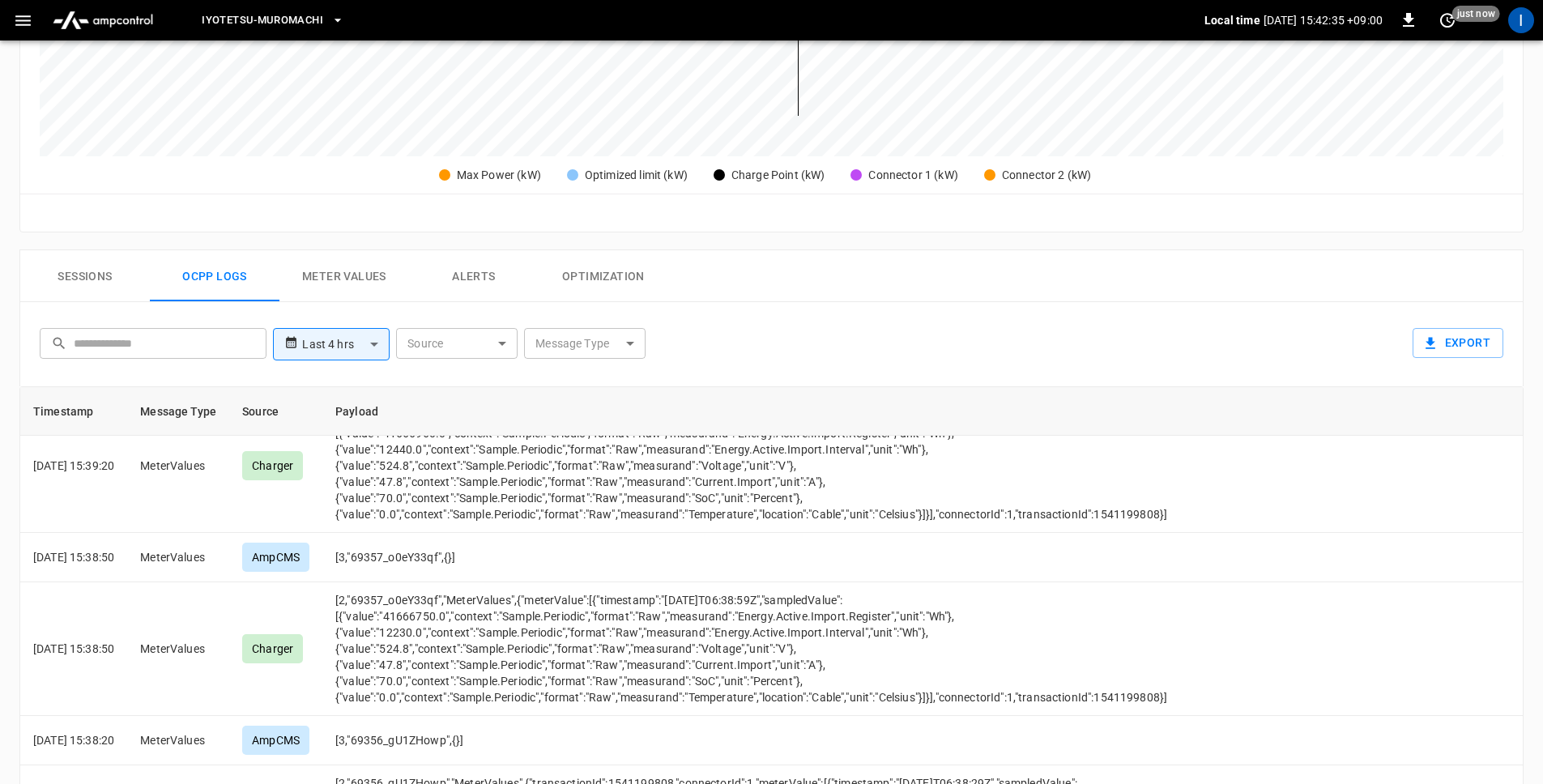
scroll to position [1101, 0]
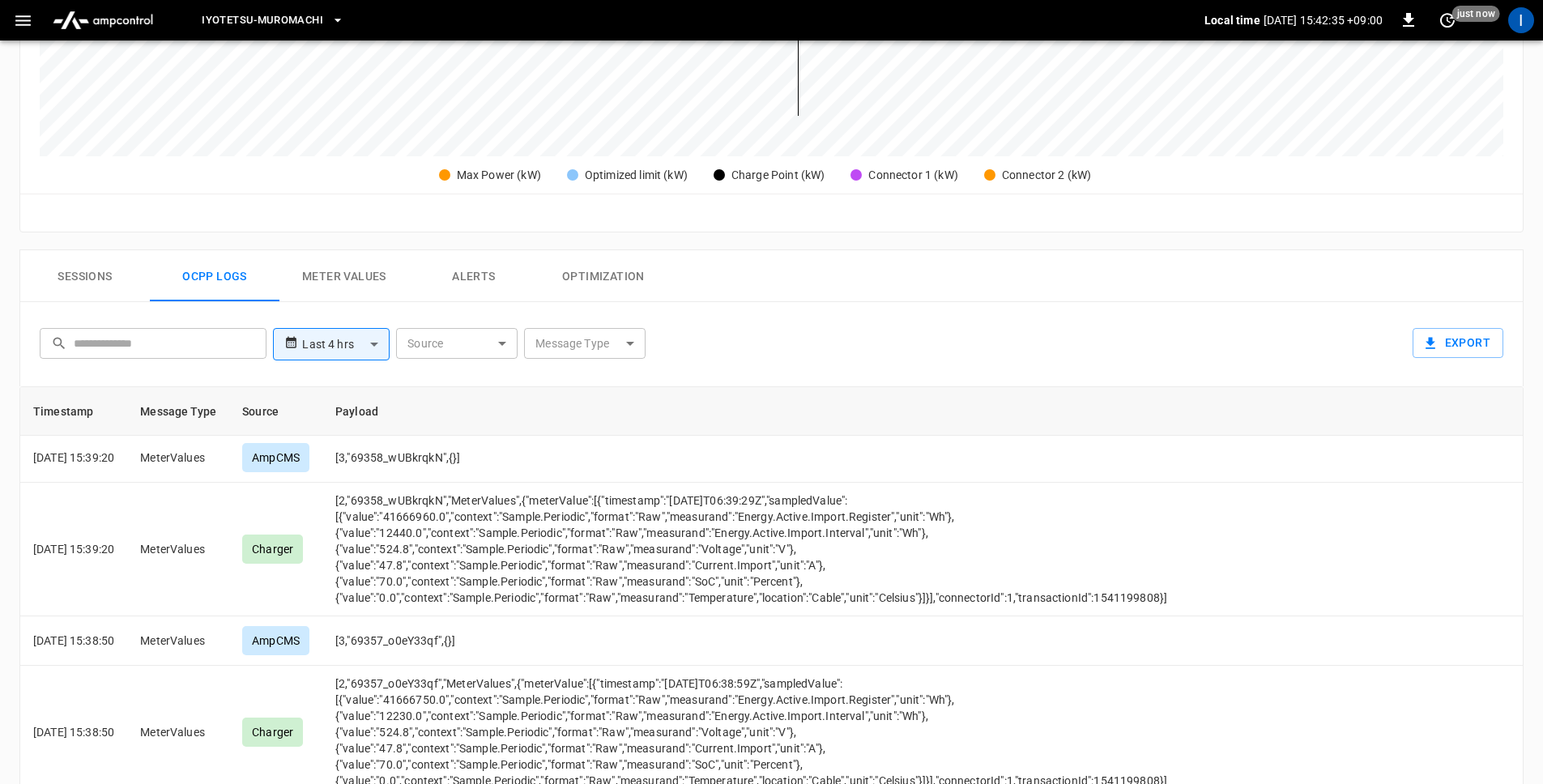
click at [102, 286] on button "Sessions" at bounding box center [85, 276] width 129 height 52
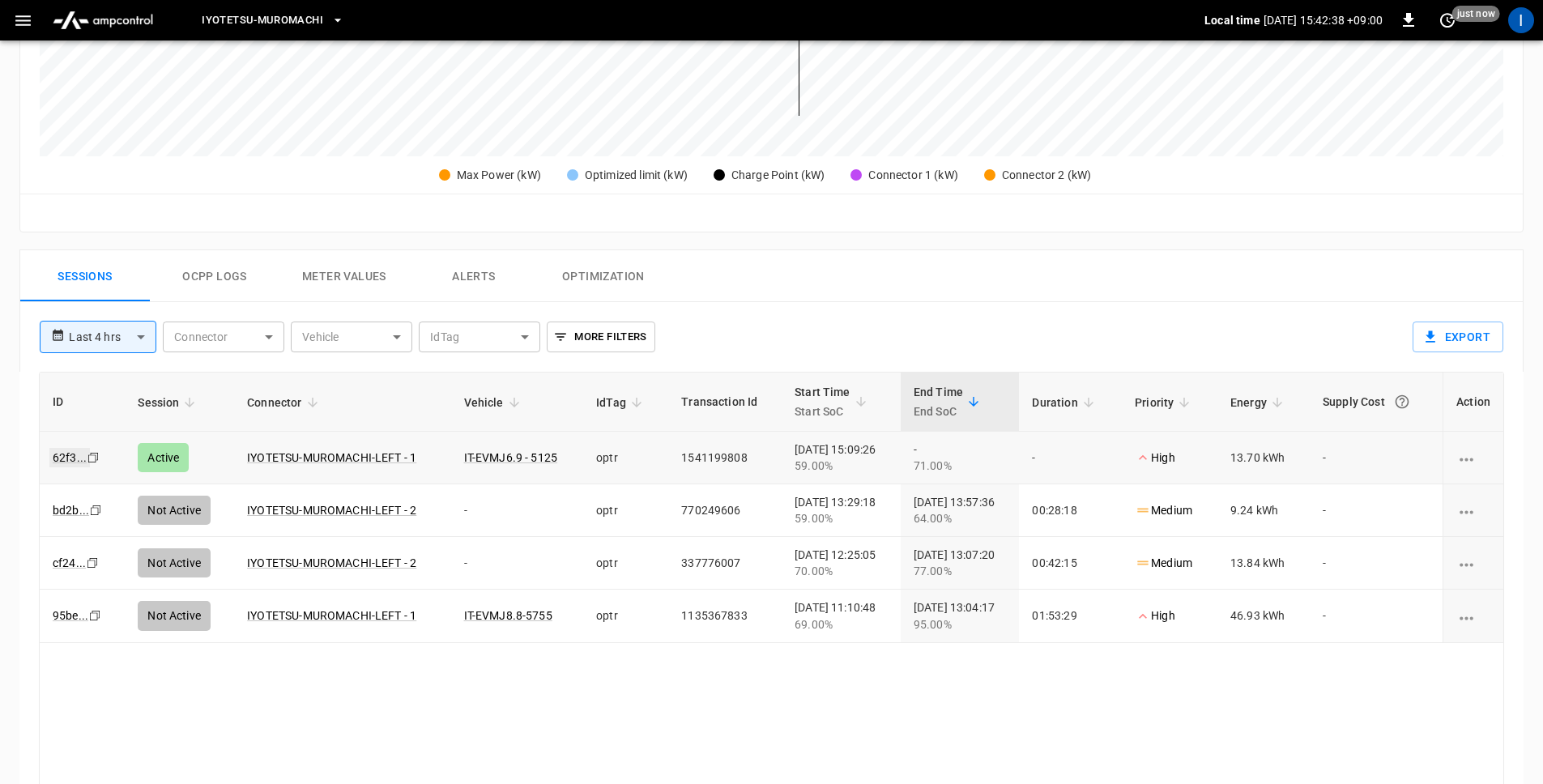
click at [63, 457] on link "62f3 ..." at bounding box center [70, 457] width 41 height 20
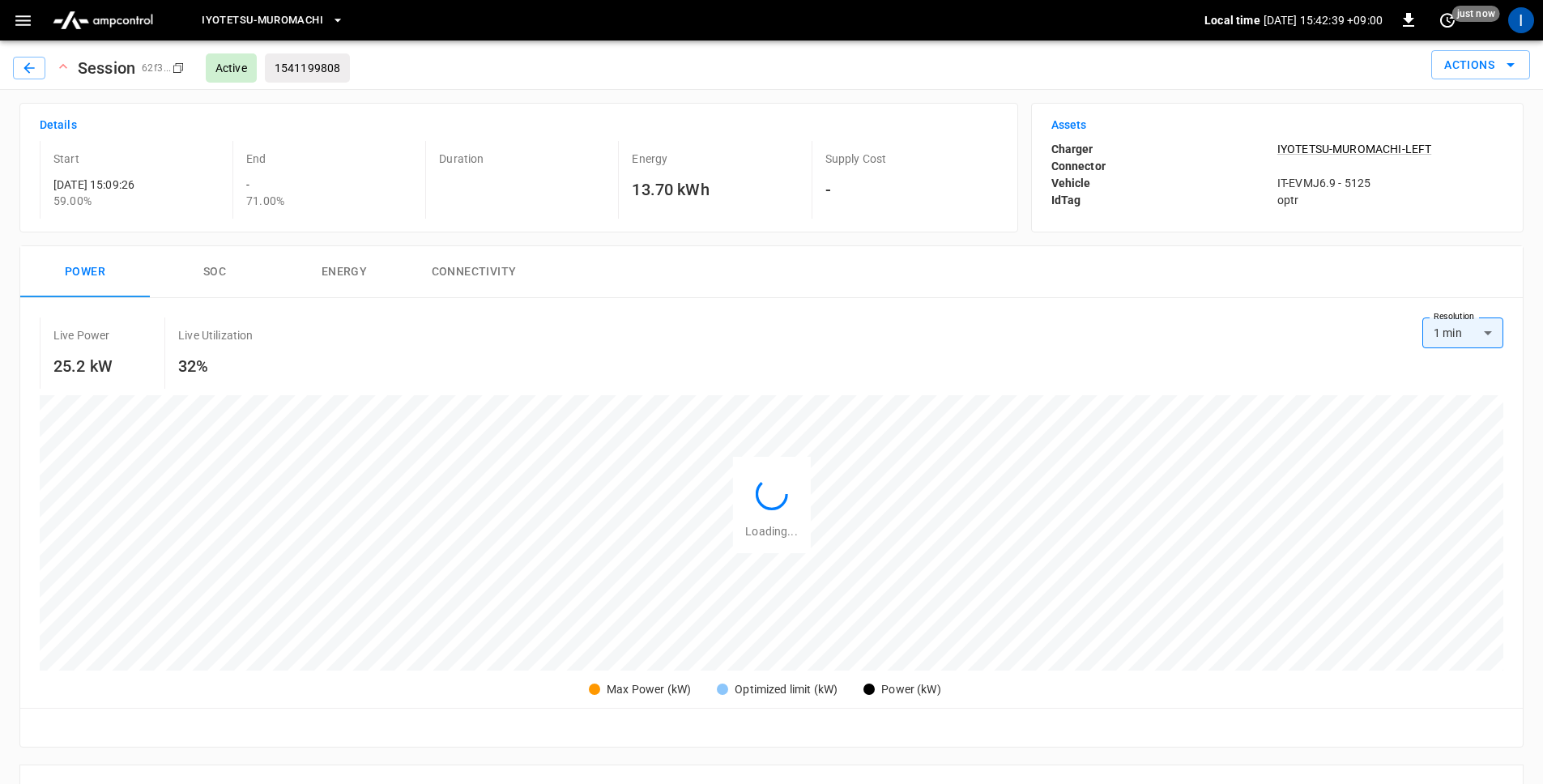
click at [235, 276] on button "SOC" at bounding box center [214, 272] width 129 height 52
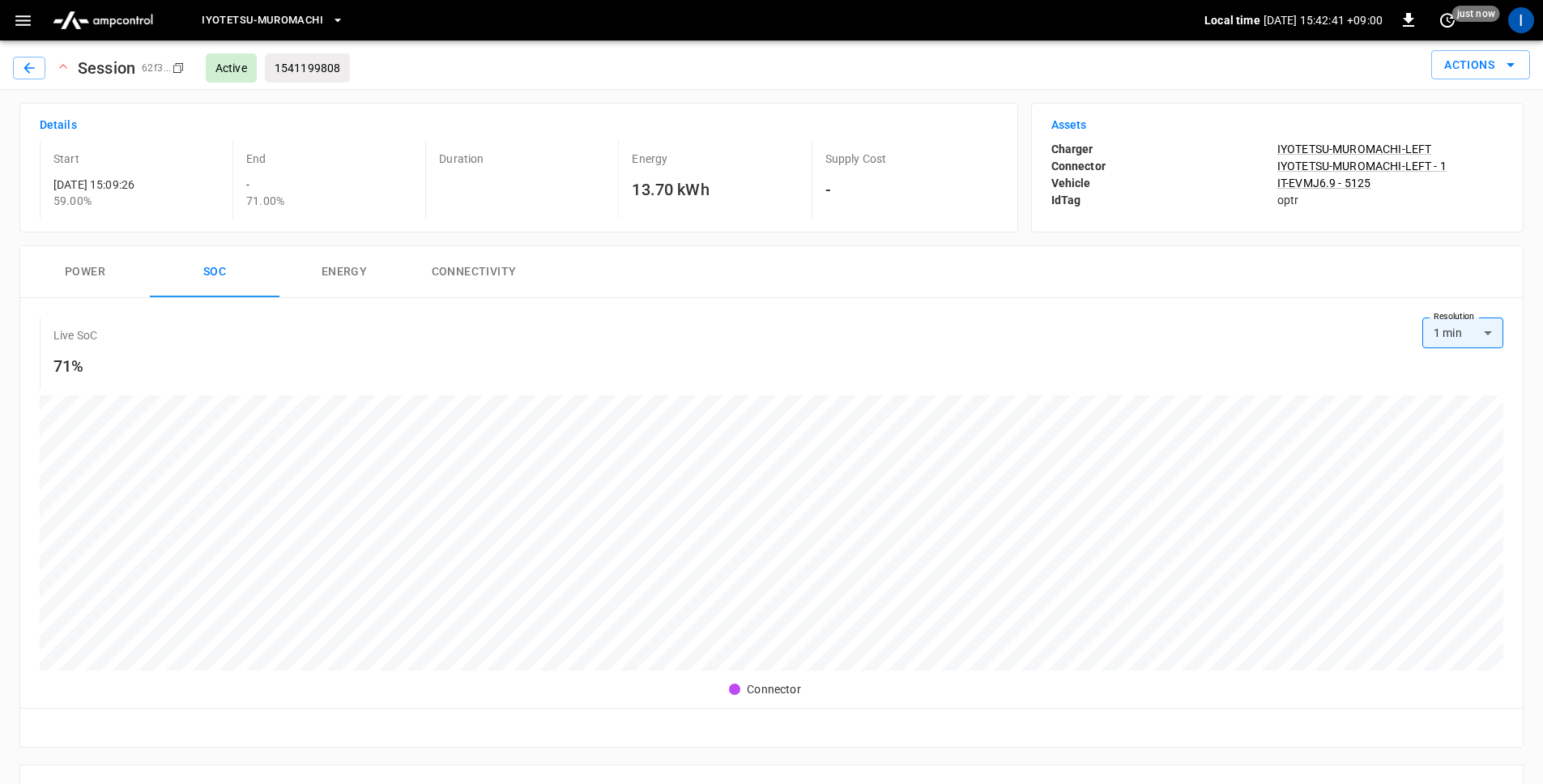
click at [93, 276] on button "Power" at bounding box center [85, 272] width 129 height 52
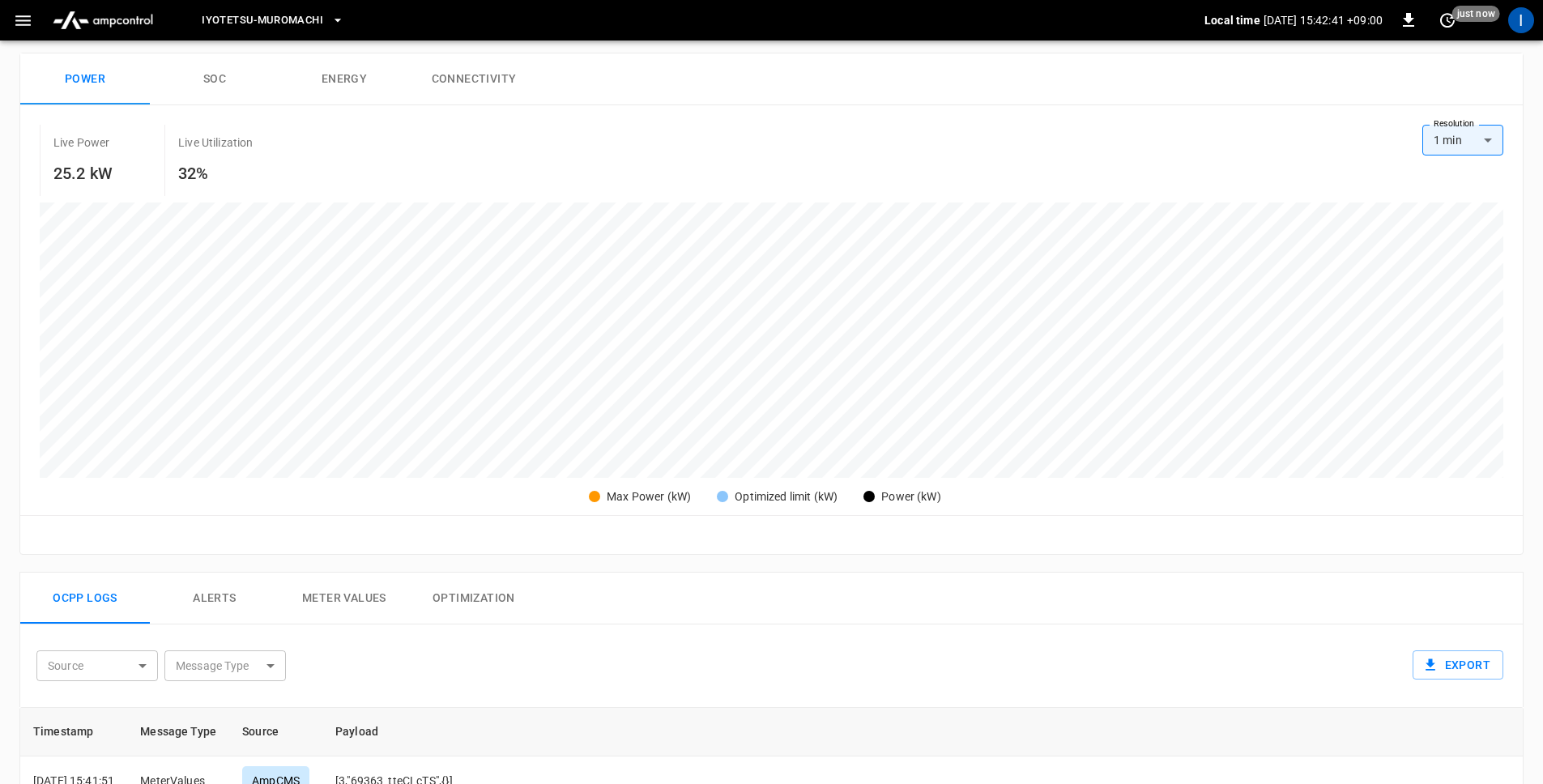
scroll to position [359, 0]
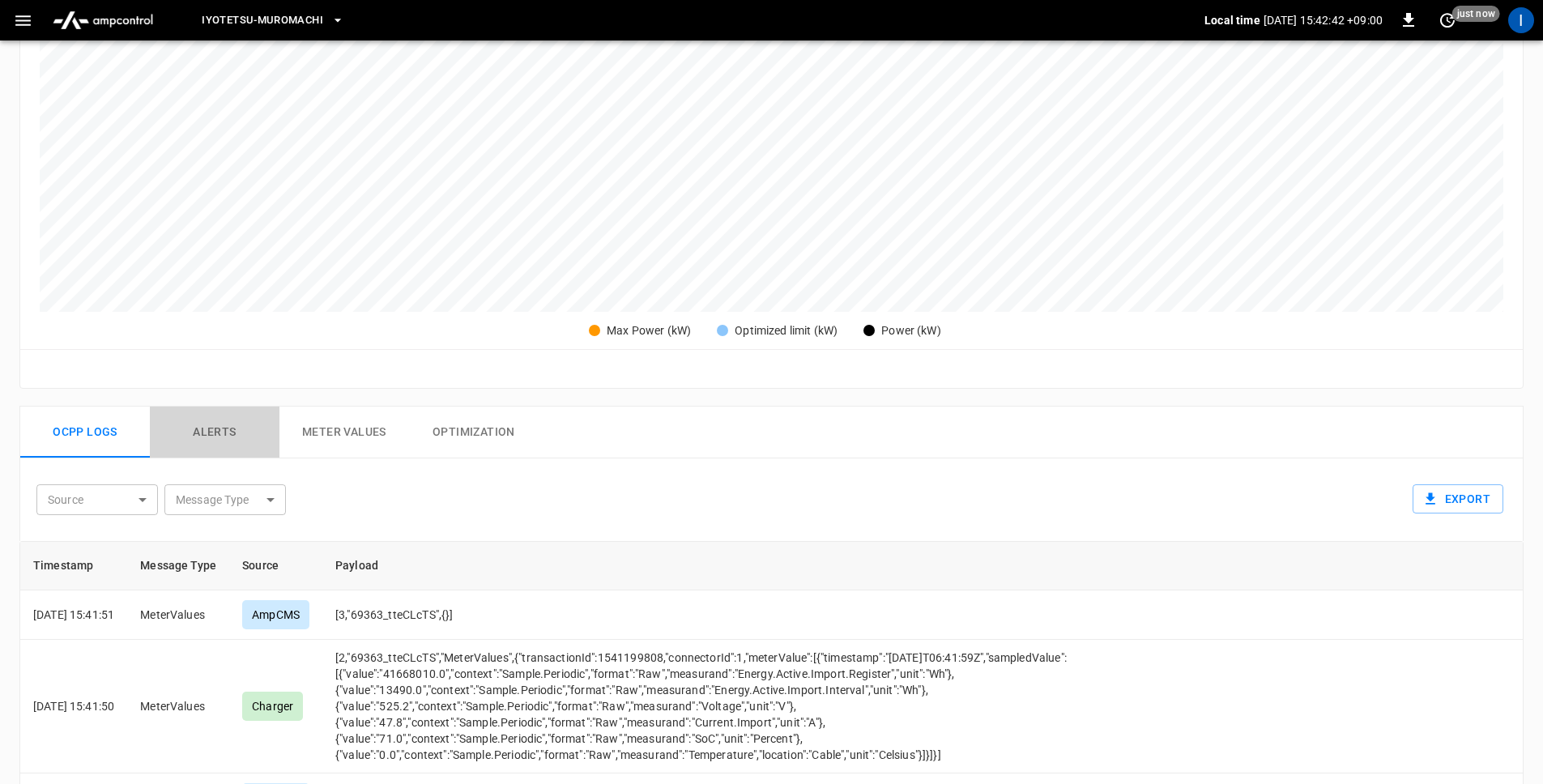
click at [199, 429] on button "Alerts" at bounding box center [214, 432] width 129 height 52
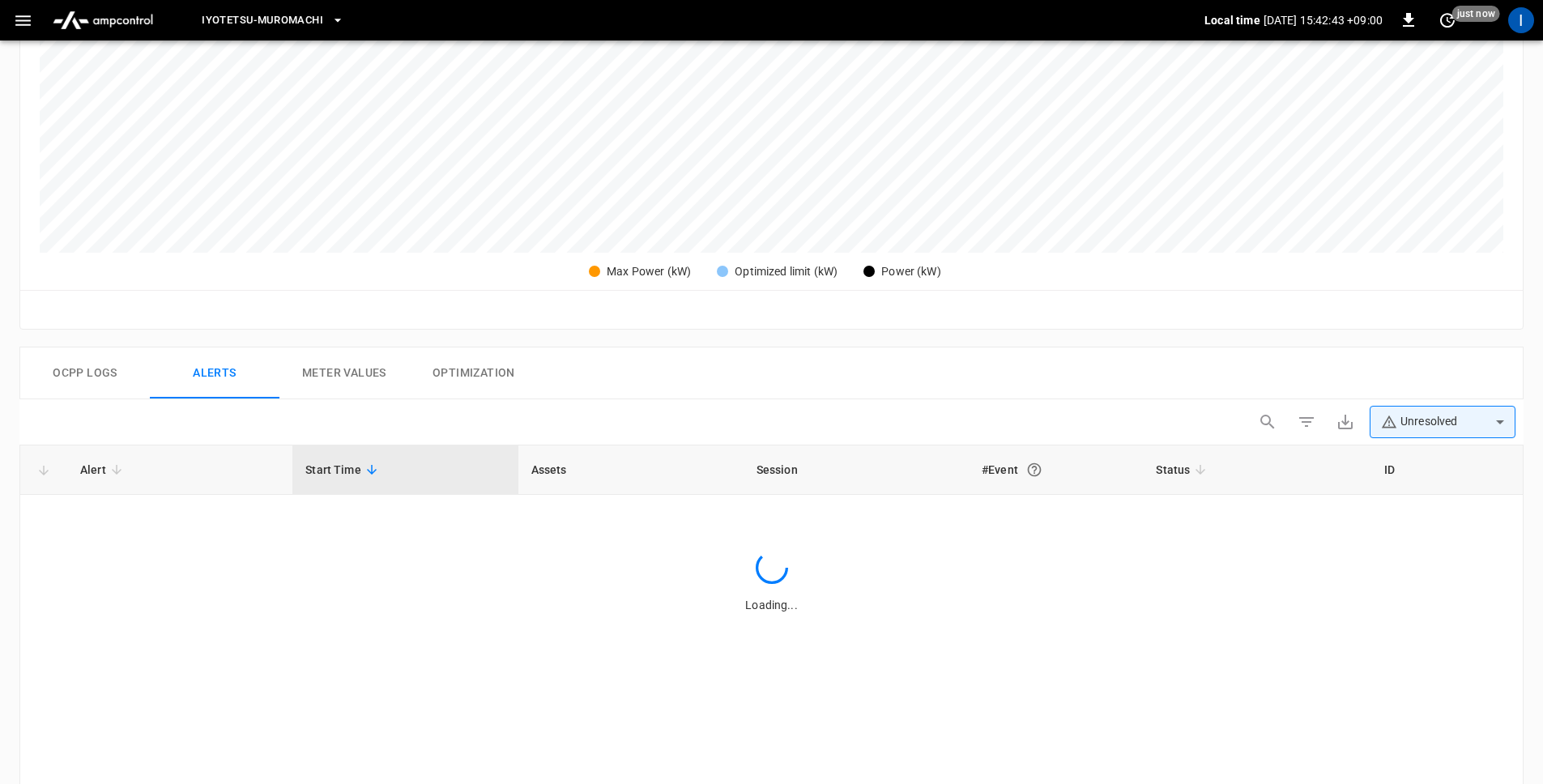
scroll to position [477, 0]
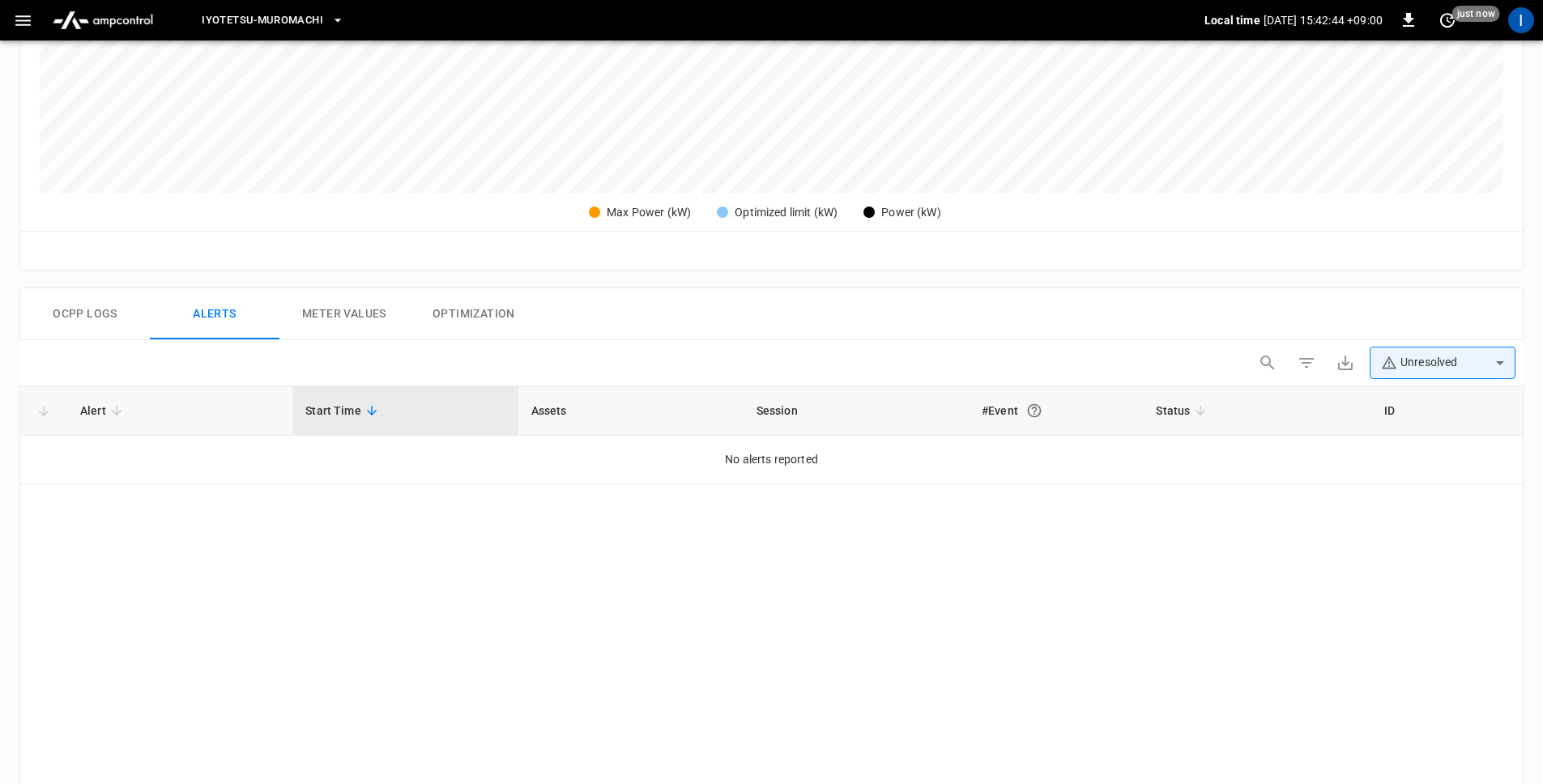
click at [82, 315] on button "Ocpp logs" at bounding box center [85, 314] width 129 height 52
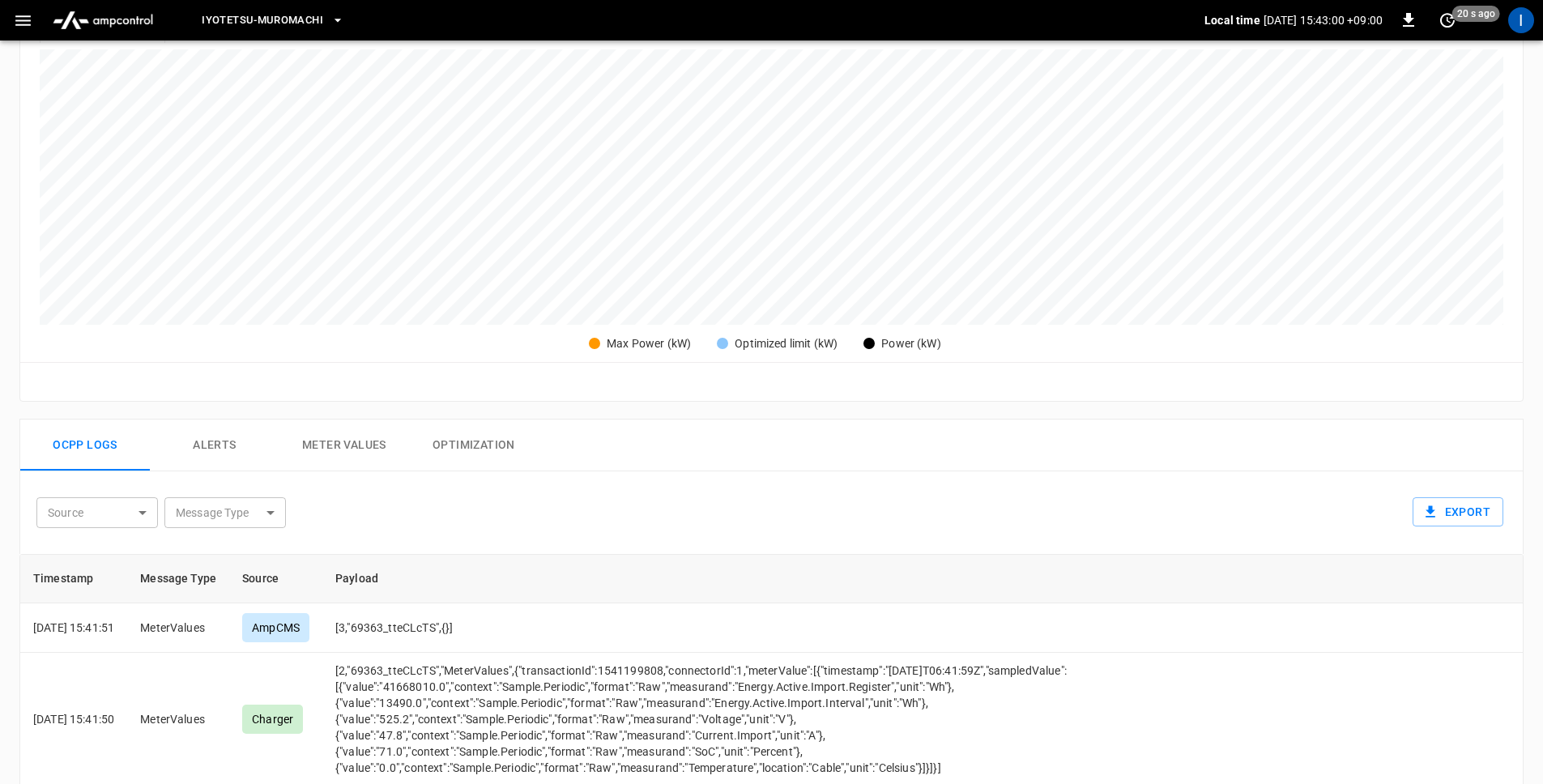
scroll to position [363, 0]
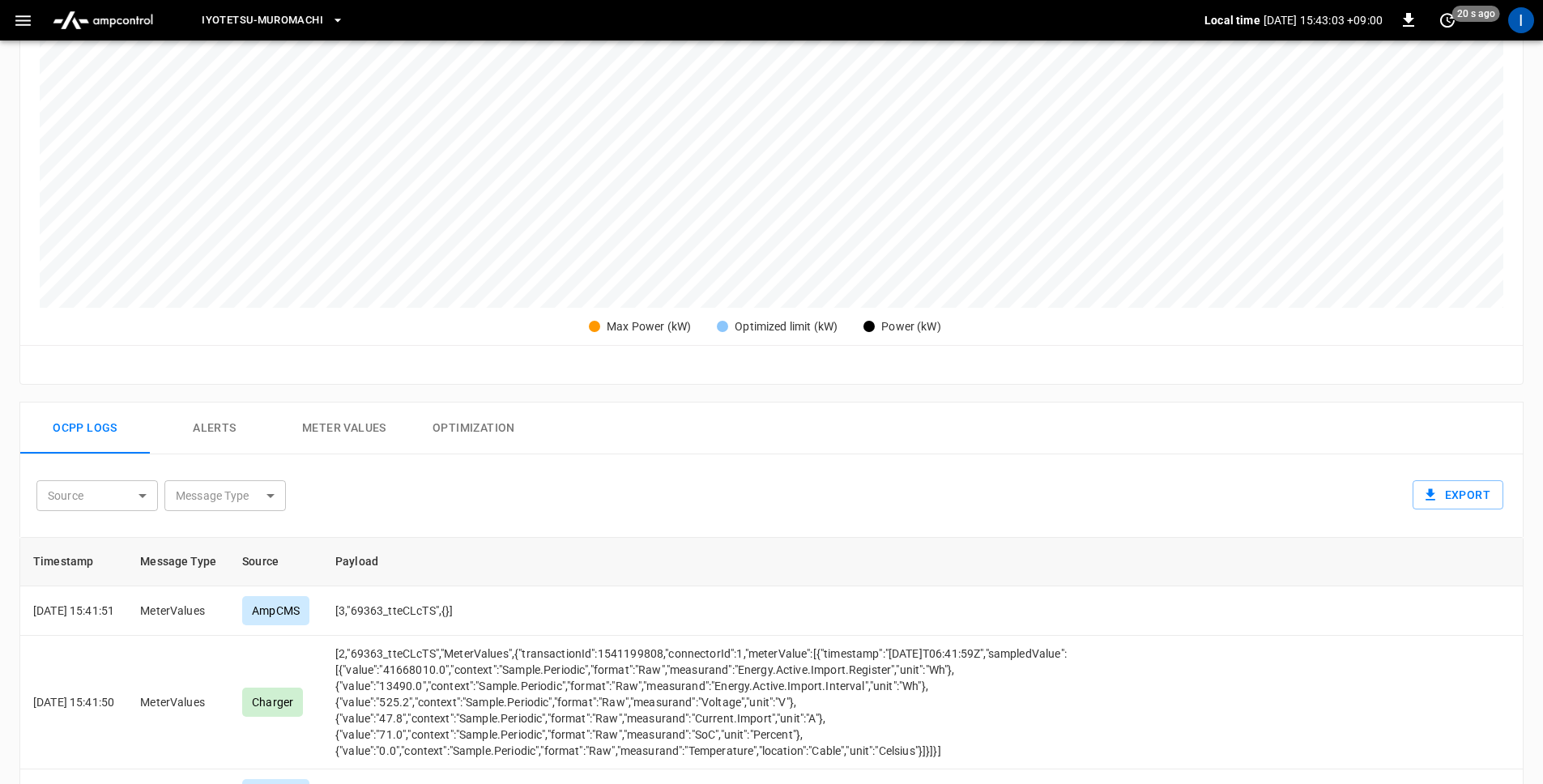
click at [383, 422] on button "Meter Values" at bounding box center [344, 428] width 129 height 52
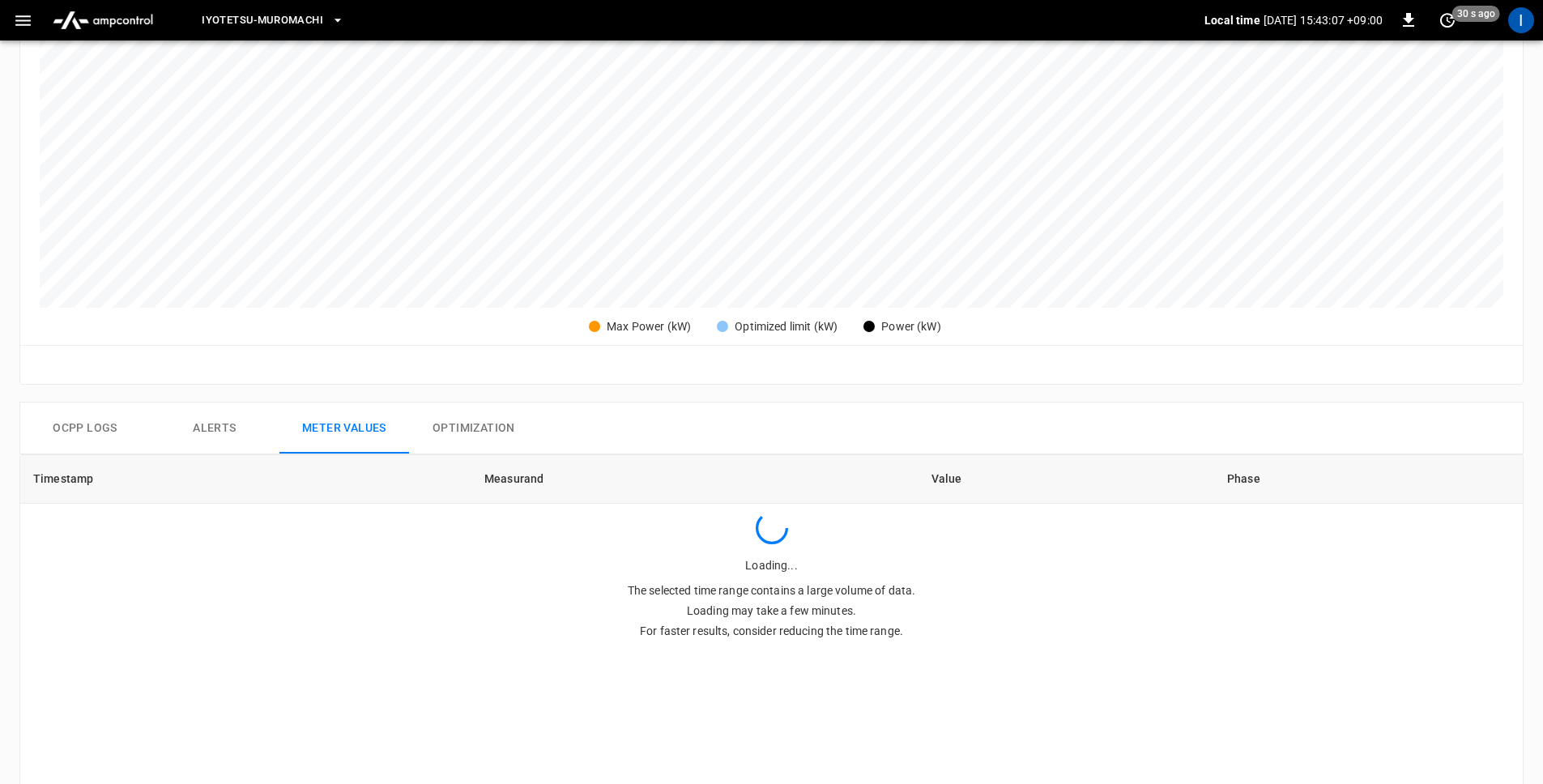
scroll to position [0, 0]
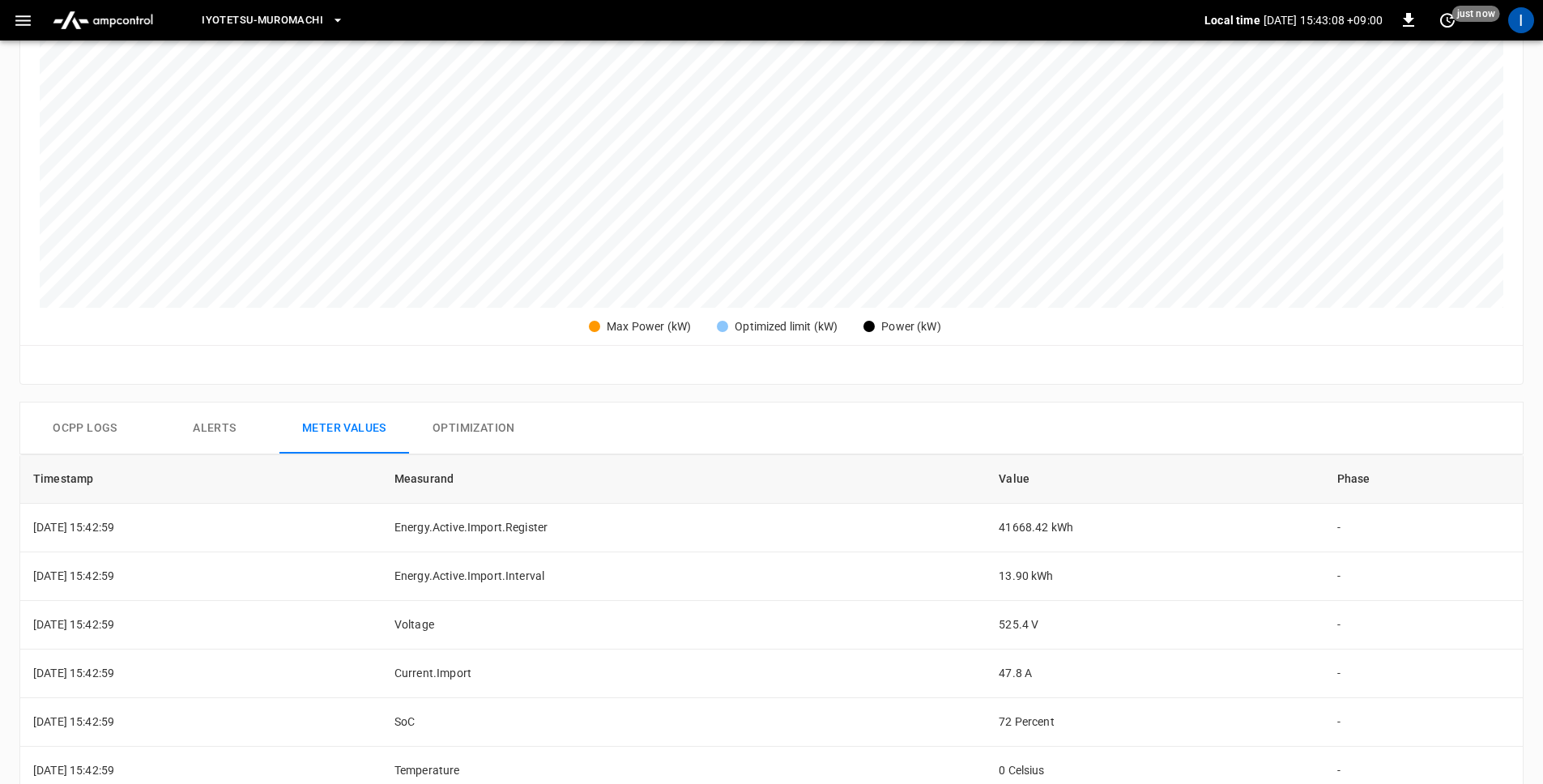
click at [99, 439] on button "Ocpp logs" at bounding box center [85, 428] width 129 height 52
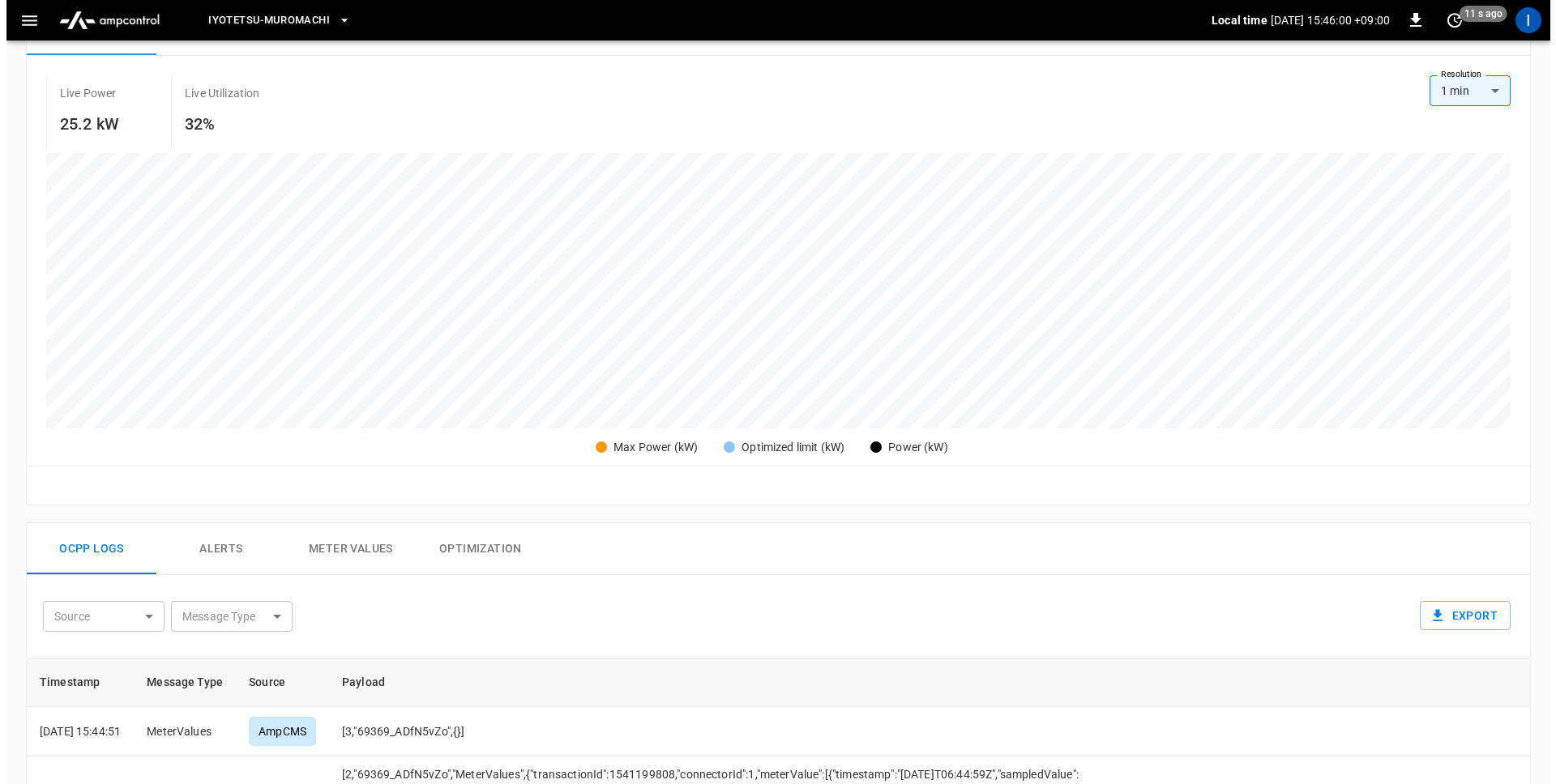
scroll to position [408, 0]
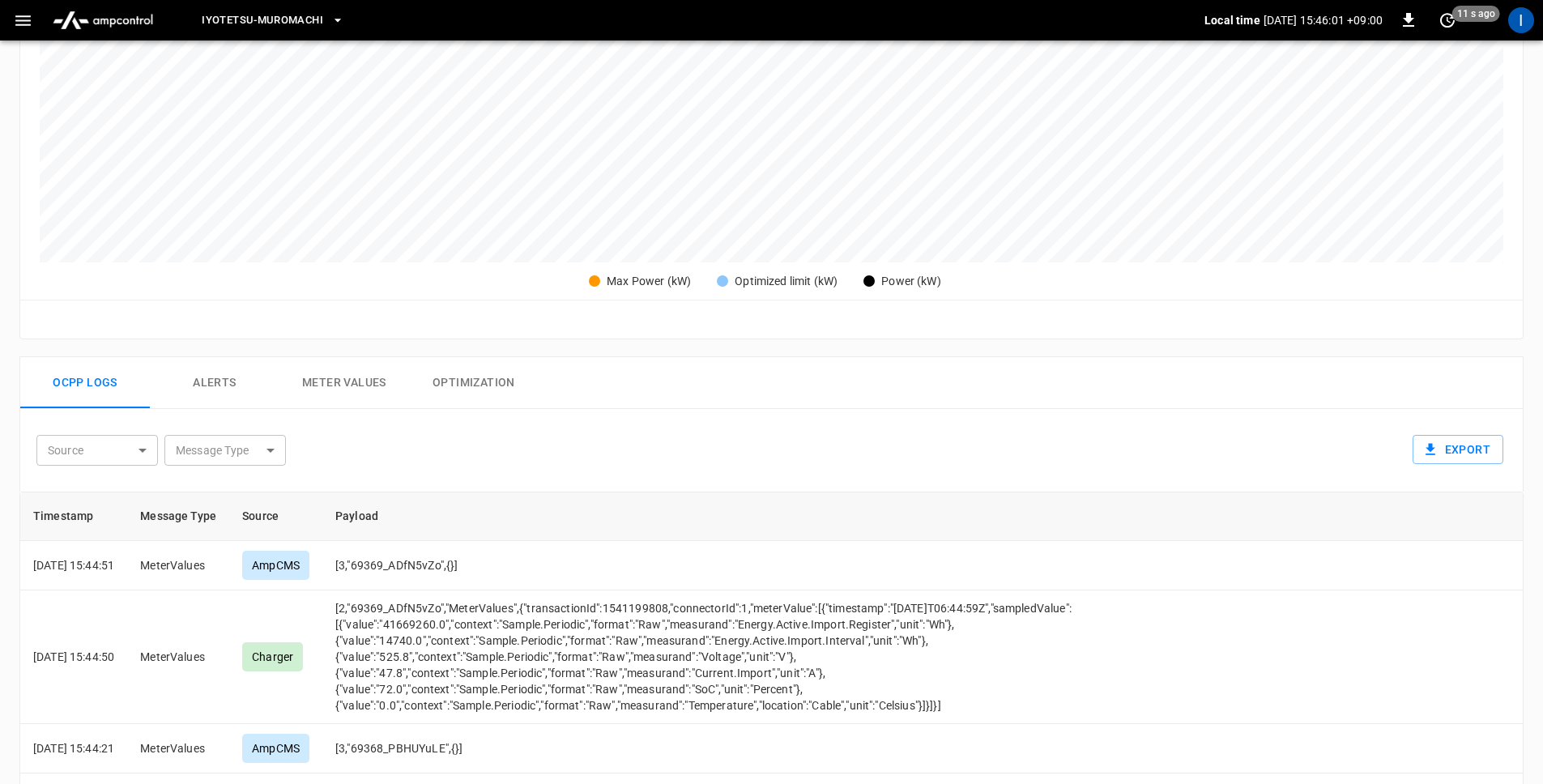
click at [206, 454] on body "Iyotetsu-Muromachi Local time [DATE] 15:46:01 +09:00 0 11 s ago I Session 62f3 …" at bounding box center [772, 347] width 1543 height 1511
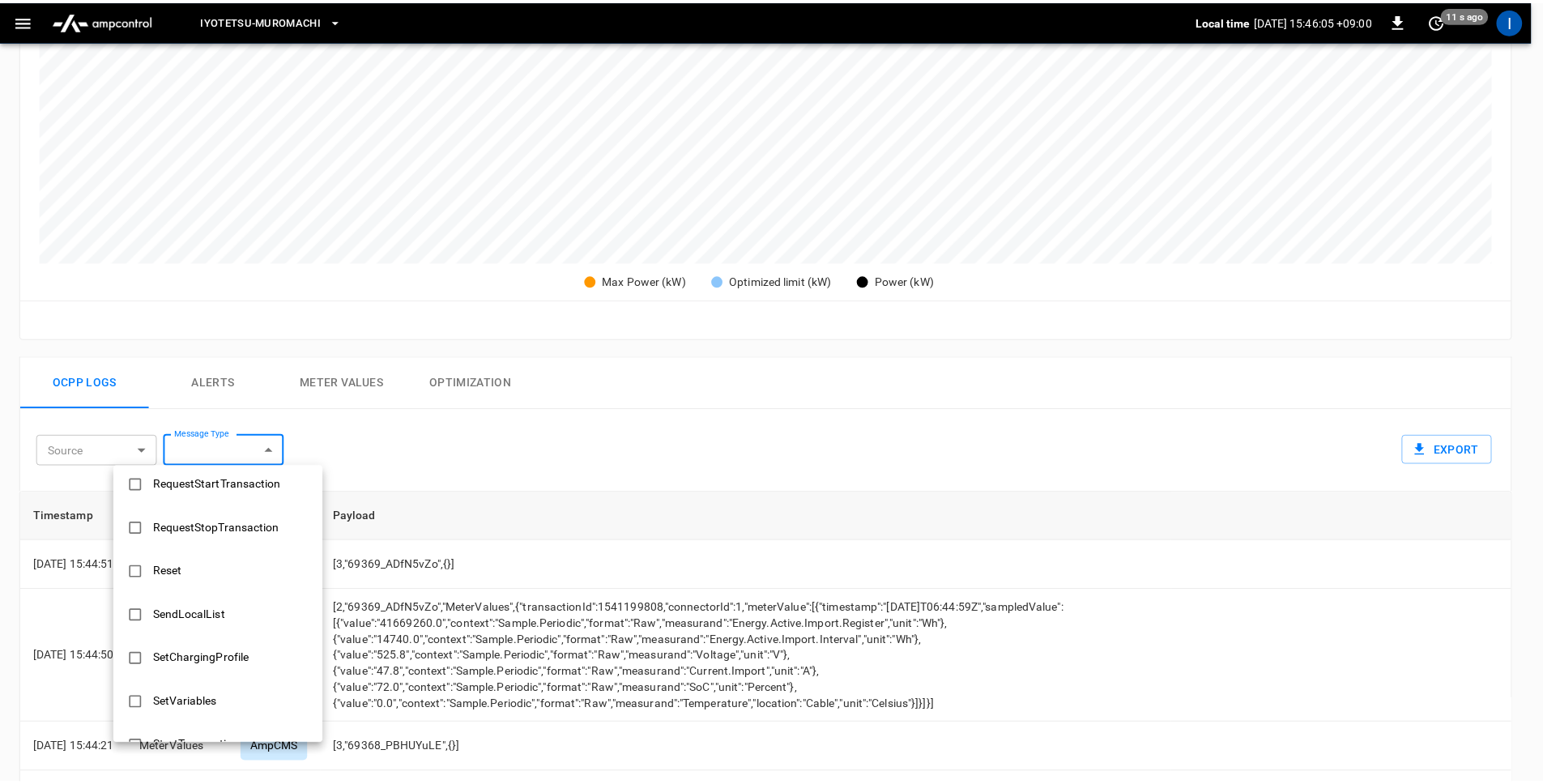
scroll to position [958, 0]
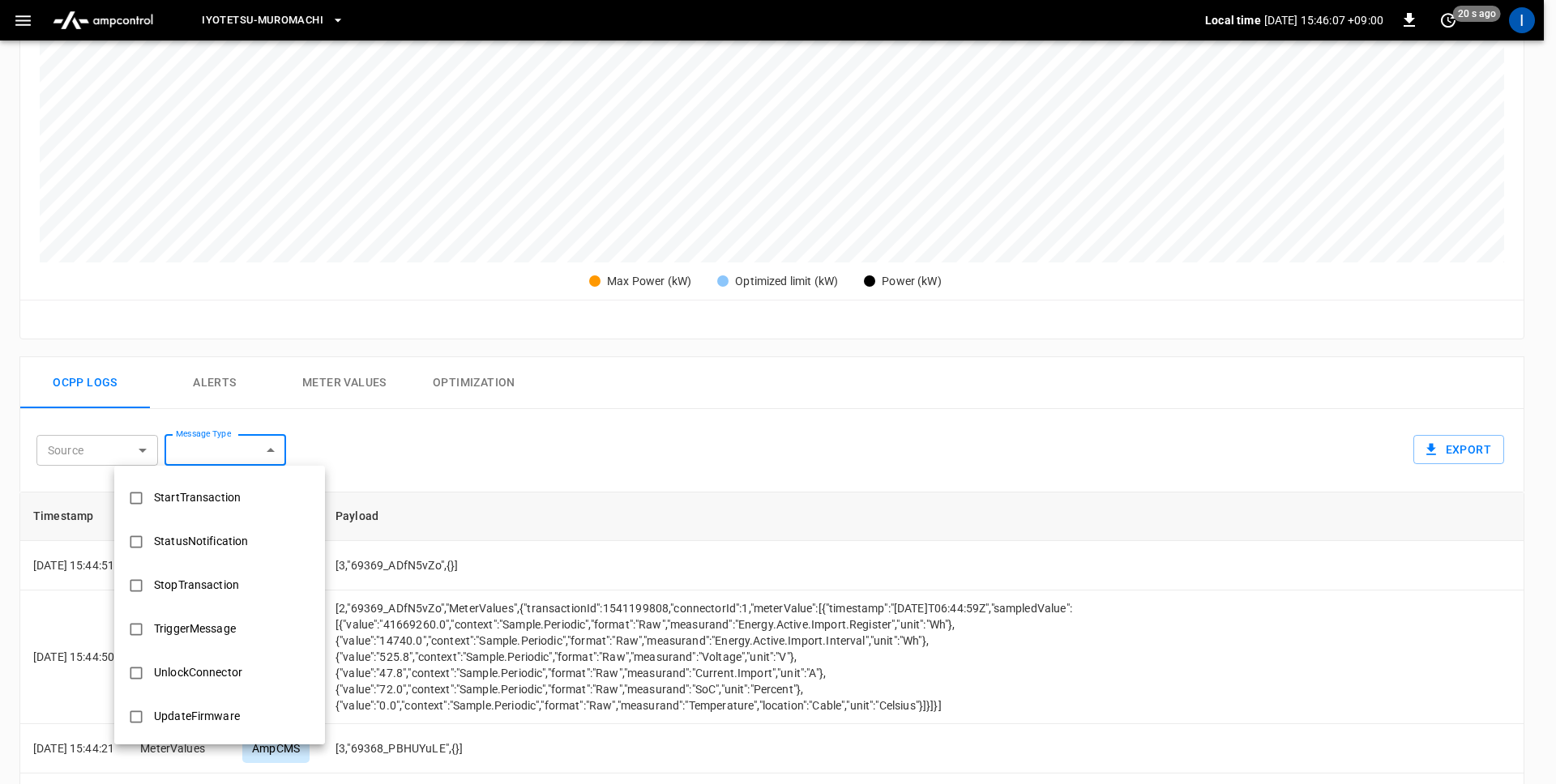
click at [214, 532] on div "StatusNotification" at bounding box center [201, 541] width 113 height 30
type input "**********"
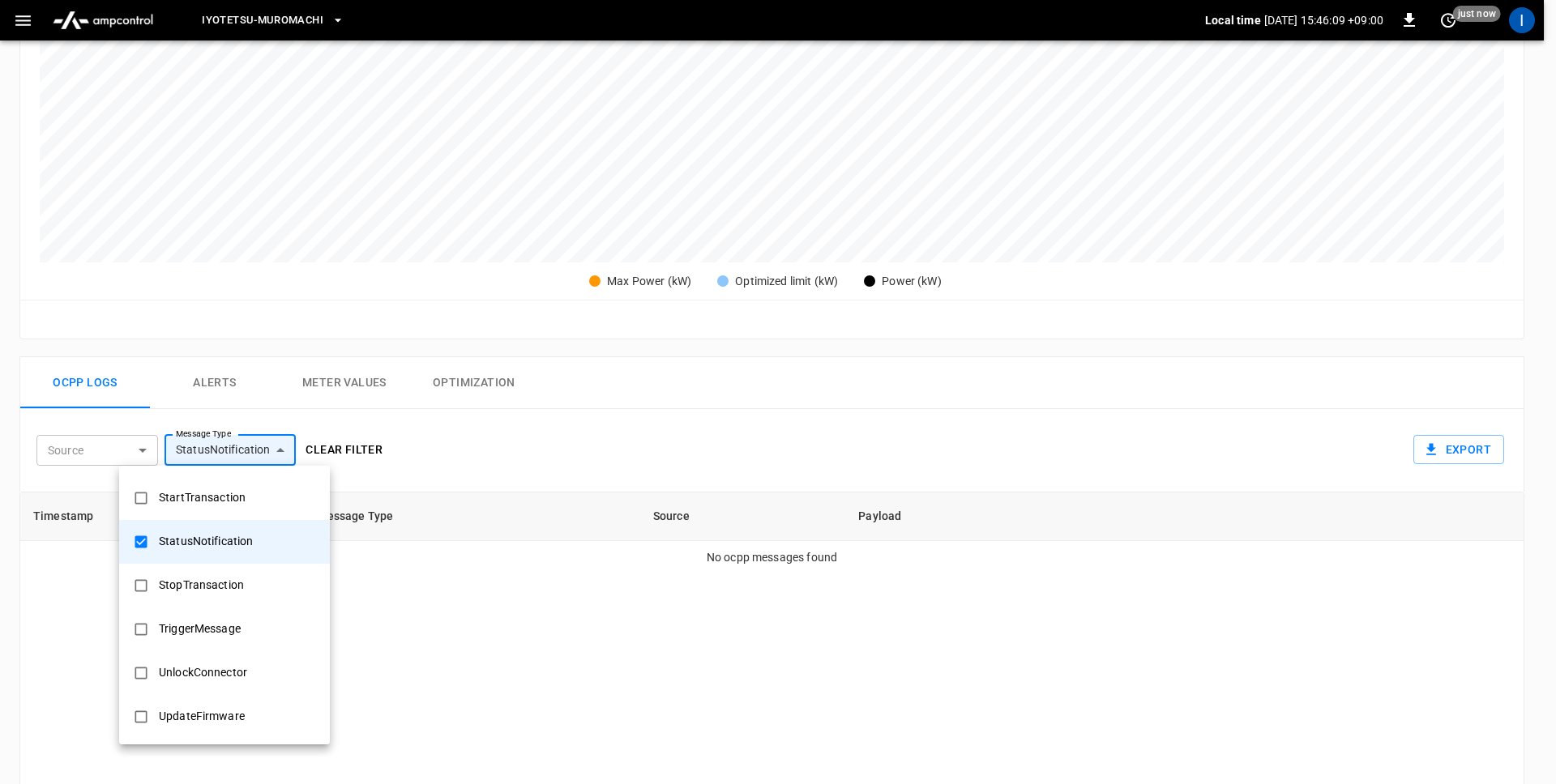
click at [655, 457] on div at bounding box center [778, 392] width 1556 height 784
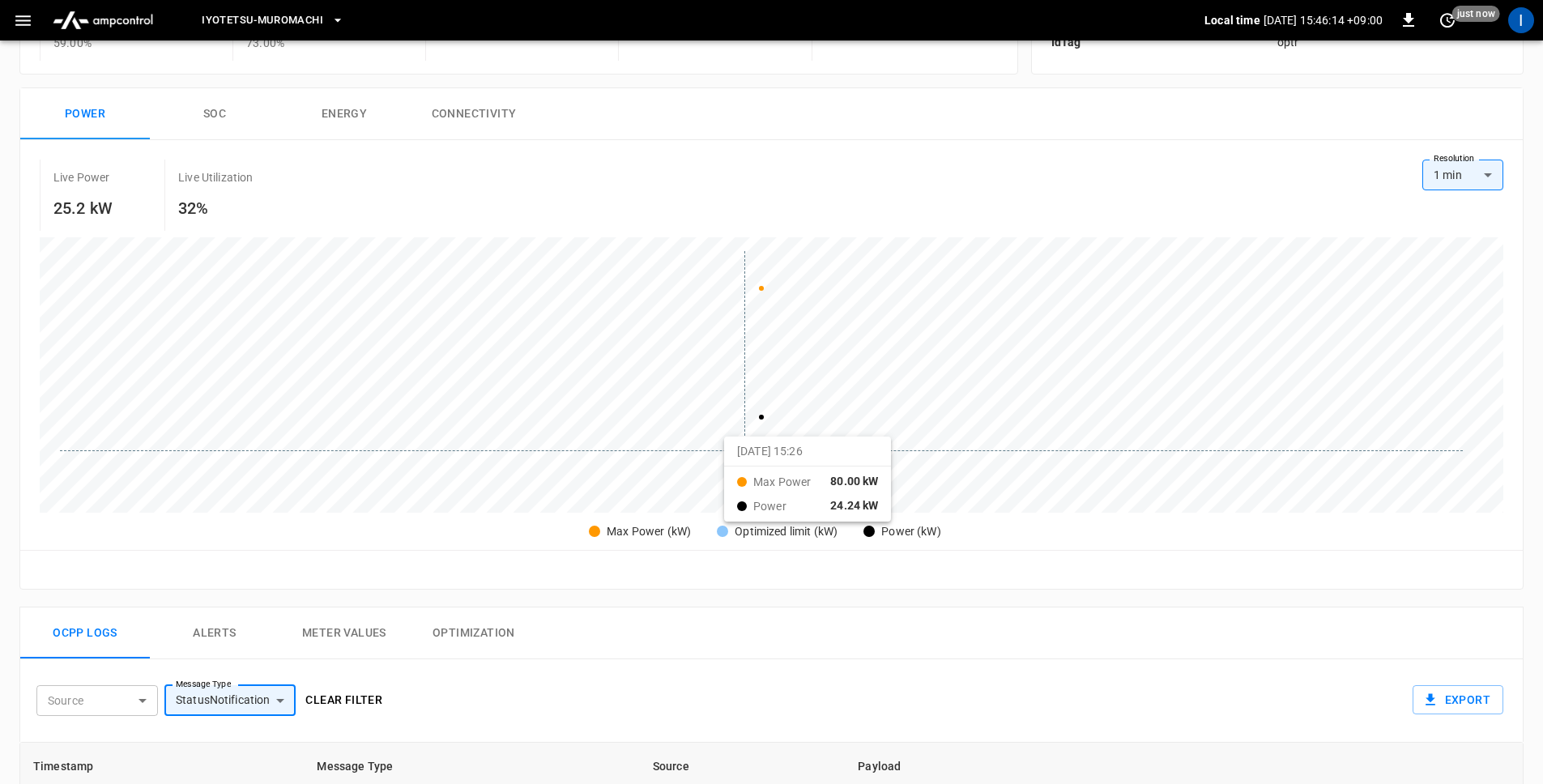
scroll to position [407, 0]
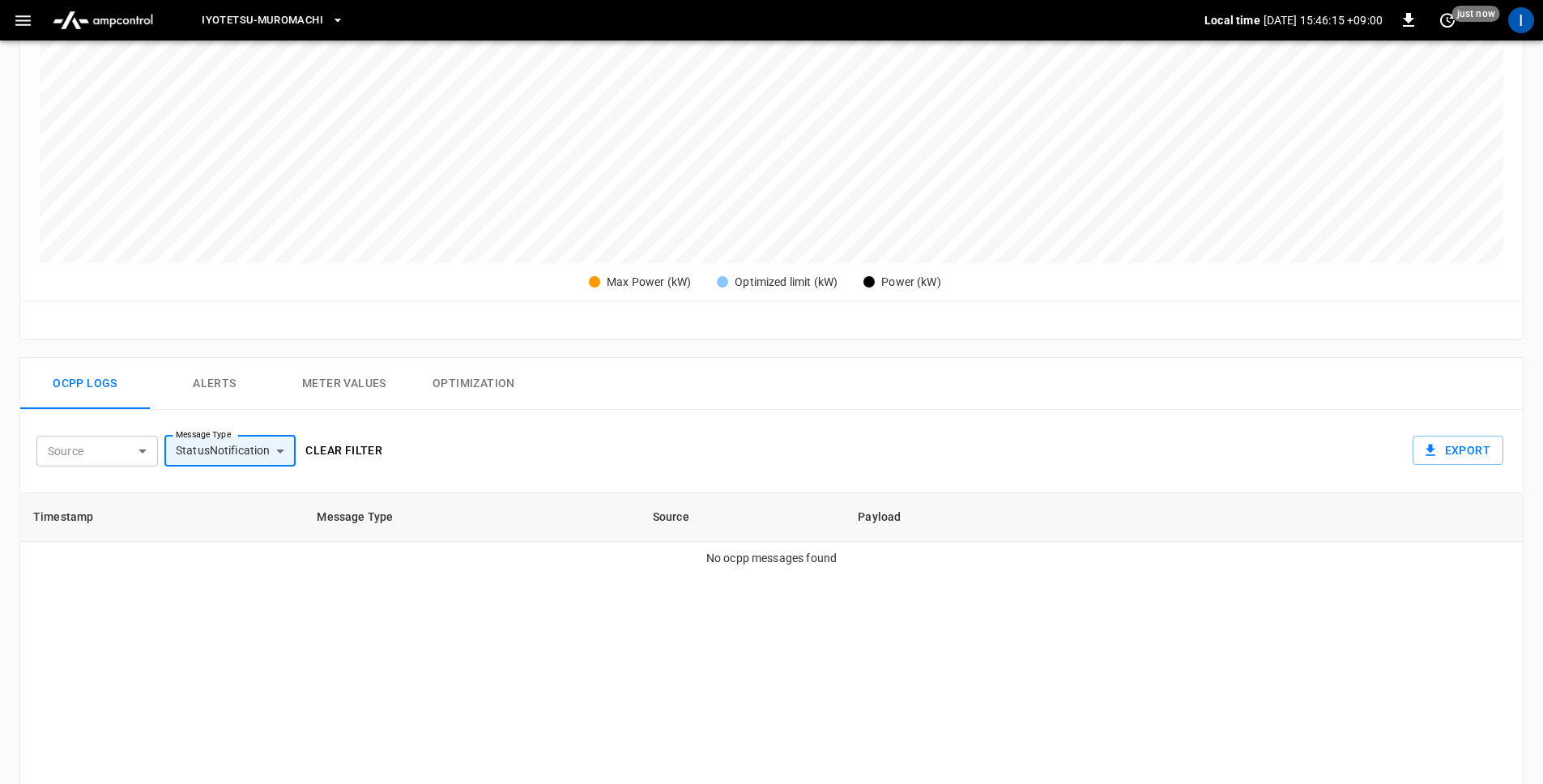
click at [230, 389] on button "Alerts" at bounding box center [214, 383] width 129 height 52
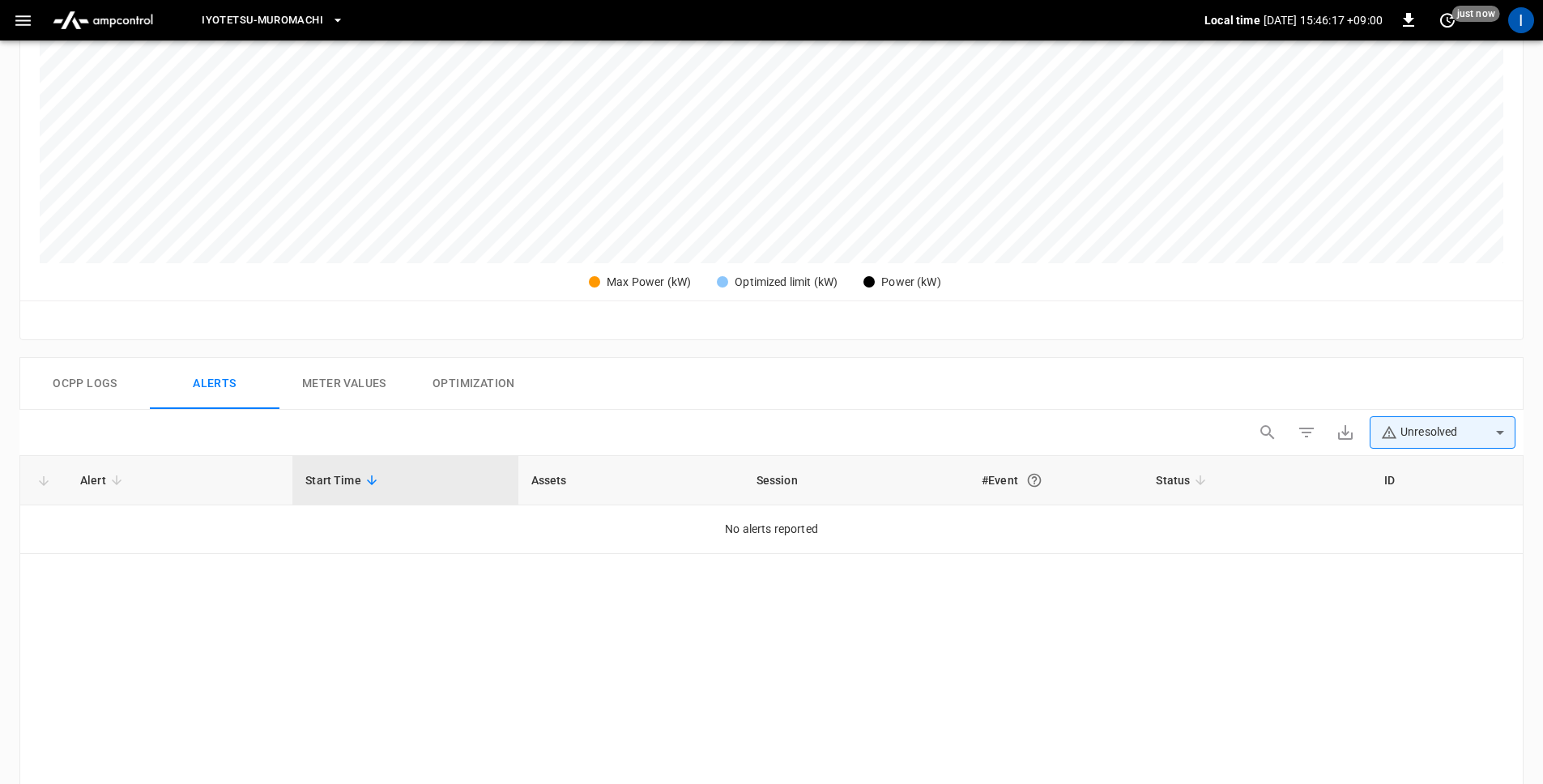
click at [350, 391] on button "Meter Values" at bounding box center [344, 383] width 129 height 52
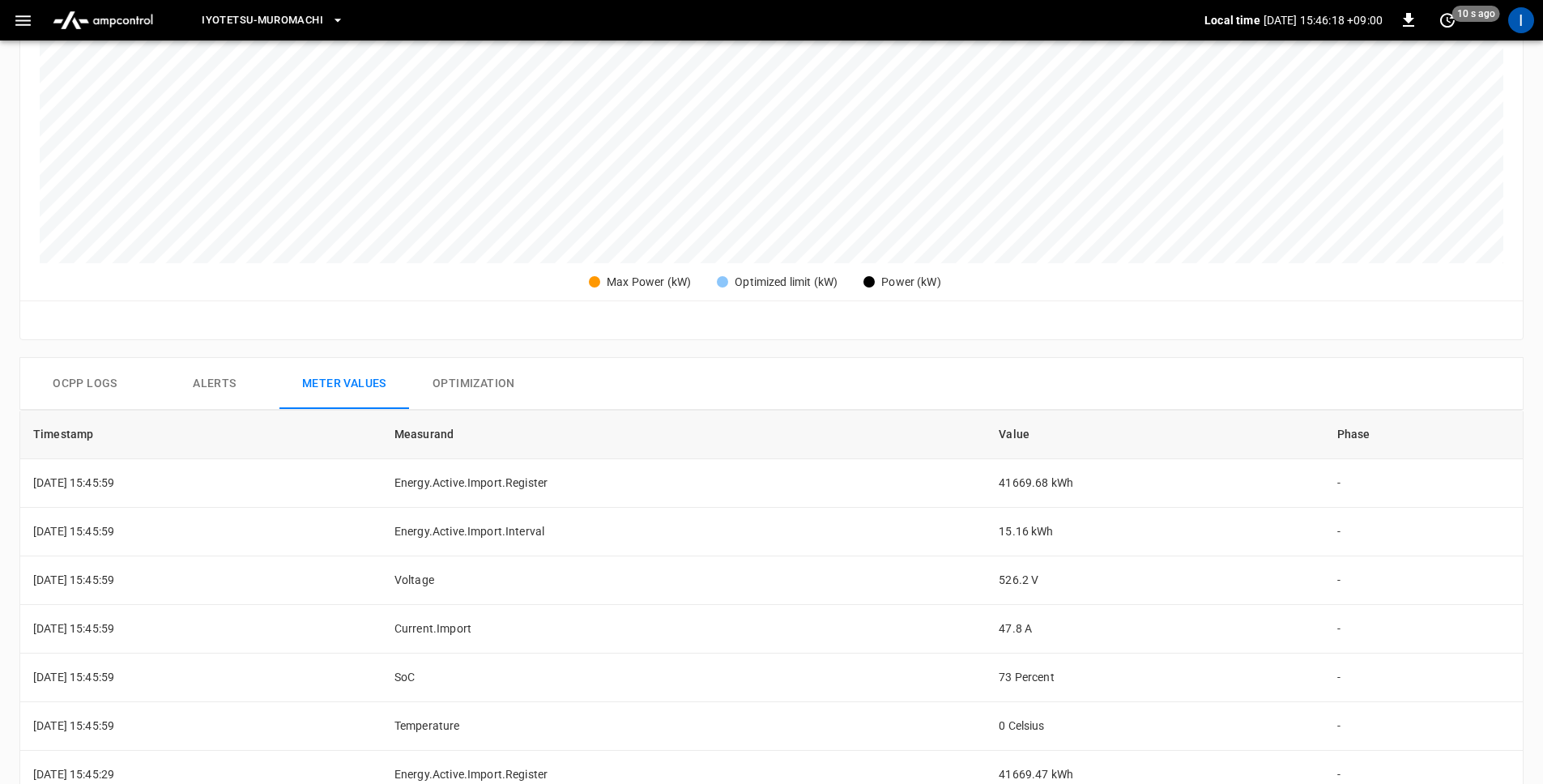
click at [122, 393] on button "Ocpp logs" at bounding box center [85, 383] width 129 height 52
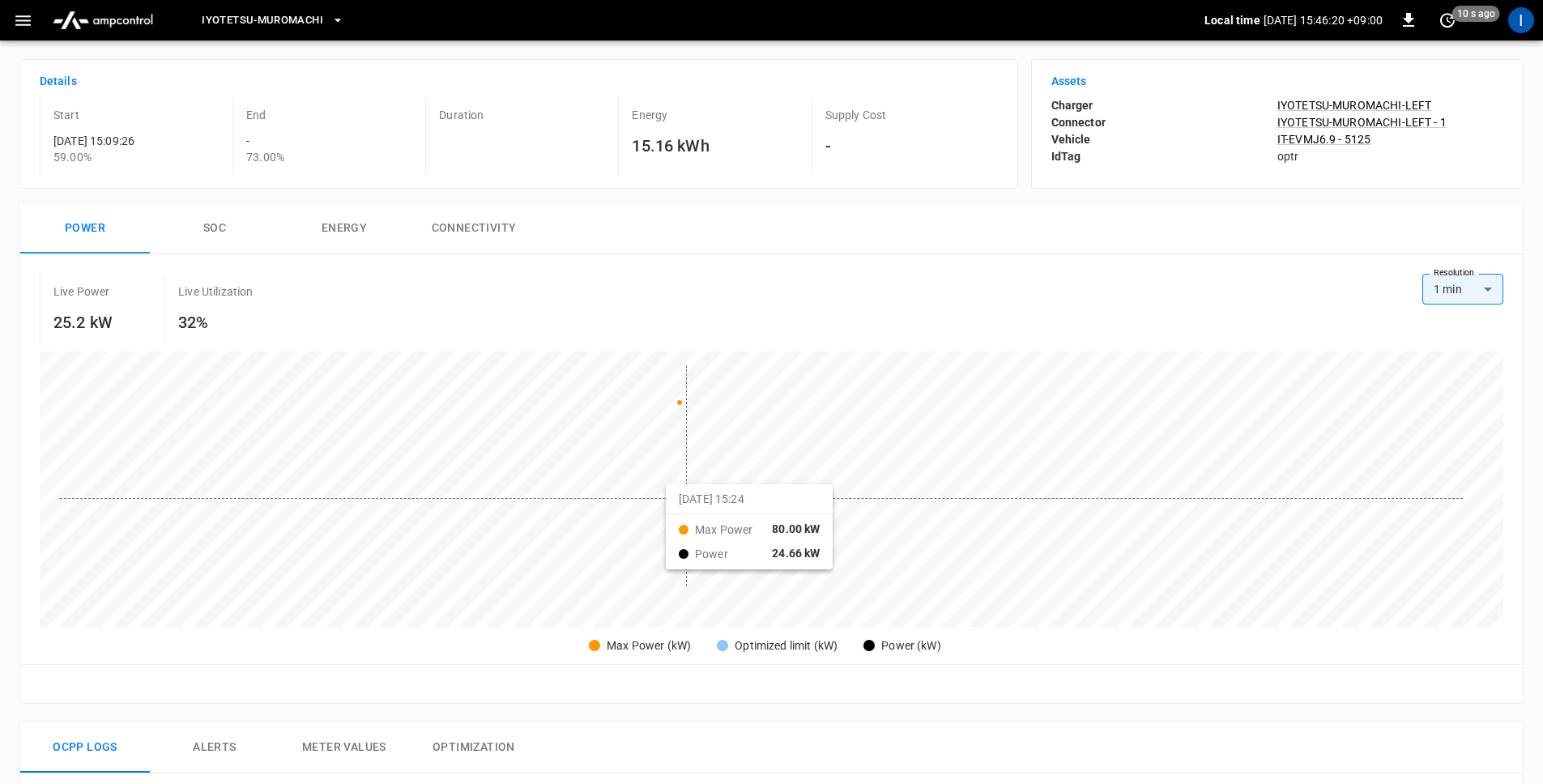
scroll to position [0, 0]
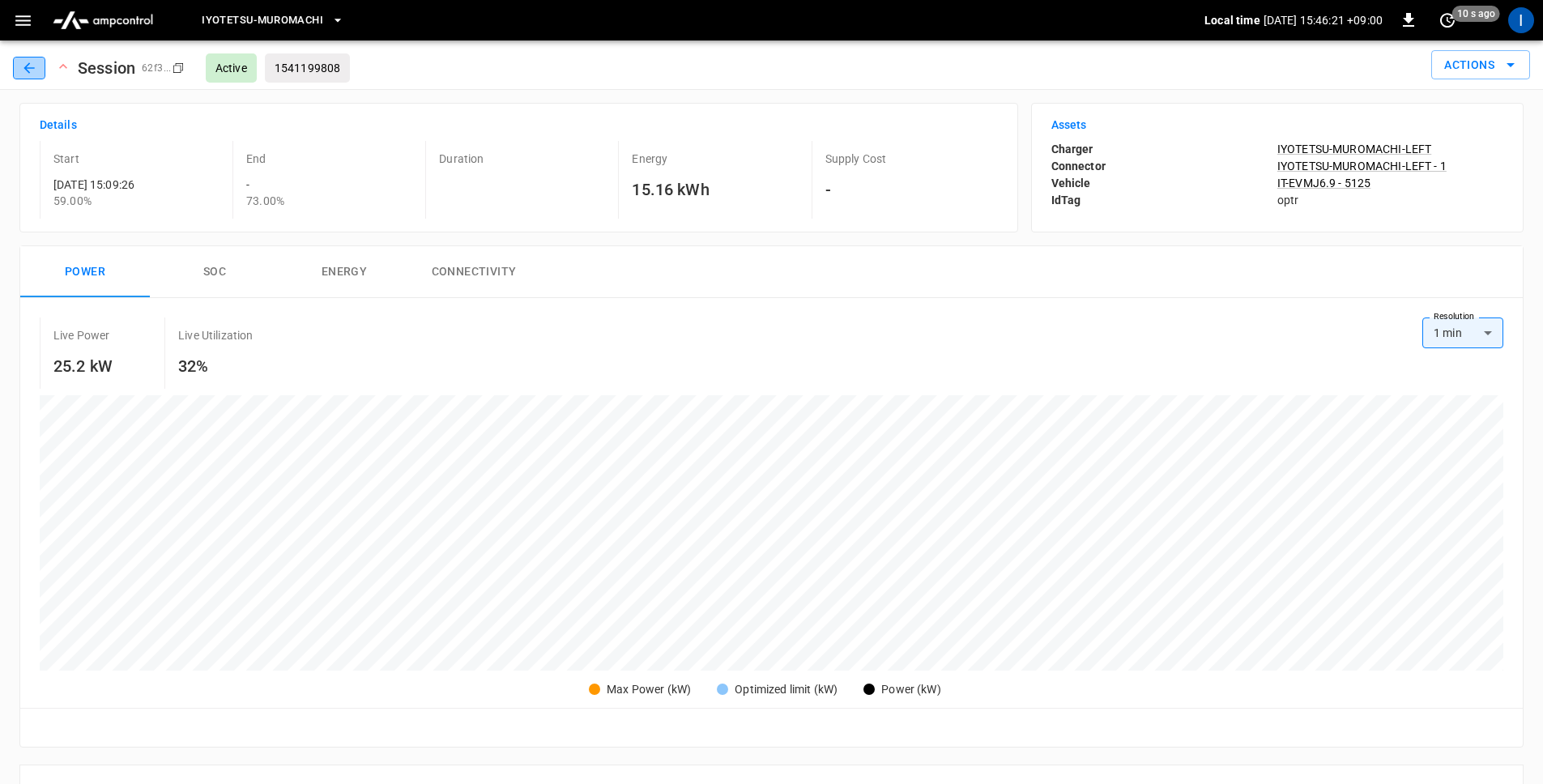
click at [37, 69] on icon "button" at bounding box center [29, 67] width 16 height 16
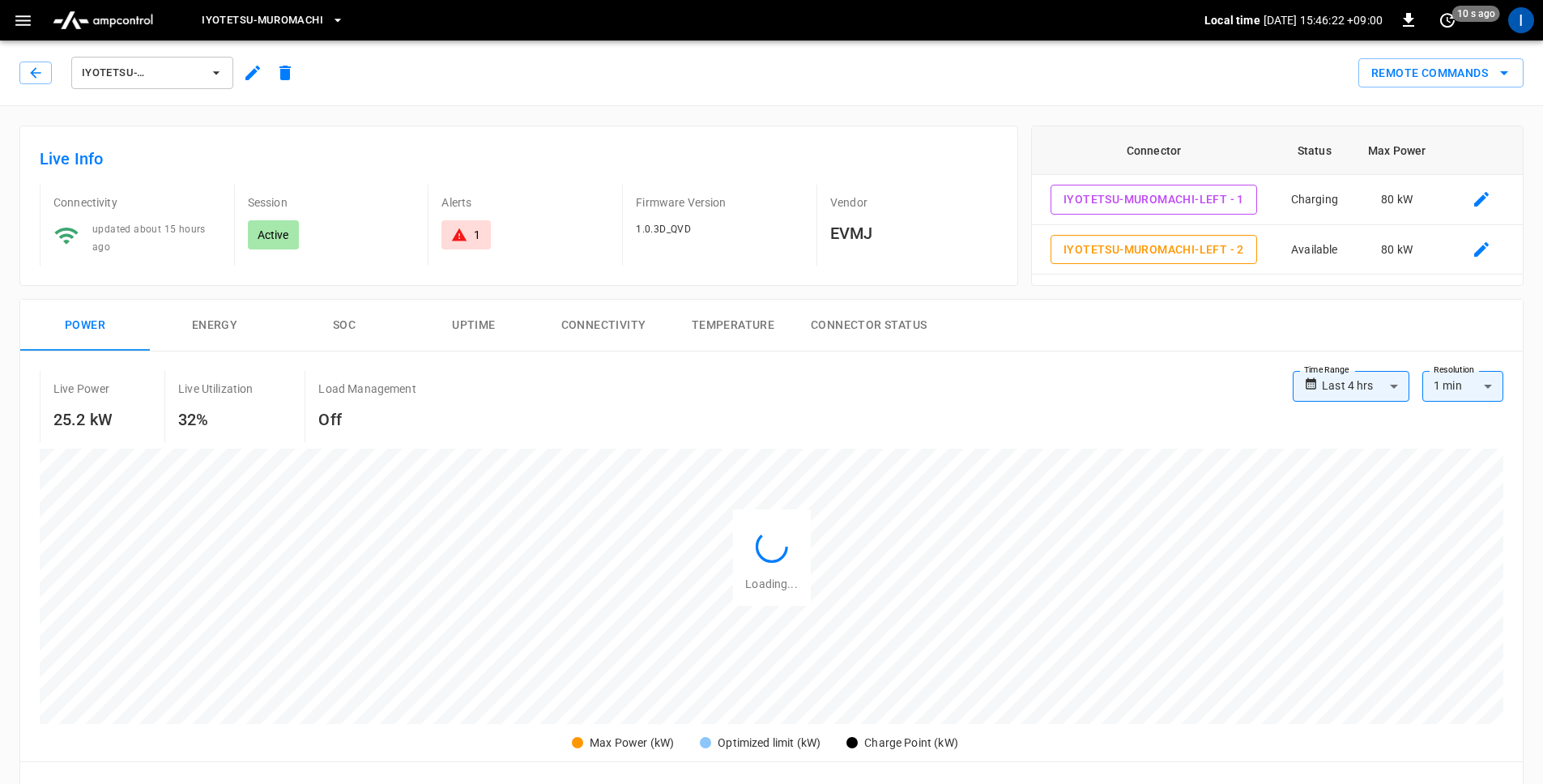
type input "**********"
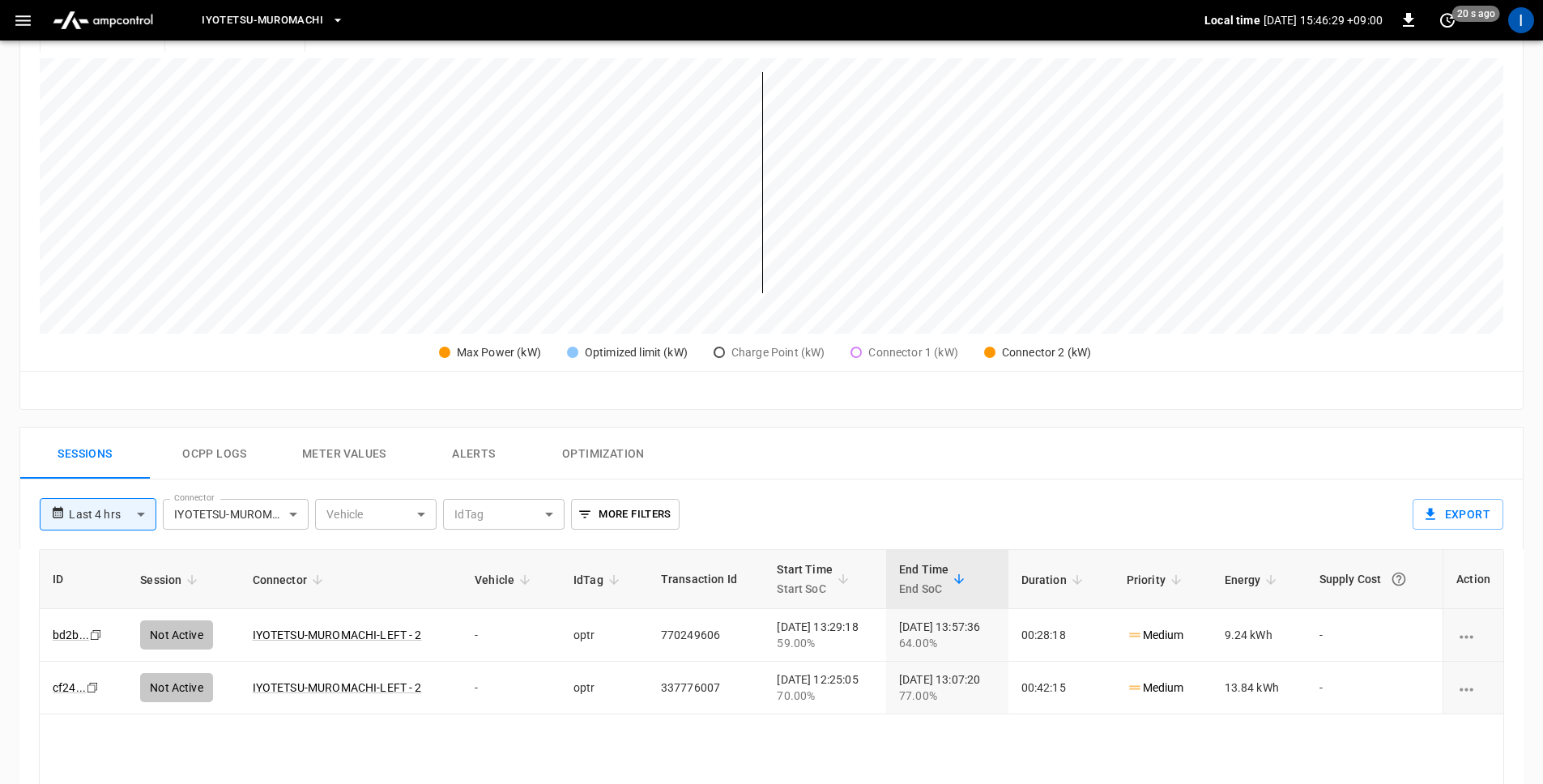
scroll to position [473, 0]
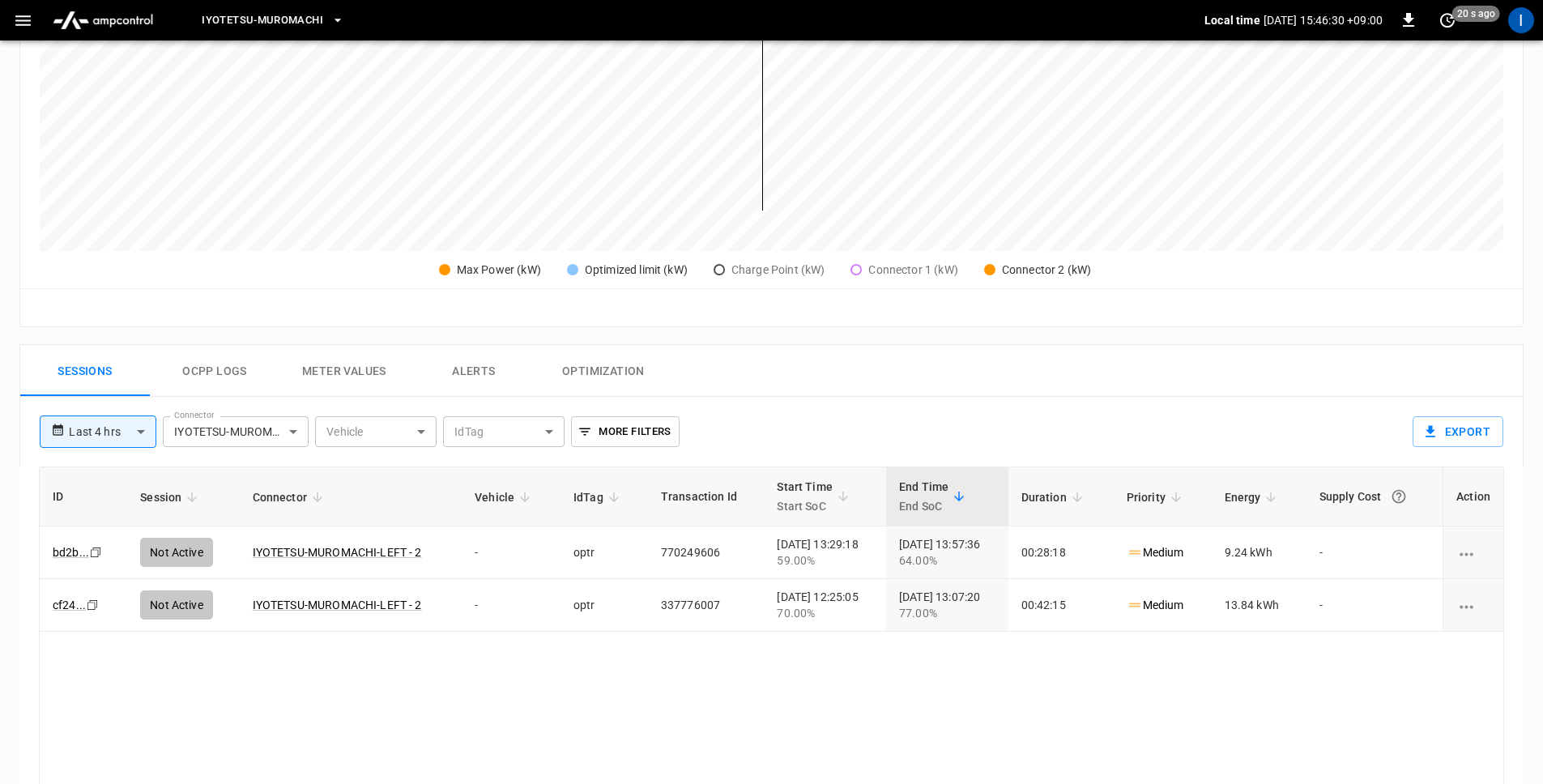
click at [237, 378] on button "Ocpp logs" at bounding box center [214, 371] width 129 height 52
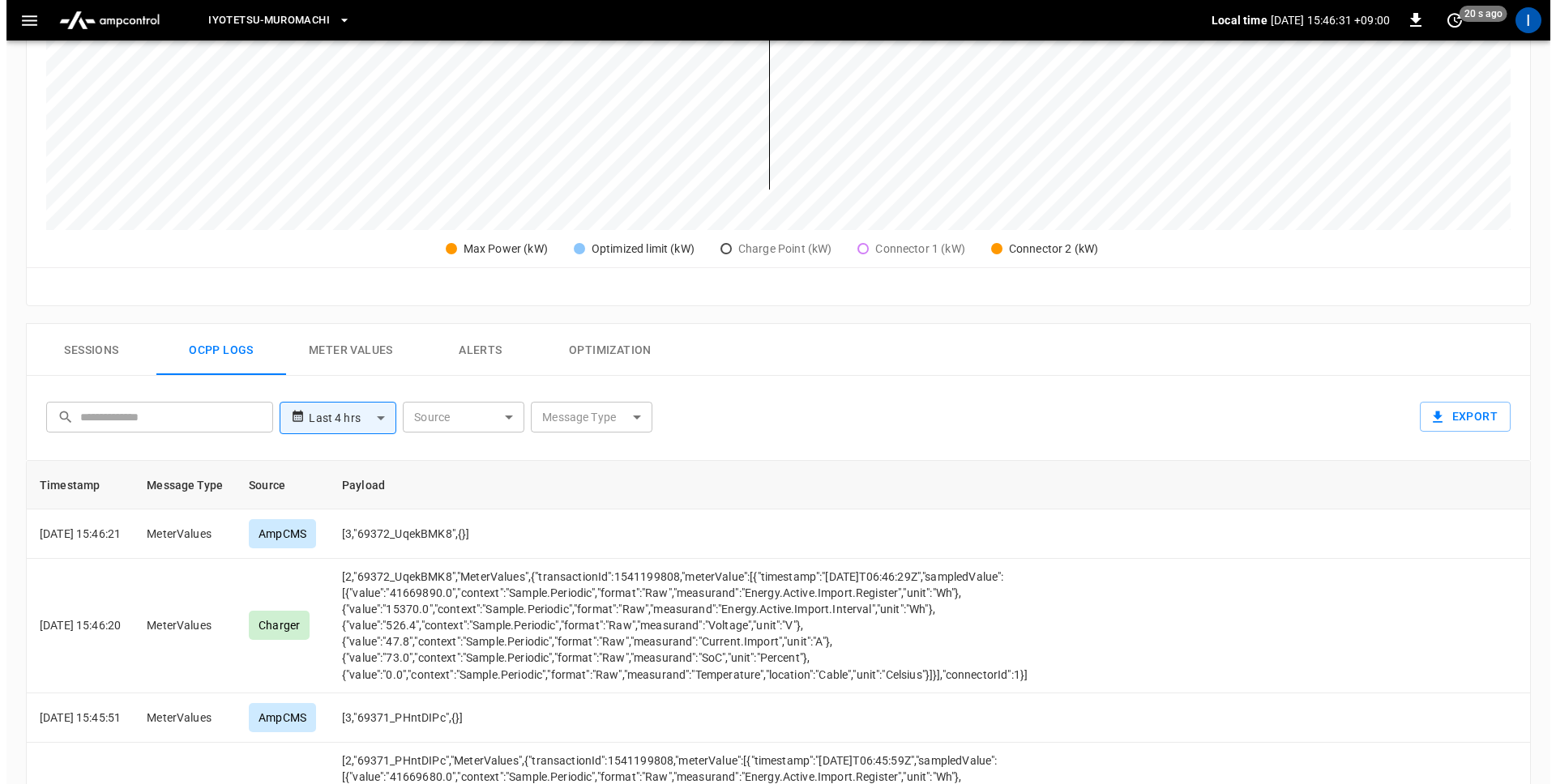
scroll to position [37, 0]
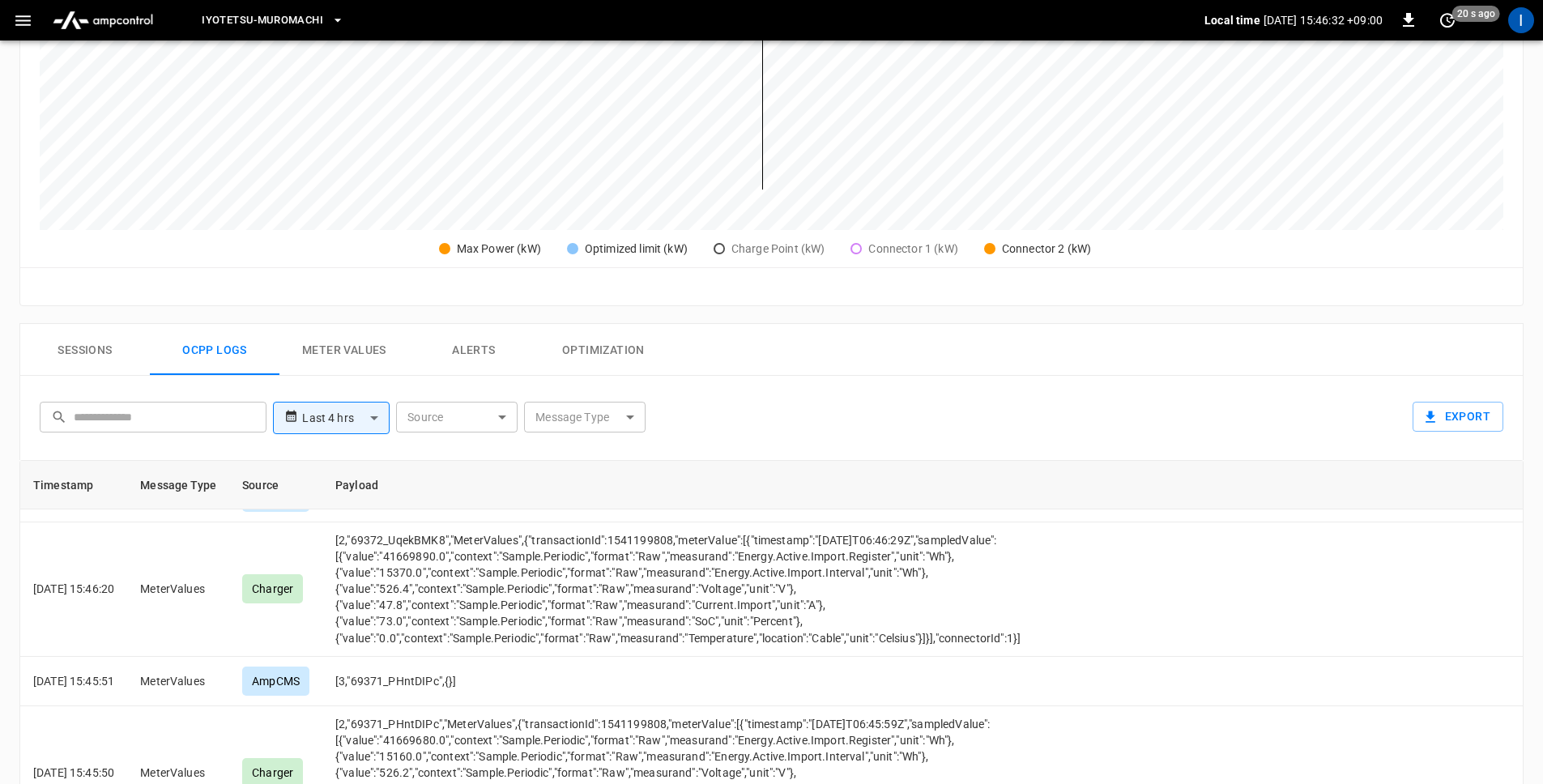
click at [483, 422] on body "**********" at bounding box center [772, 289] width 1543 height 1566
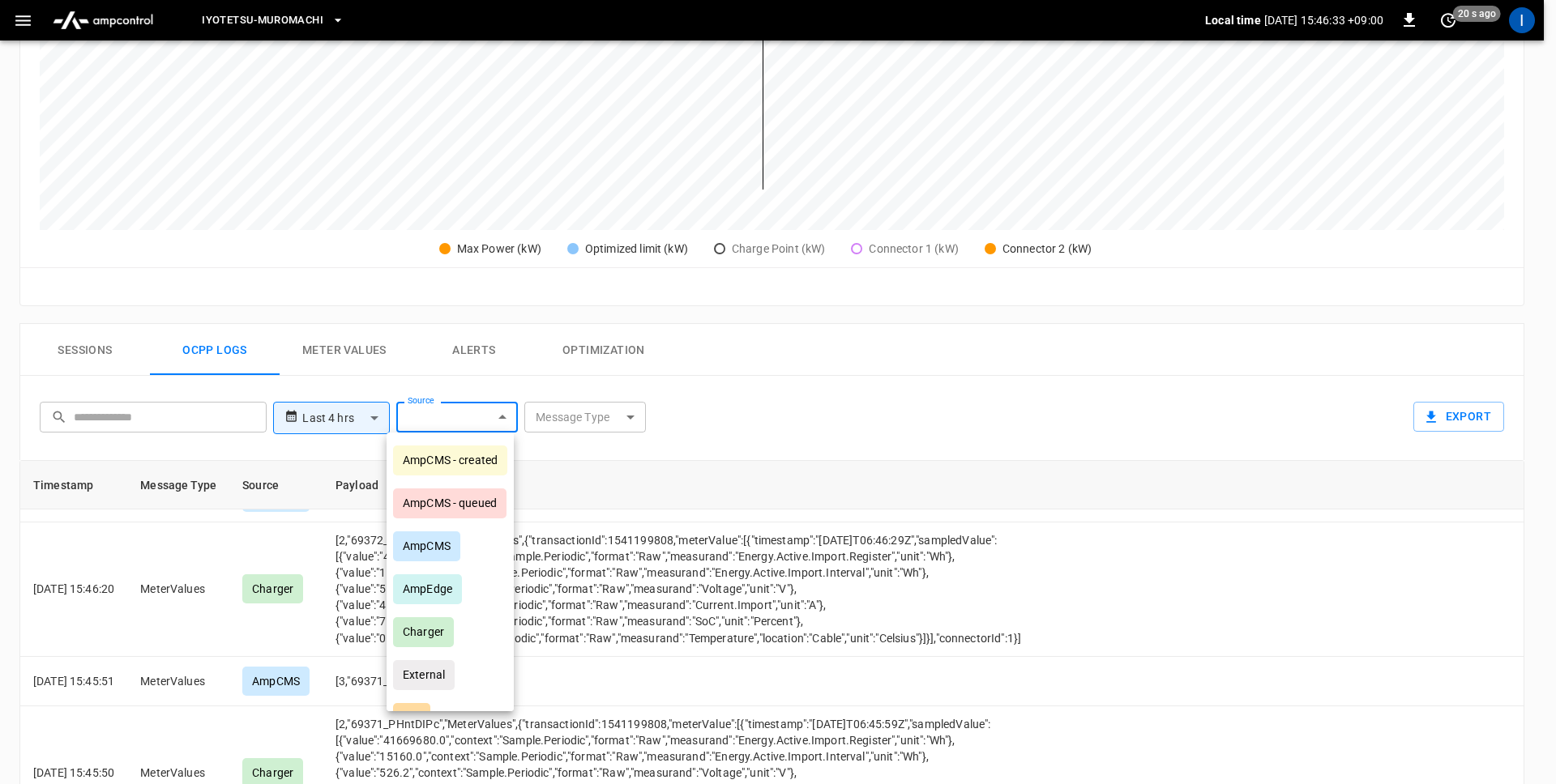
click at [619, 419] on div at bounding box center [778, 392] width 1556 height 784
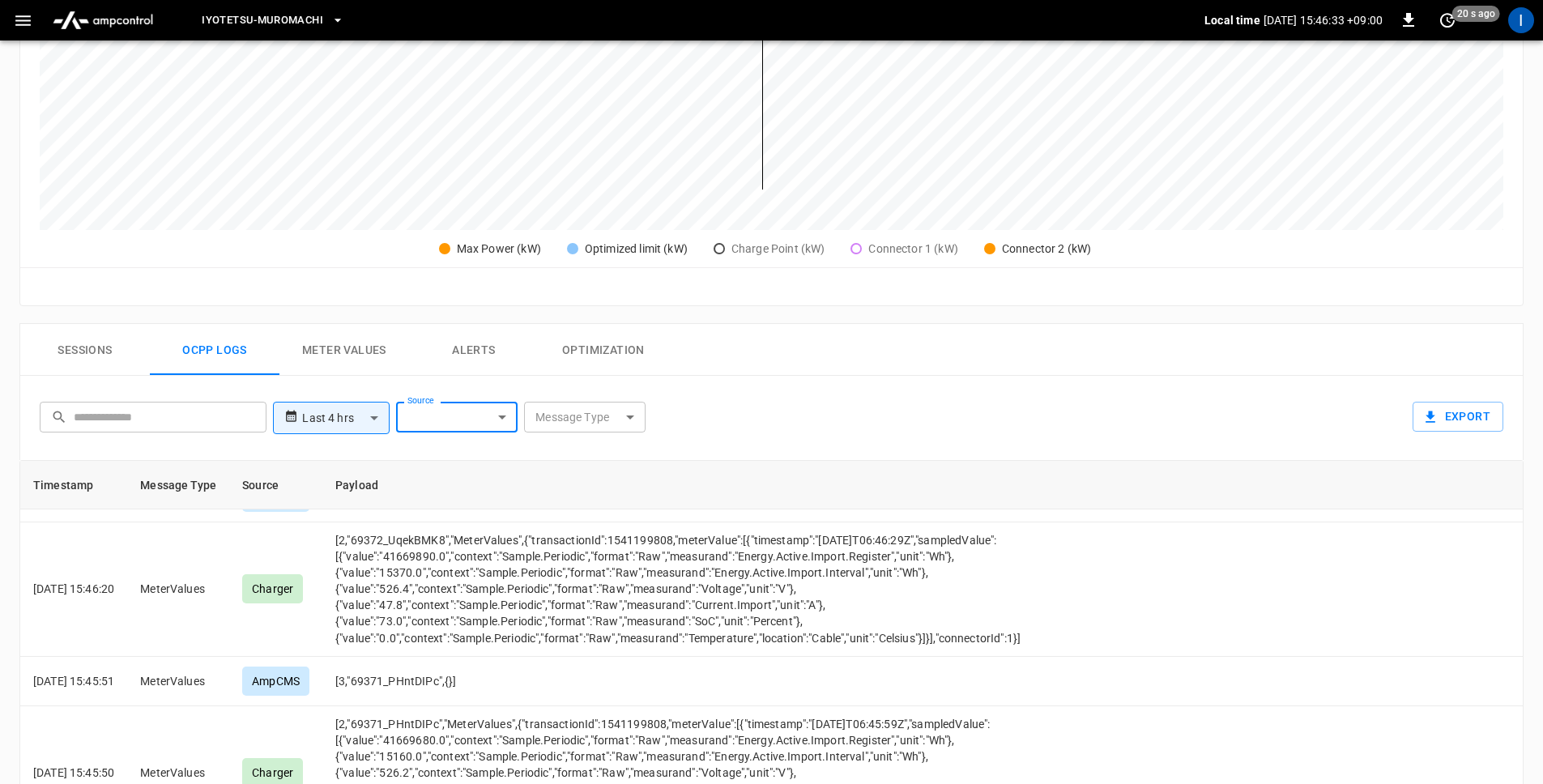
click at [625, 417] on body "**********" at bounding box center [772, 289] width 1543 height 1566
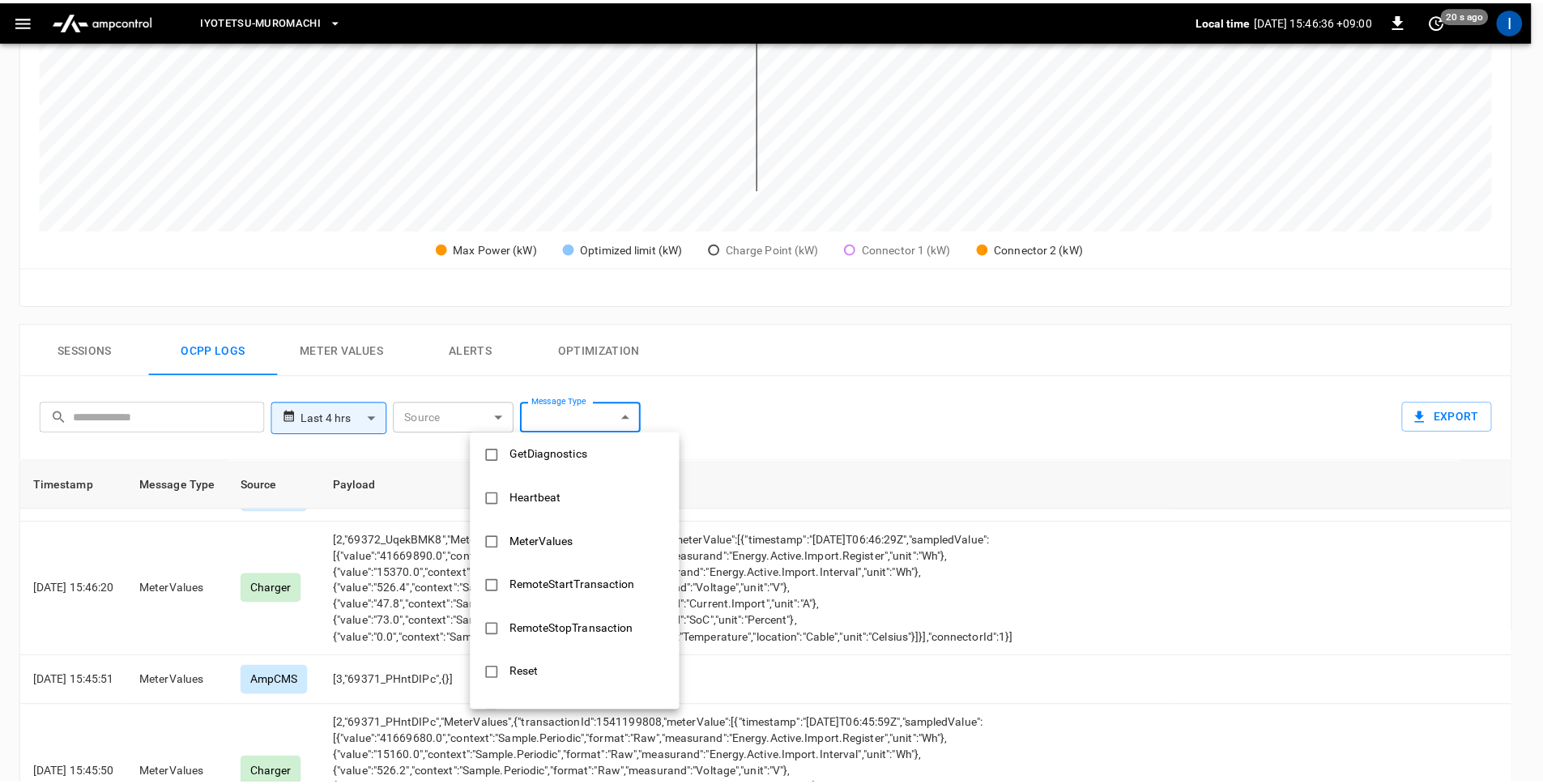
scroll to position [636, 0]
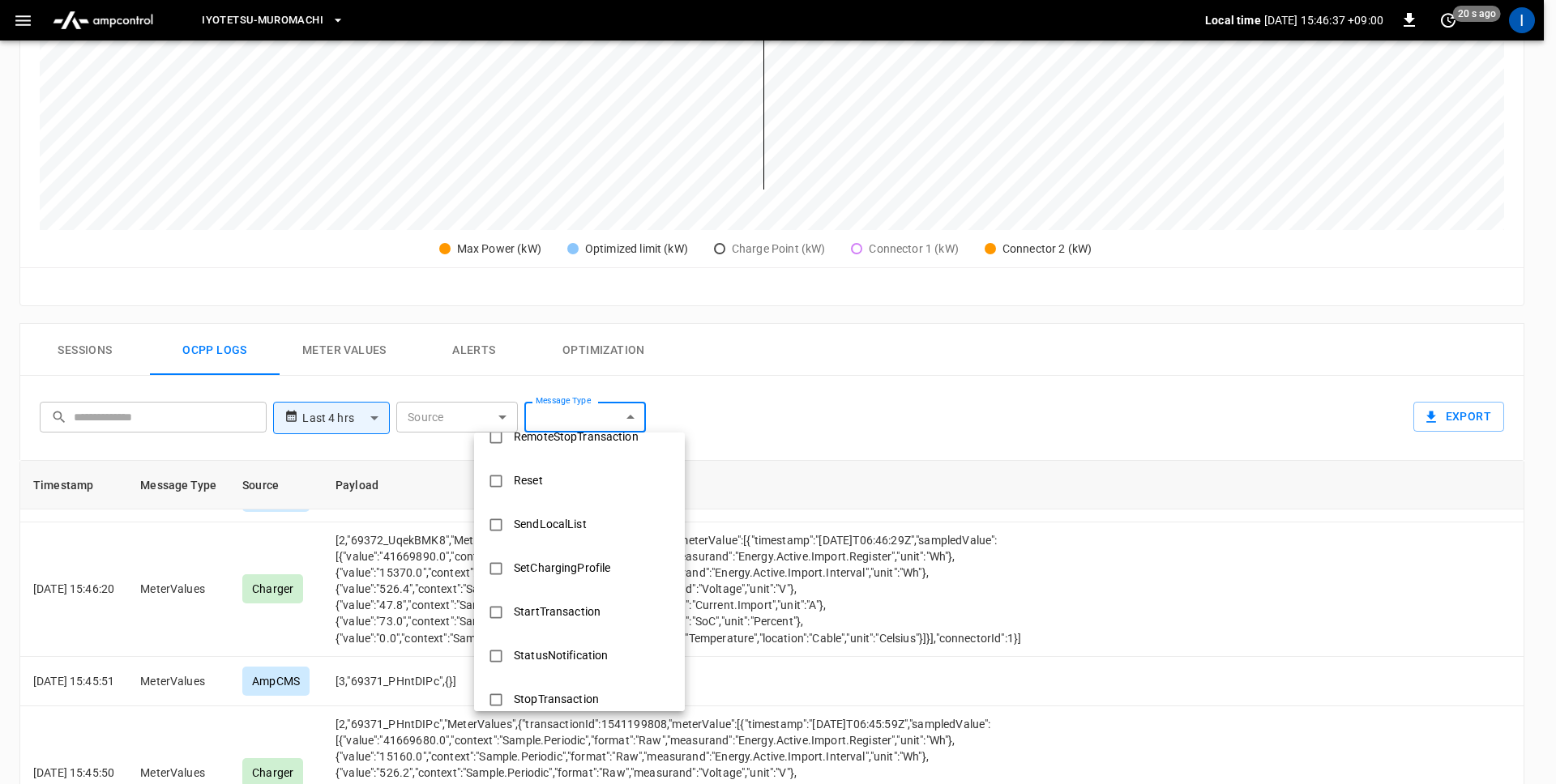
click at [575, 629] on div "StatusNotification" at bounding box center [560, 655] width 113 height 30
type input "**********"
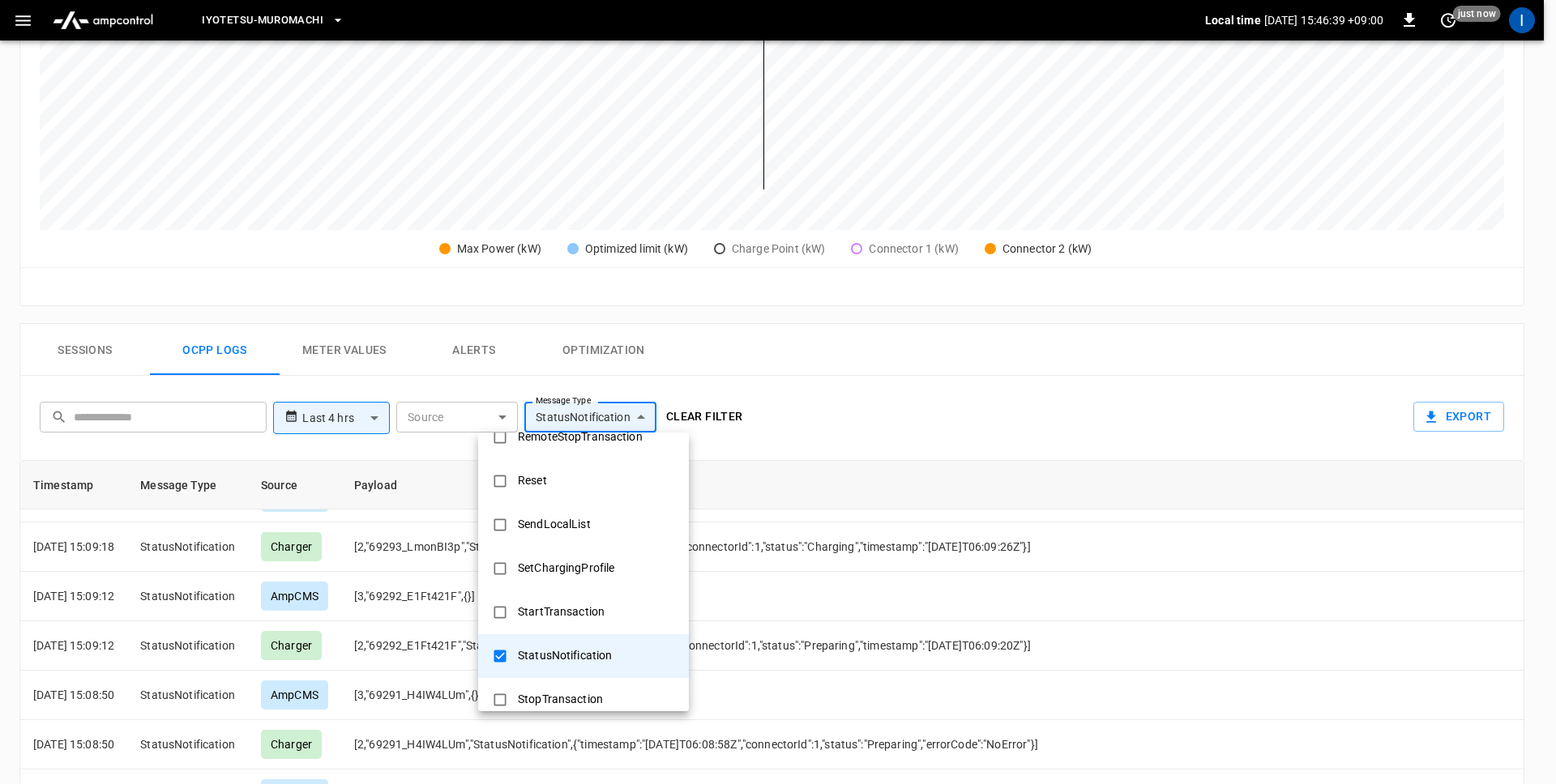
click at [892, 360] on div at bounding box center [778, 392] width 1556 height 784
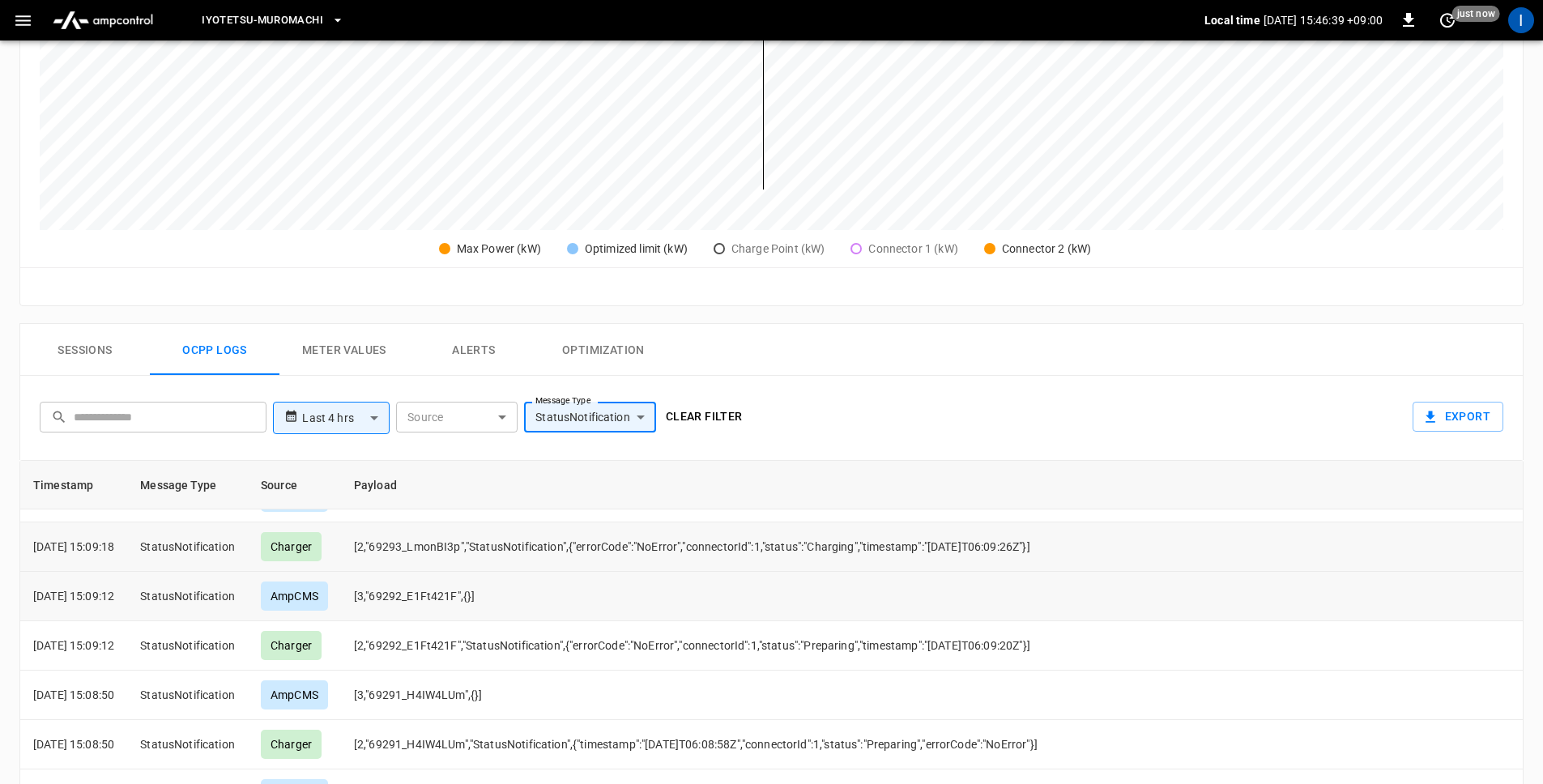
scroll to position [0, 0]
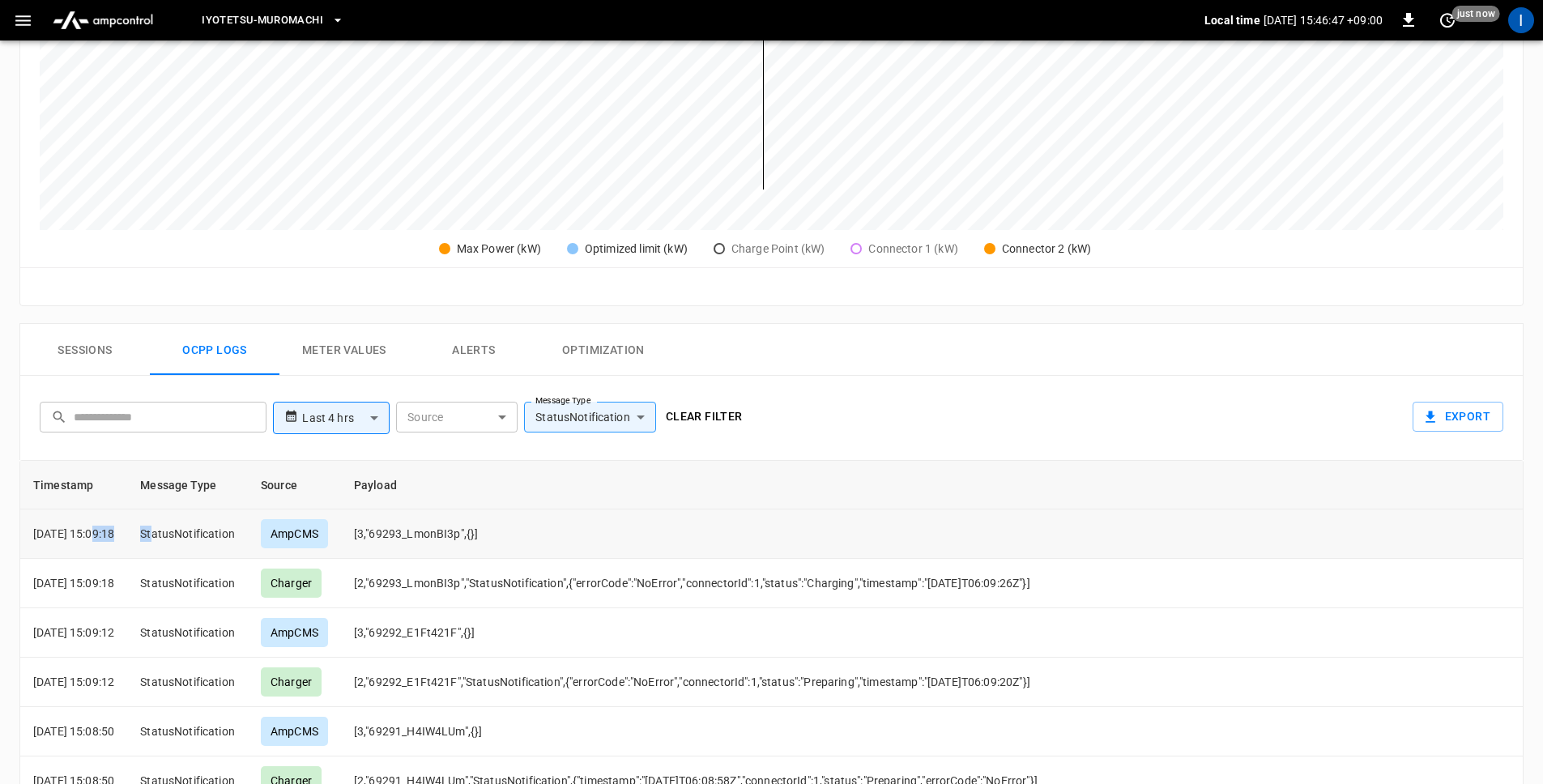
drag, startPoint x: 97, startPoint y: 533, endPoint x: 179, endPoint y: 532, distance: 82.0
click at [179, 532] on tr "[DATE] 15:09:18 StatusNotification AmpCMS [3,"69293_LmonBI3p",{}]" at bounding box center [772, 534] width 1503 height 49
click at [110, 540] on p "[DATE] 15:09:18" at bounding box center [73, 533] width 81 height 16
drag, startPoint x: 139, startPoint y: 537, endPoint x: 26, endPoint y: 537, distance: 113.0
click at [26, 537] on td "[DATE] 15:09:18" at bounding box center [74, 534] width 107 height 49
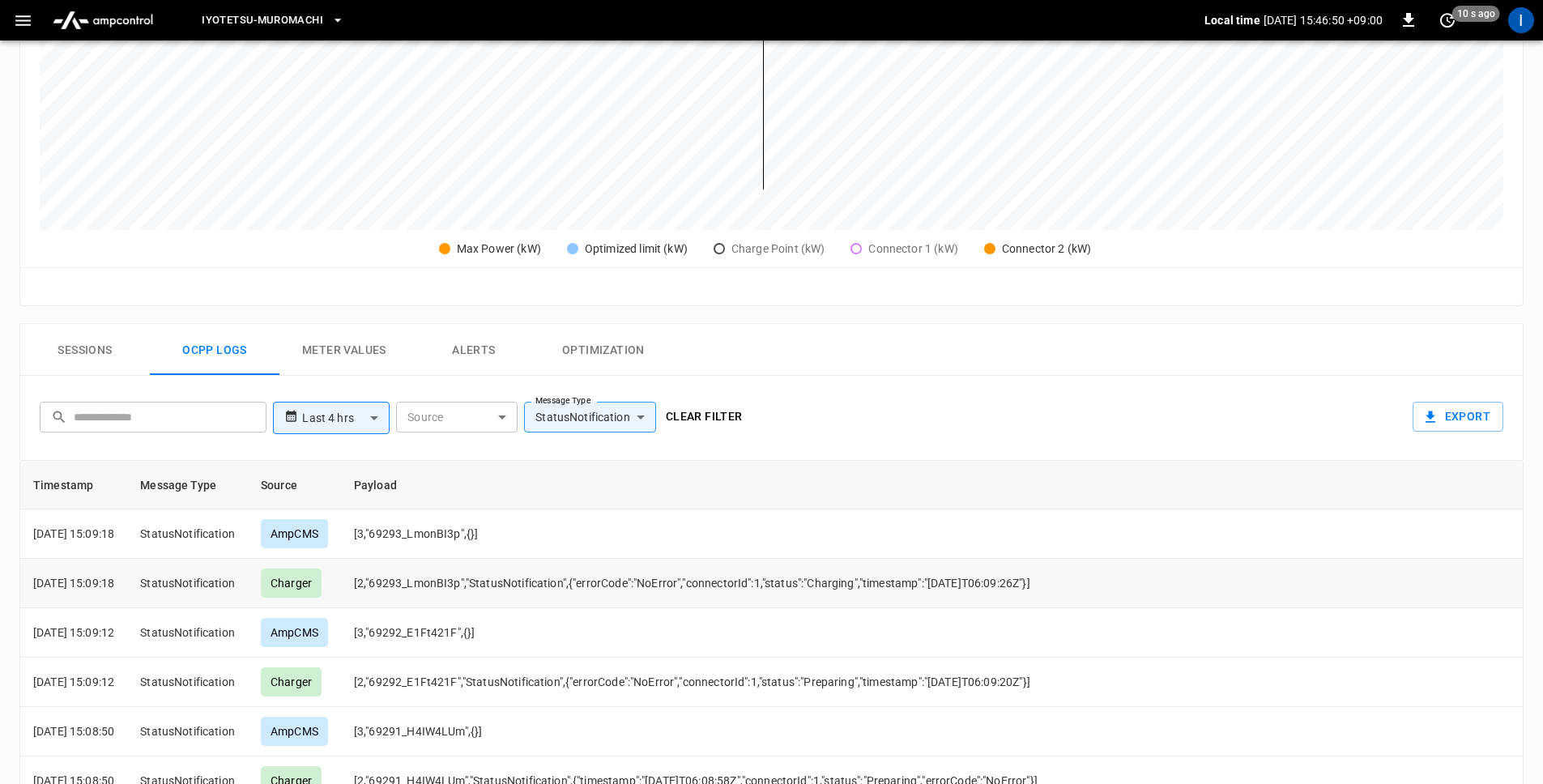
copy p "[DATE] 15:09:18"
click at [114, 537] on p "[DATE] 15:09:18" at bounding box center [73, 533] width 81 height 16
click at [214, 591] on td "StatusNotification" at bounding box center [188, 583] width 121 height 49
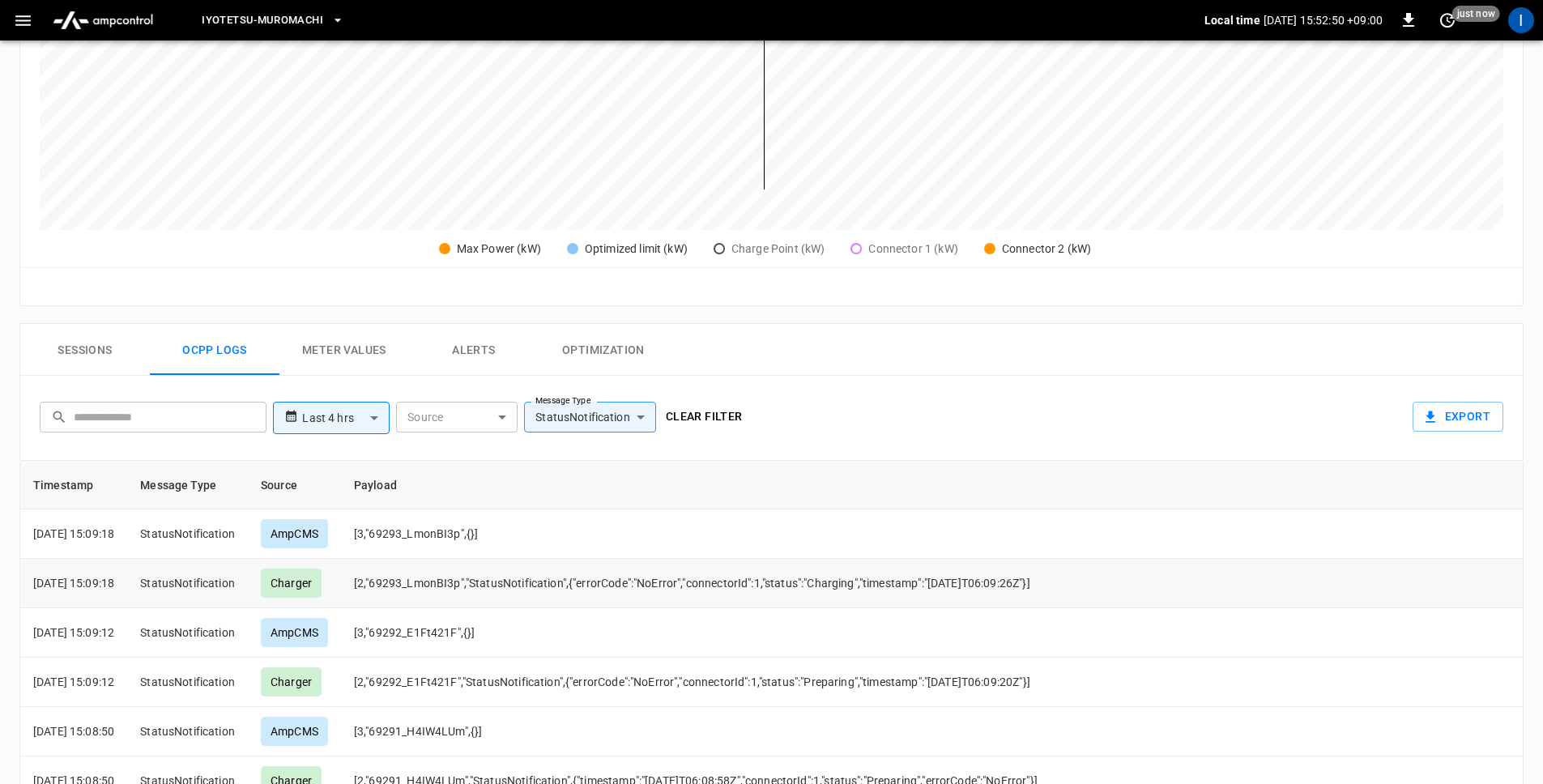
click at [732, 575] on td "[2,"69293_LmonBI3p","StatusNotification",{"errorCode":"NoError","connectorId":1…" at bounding box center [707, 583] width 732 height 49
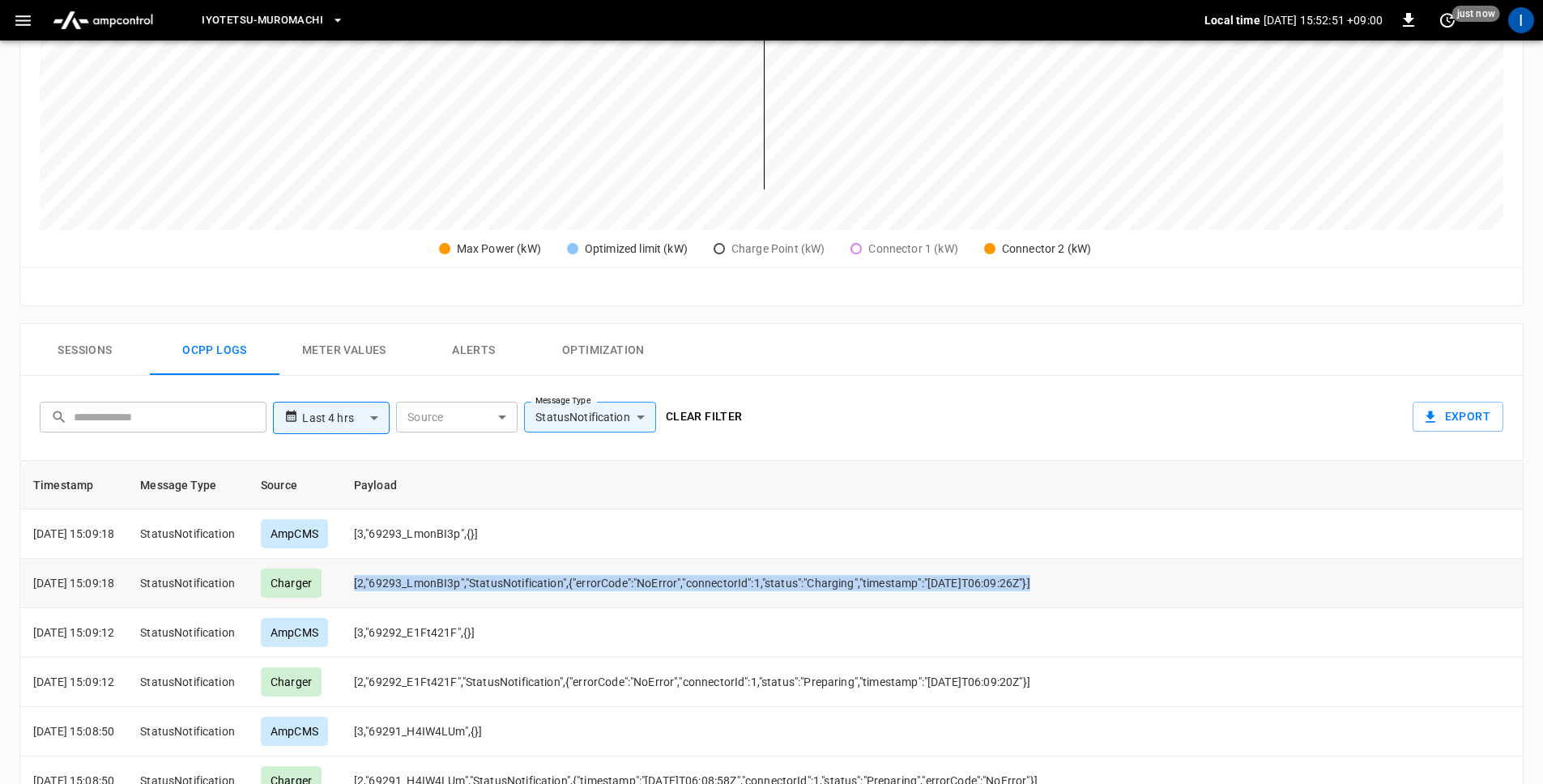
click at [732, 575] on td "[2,"69293_LmonBI3p","StatusNotification",{"errorCode":"NoError","connectorId":1…" at bounding box center [707, 583] width 732 height 49
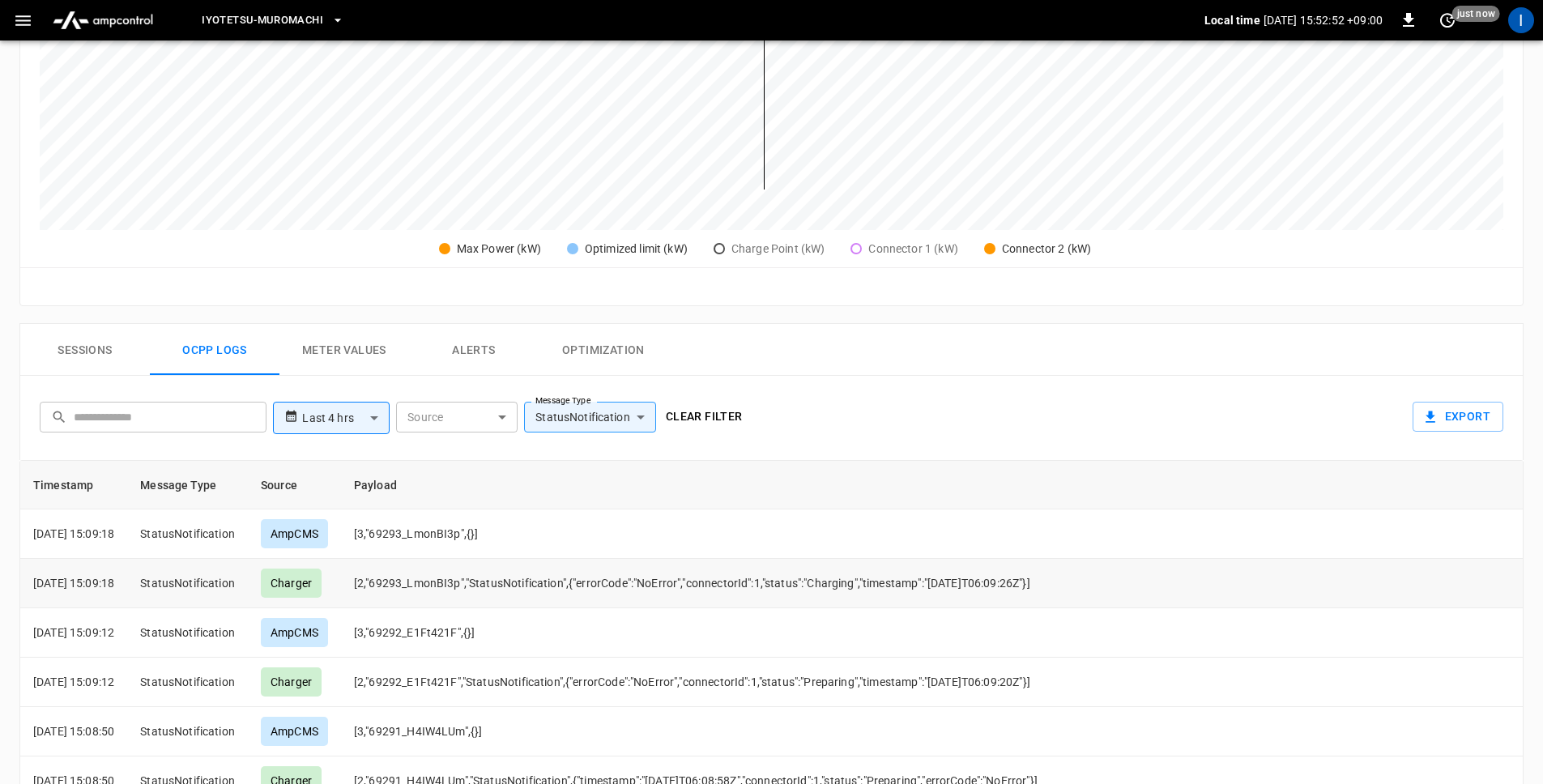
click at [102, 582] on p "[DATE] 15:09:18" at bounding box center [73, 582] width 81 height 16
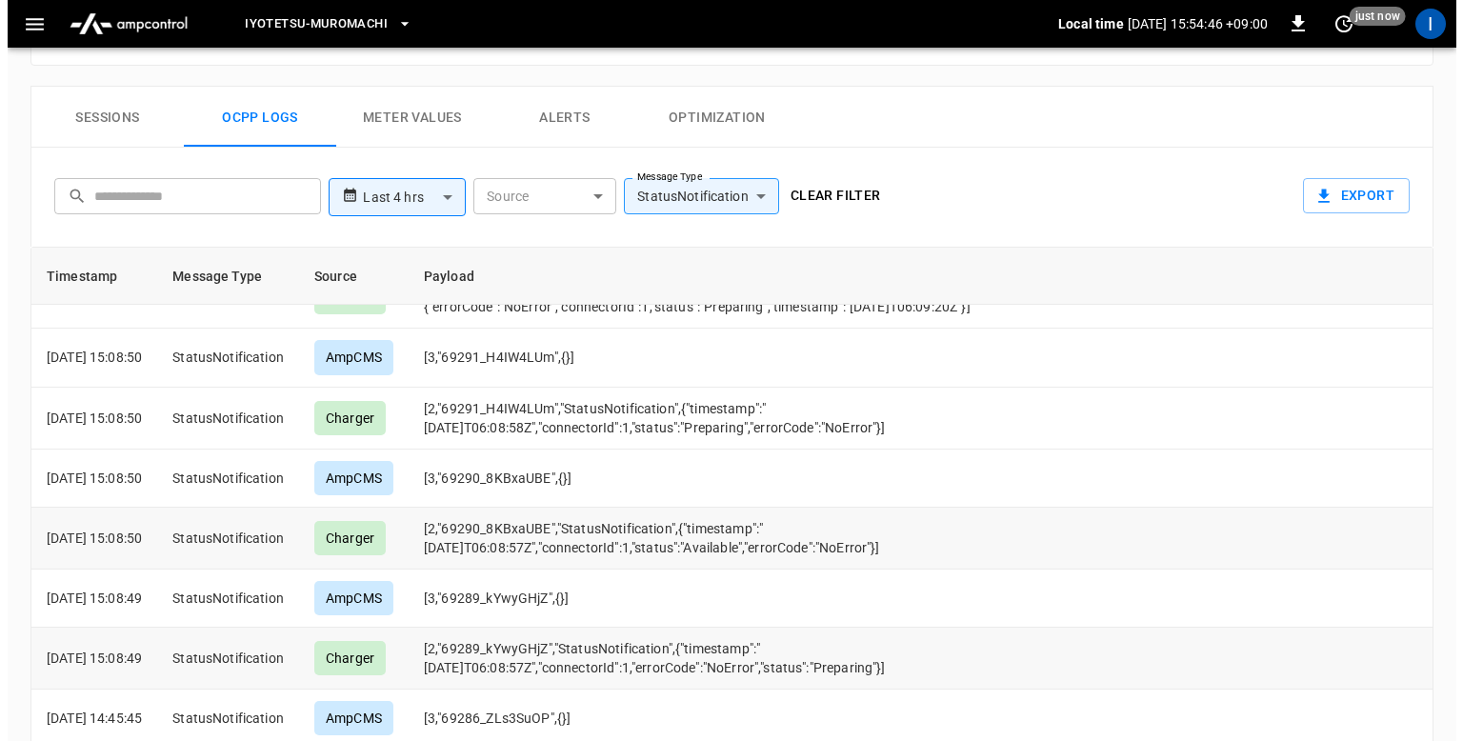
scroll to position [204, 0]
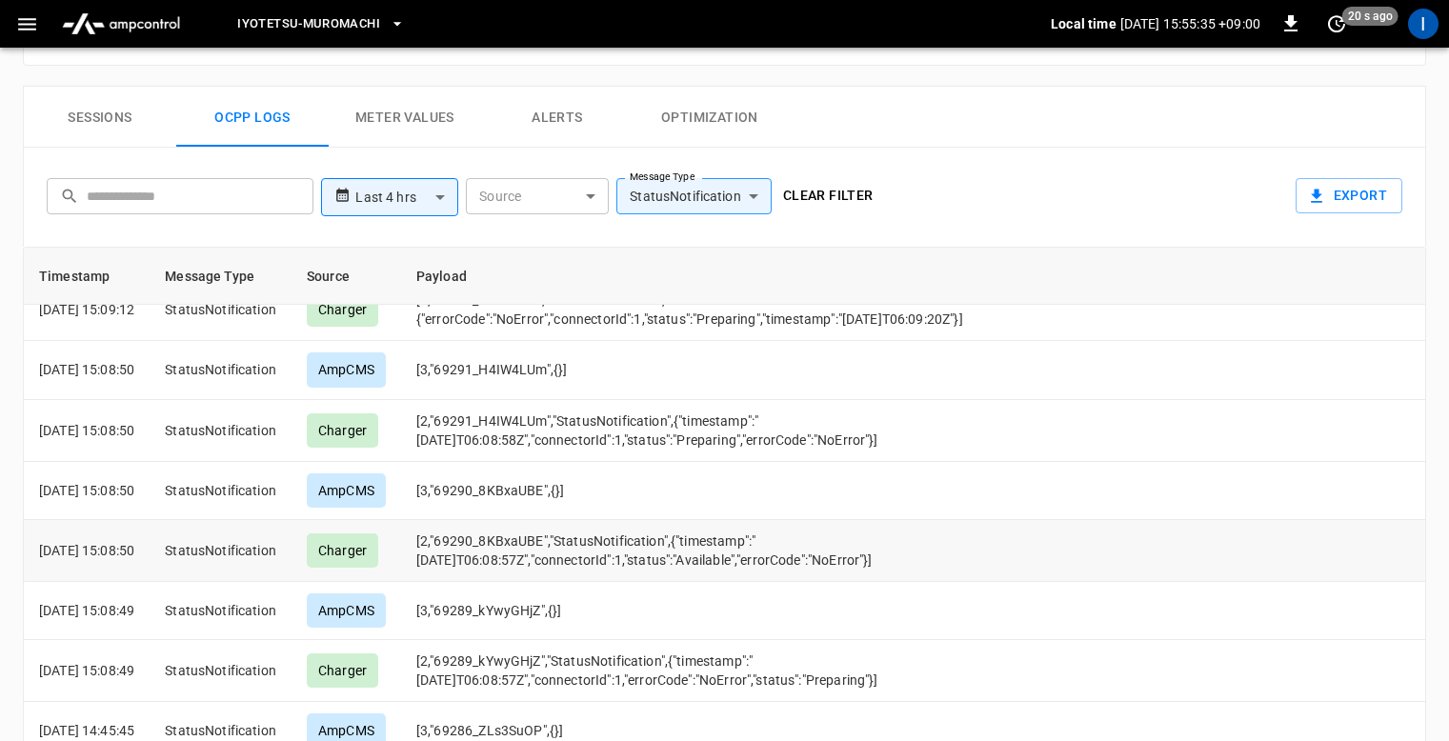
drag, startPoint x: 54, startPoint y: 585, endPoint x: 905, endPoint y: 602, distance: 850.7
click at [905, 582] on tr "[DATE] 15:08:50 StatusNotification Charger [2,"69290_8KBxaUBE","StatusNotificat…" at bounding box center [724, 551] width 1401 height 62
drag, startPoint x: 156, startPoint y: 465, endPoint x: 911, endPoint y: 484, distance: 754.6
click at [911, 462] on tr "[DATE] 15:08:50 StatusNotification Charger [2,"69291_H4IW4LUm","StatusNotificat…" at bounding box center [724, 431] width 1401 height 62
click at [630, 461] on td "[2,"69291_H4IW4LUm","StatusNotification",{"timestamp":"[DATE]T06:08:58Z","conne…" at bounding box center [703, 431] width 604 height 62
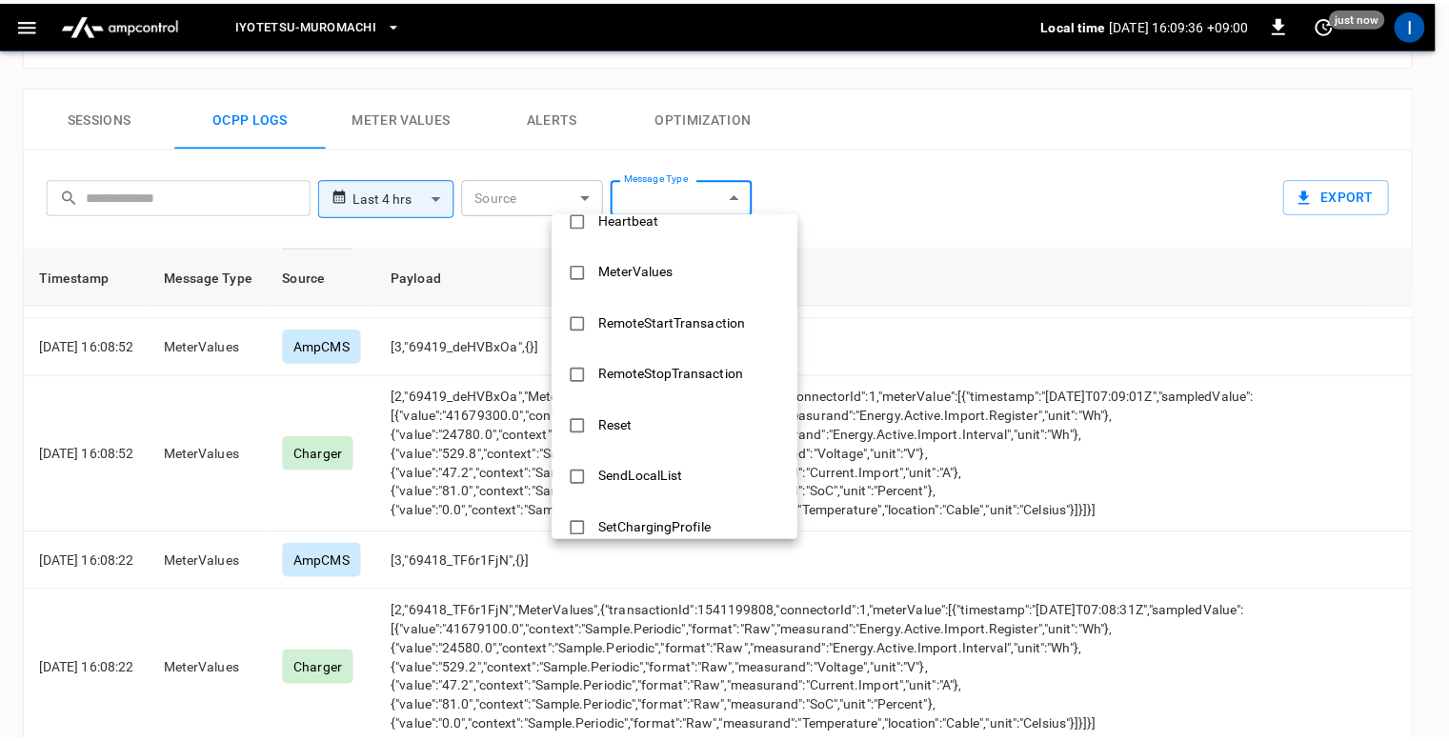
scroll to position [579, 0]
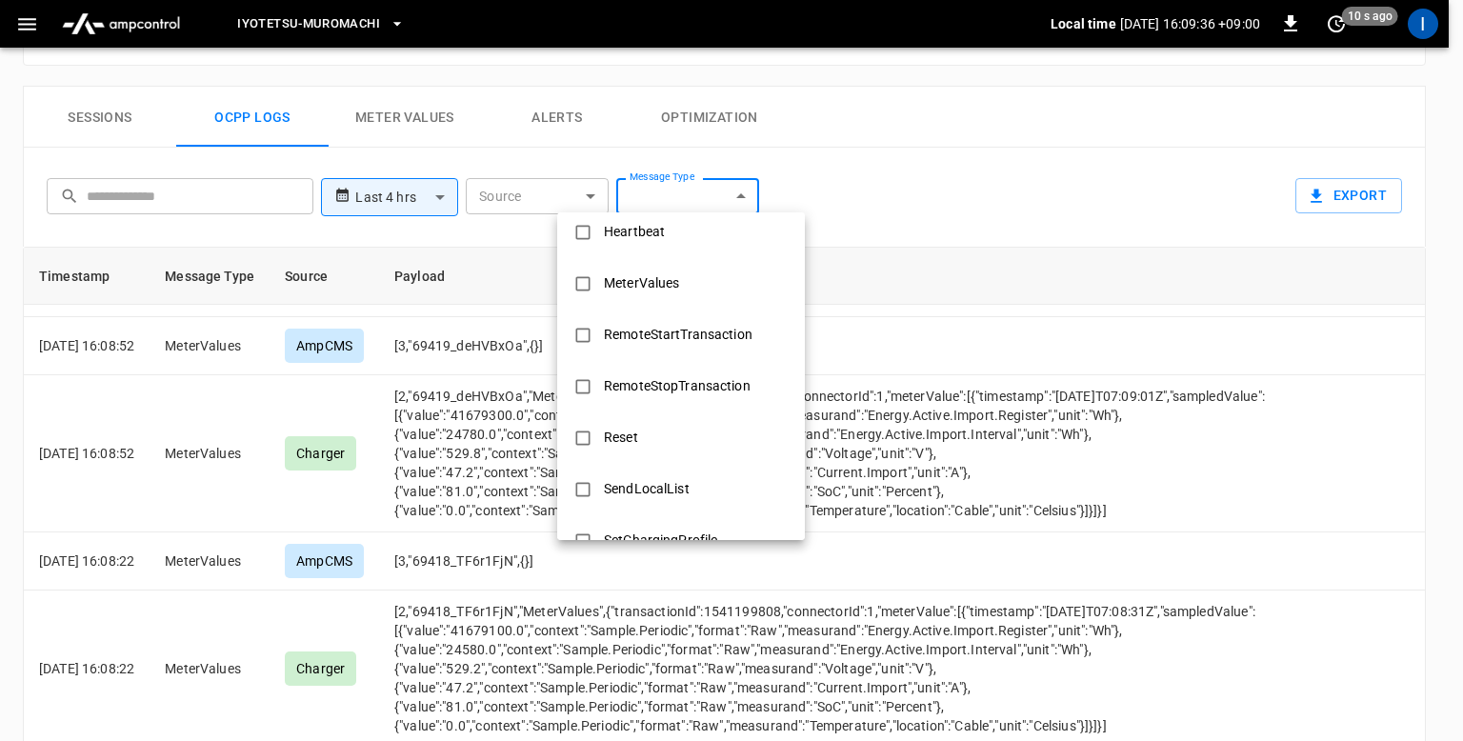
click at [619, 284] on div "MeterValues" at bounding box center [641, 283] width 98 height 35
type input "**********"
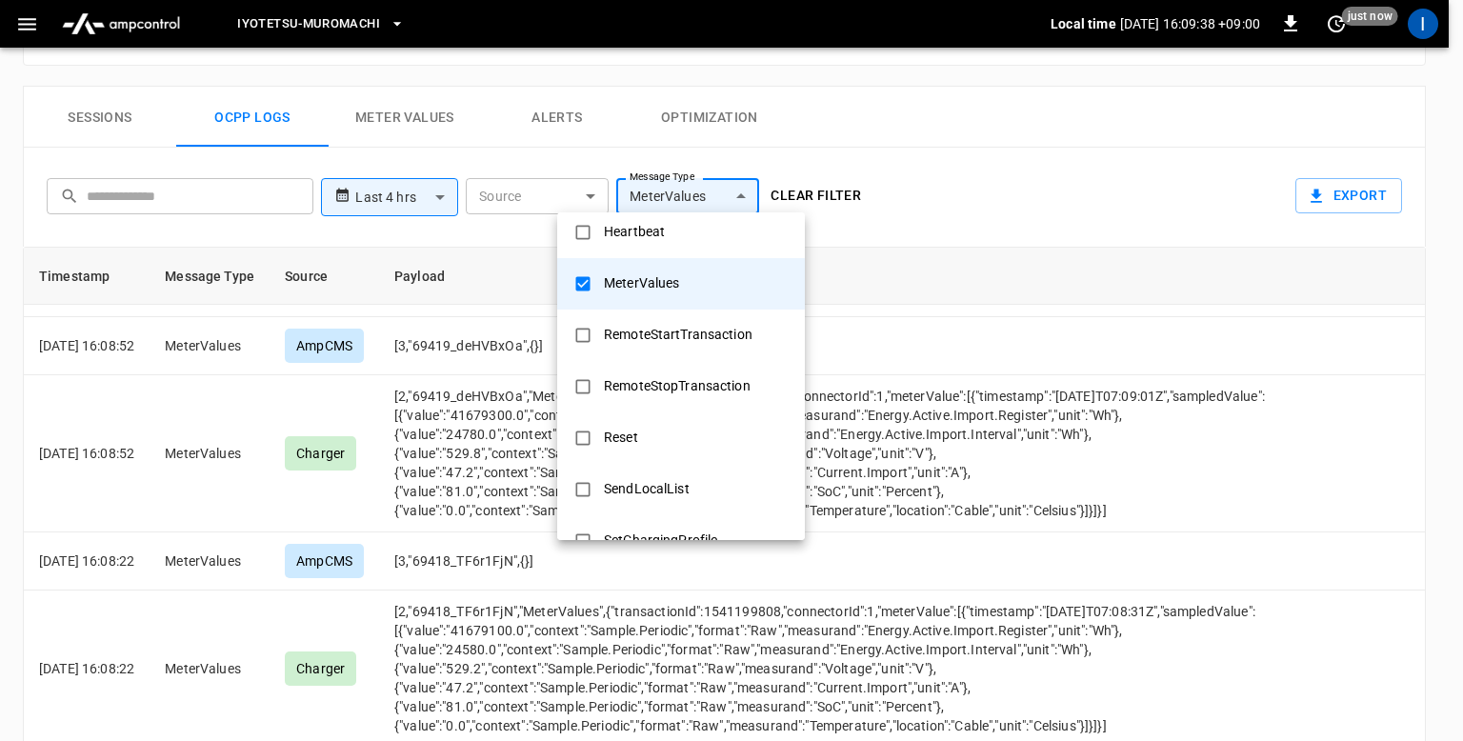
click at [871, 266] on div at bounding box center [731, 370] width 1463 height 741
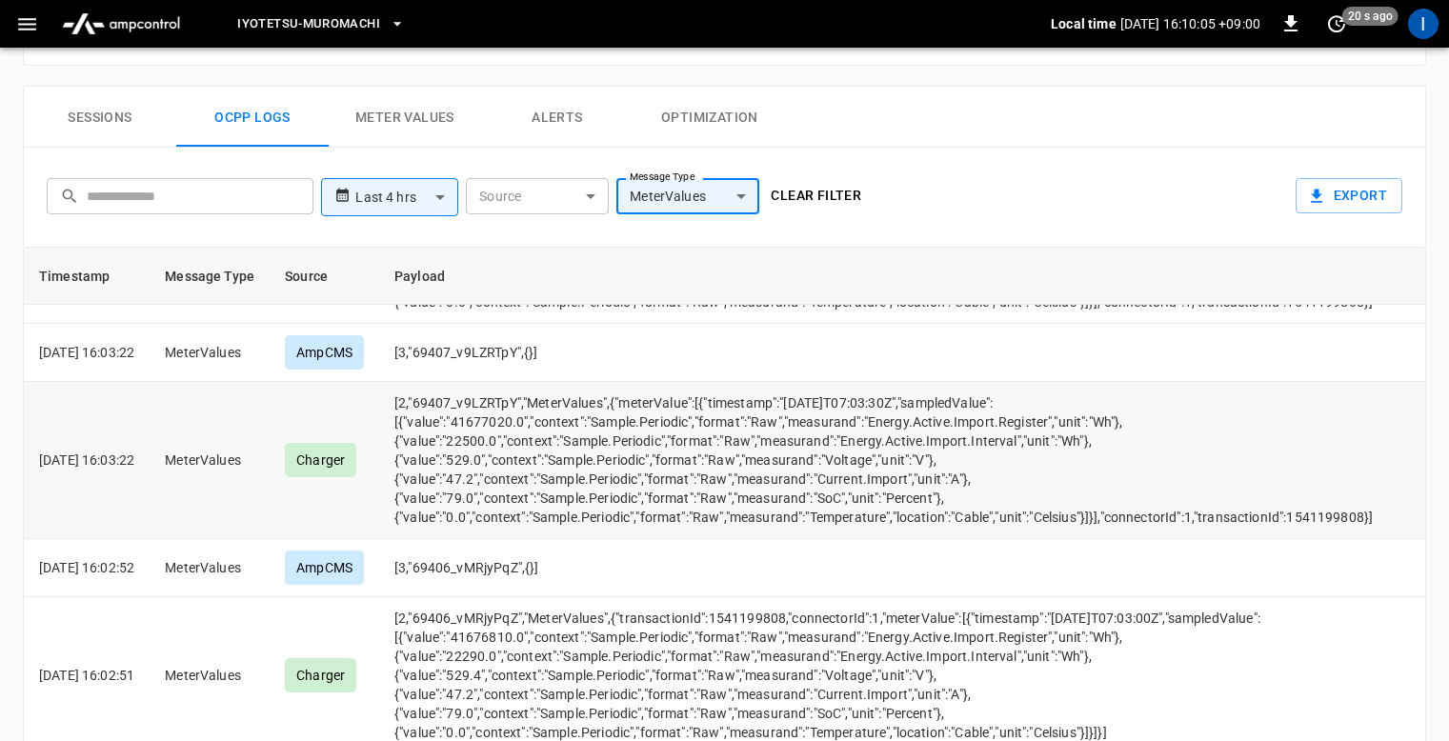
scroll to position [2756, 0]
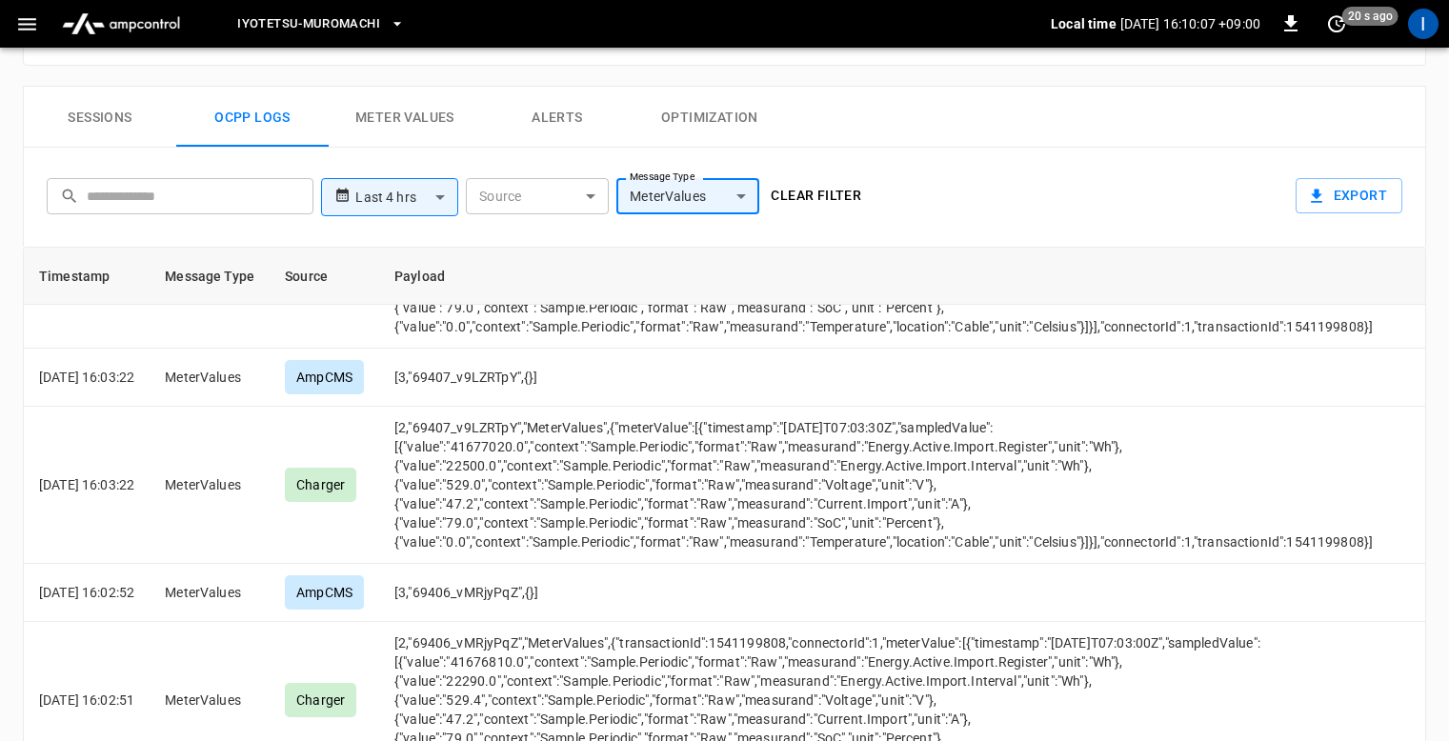
click at [372, 114] on button "Meter Values" at bounding box center [405, 117] width 152 height 61
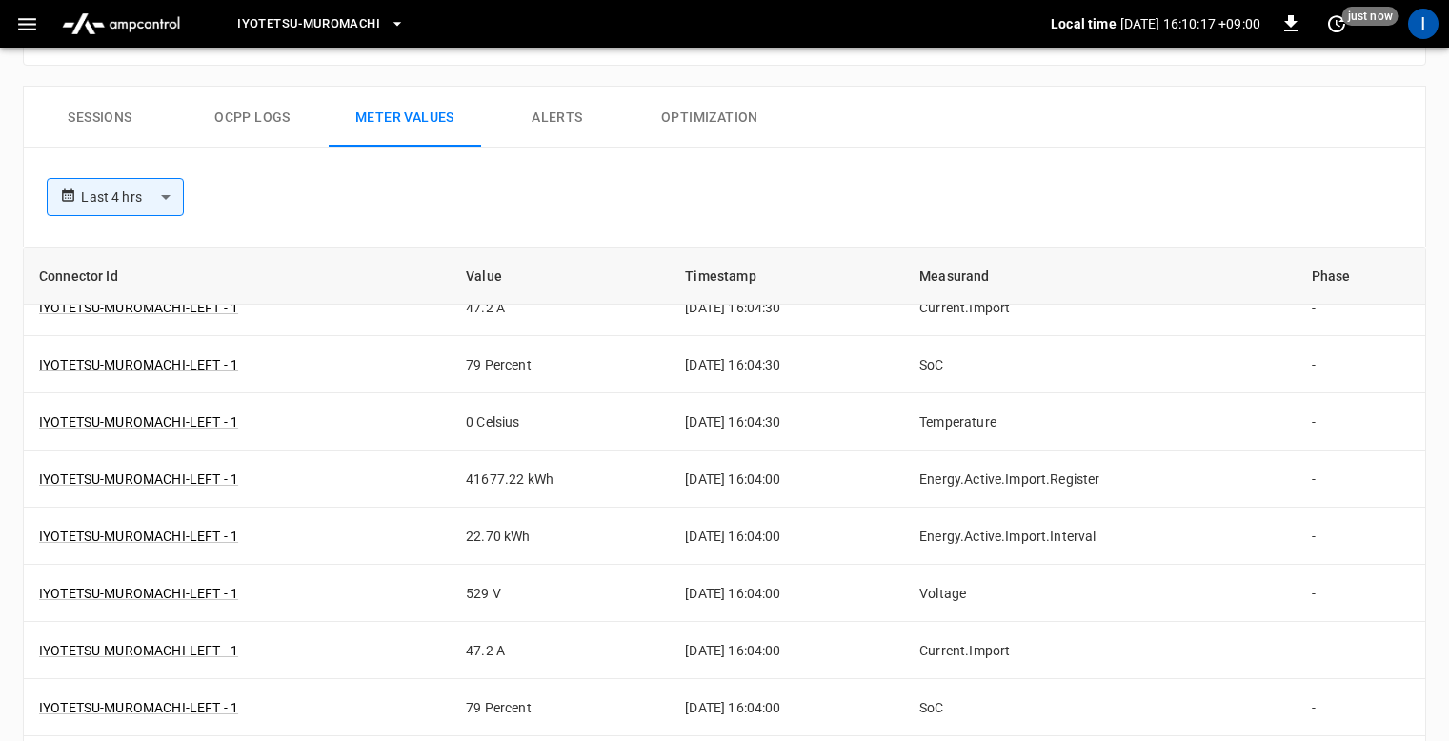
scroll to position [4361, 0]
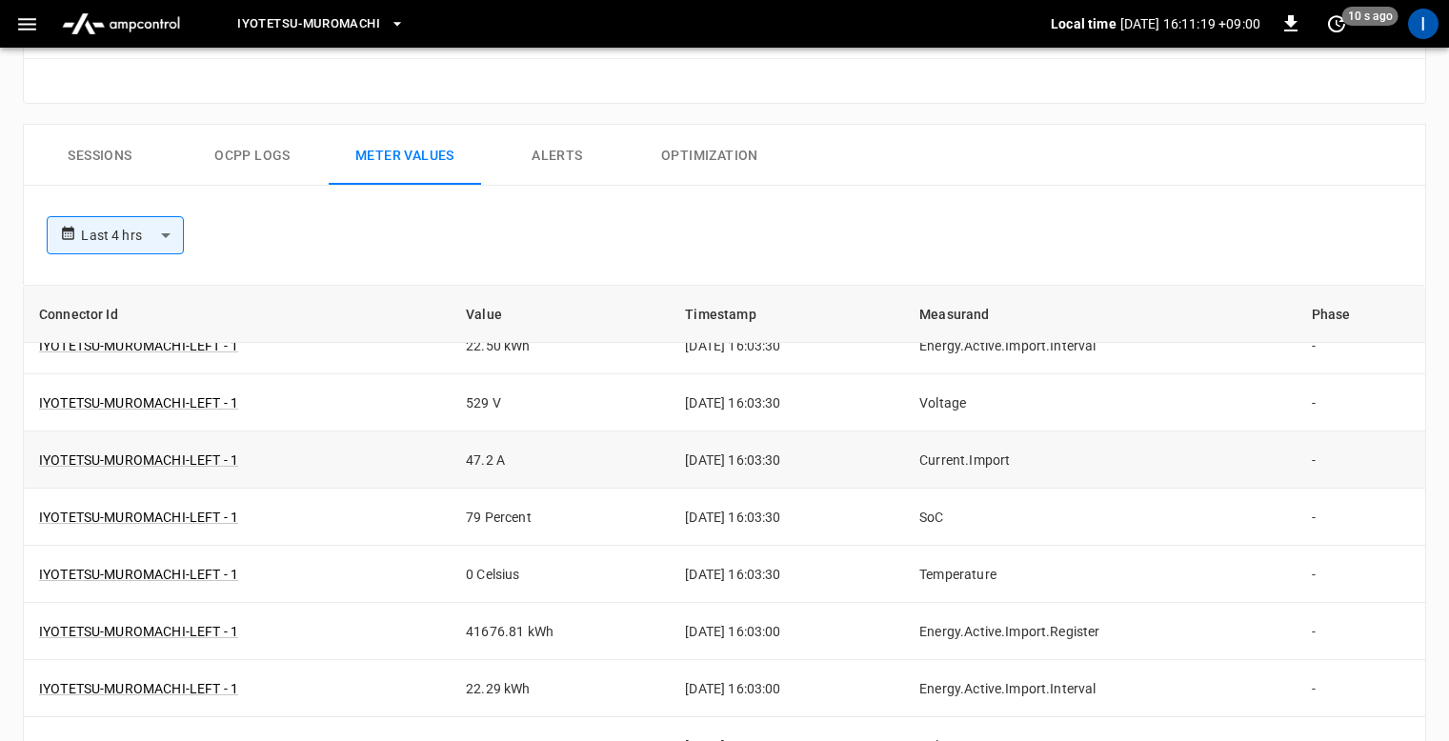
scroll to position [4896, 0]
